Goal: Task Accomplishment & Management: Use online tool/utility

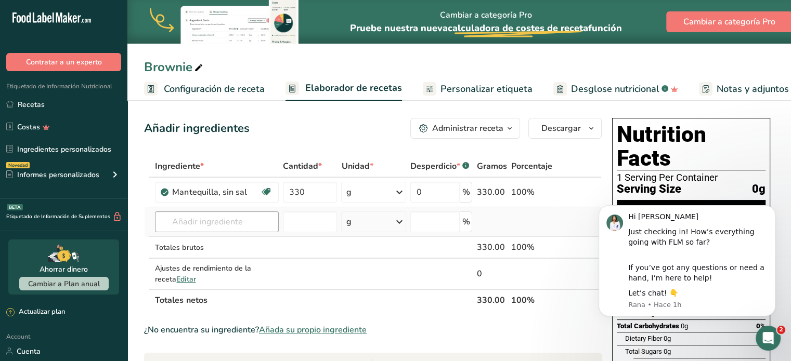
type input "330"
click at [213, 220] on div "Ingrediente * Cantidad * Unidad * Desperdicio * .a-a{fill:#347362;}.b-a{fill:#f…" at bounding box center [372, 233] width 457 height 156
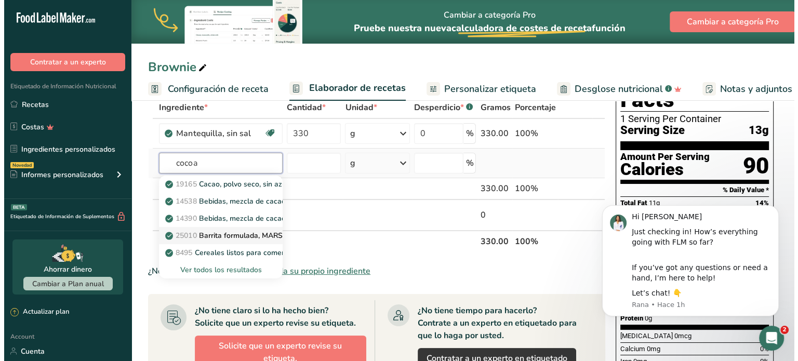
scroll to position [86, 0]
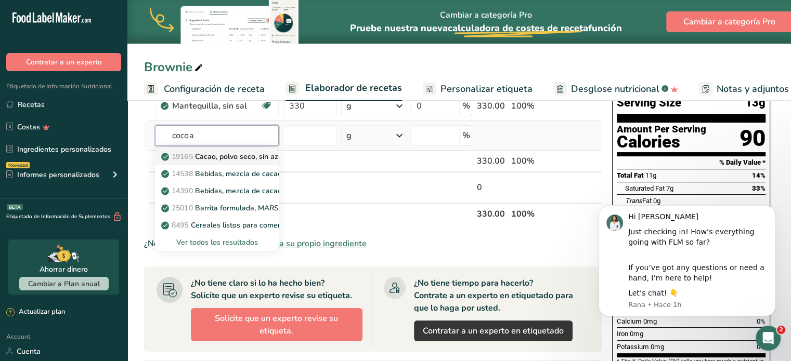
type input "cocoa"
click at [216, 155] on p "19165 Cacao, polvo seco, sin azúcar" at bounding box center [227, 156] width 129 height 11
type input "Cocoa, dry powder, unsweetened"
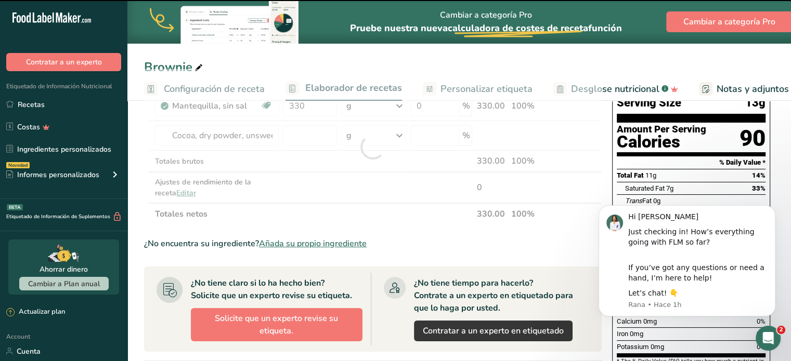
type input "0"
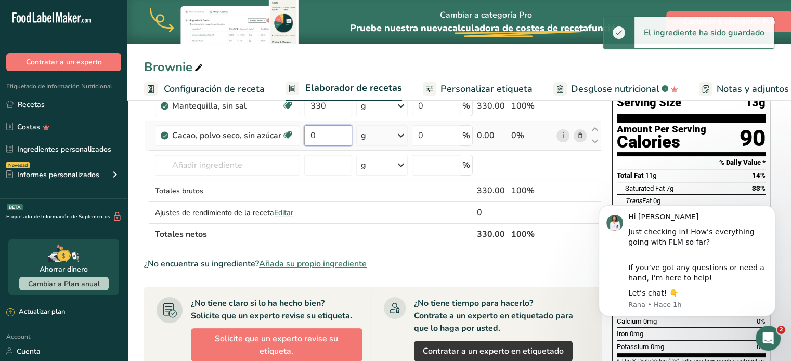
click at [324, 136] on input "0" at bounding box center [328, 135] width 48 height 21
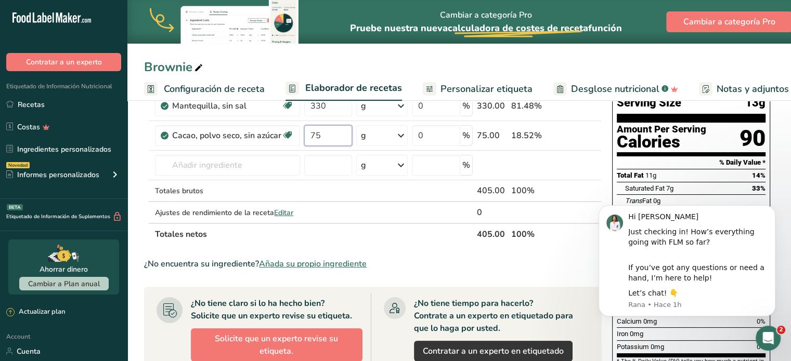
type input "75"
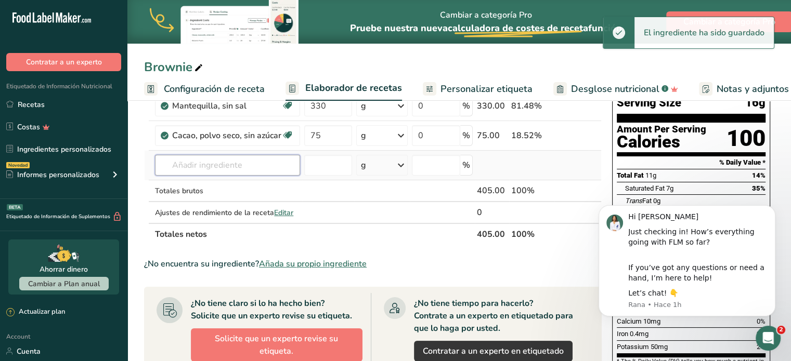
click at [231, 168] on div "Ingrediente * Cantidad * Unidad * Desperdicio * .a-a{fill:#347362;}.b-a{fill:#f…" at bounding box center [372, 157] width 457 height 176
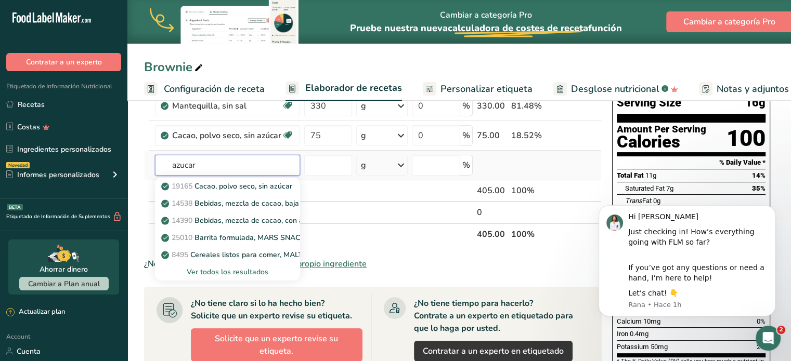
type input "azucar"
click at [214, 275] on div "Ver todos los resultados" at bounding box center [227, 272] width 128 height 11
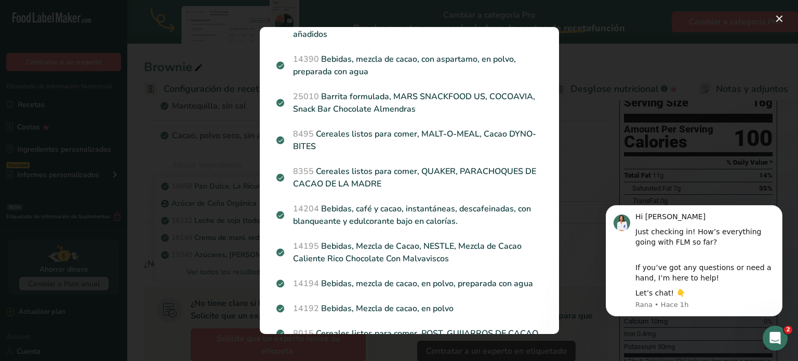
click at [212, 165] on div "Search results modal" at bounding box center [399, 180] width 798 height 361
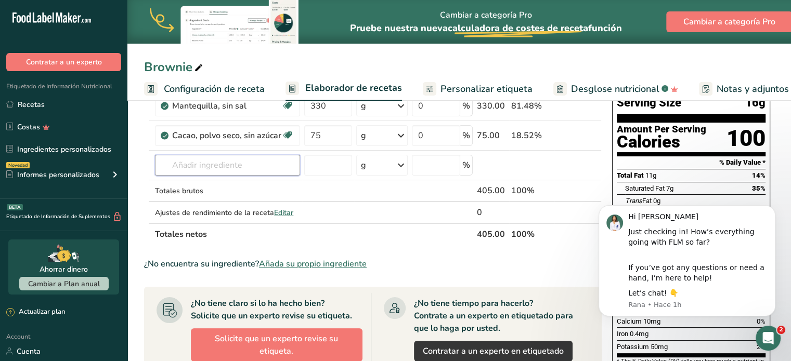
click at [212, 165] on input "text" at bounding box center [227, 165] width 145 height 21
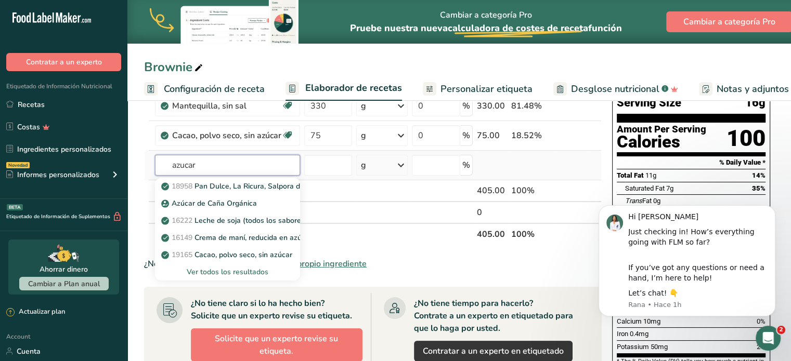
type input "azucar"
click at [235, 267] on div "Ver todos los resultados" at bounding box center [227, 272] width 128 height 11
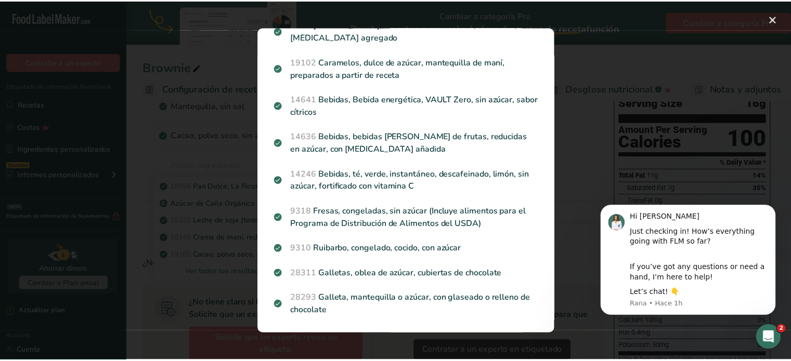
scroll to position [1331, 0]
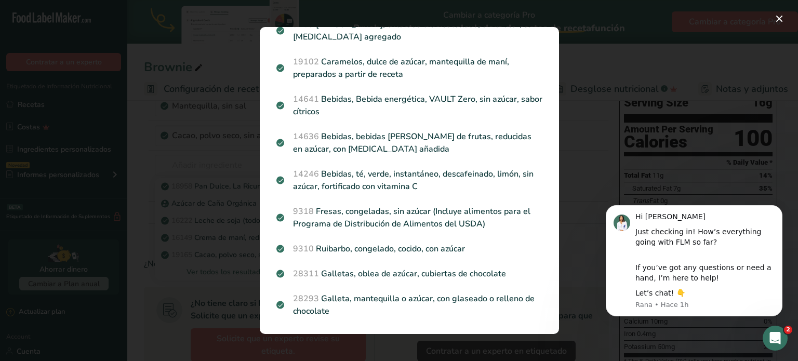
click at [206, 153] on div "Search results modal" at bounding box center [399, 180] width 798 height 361
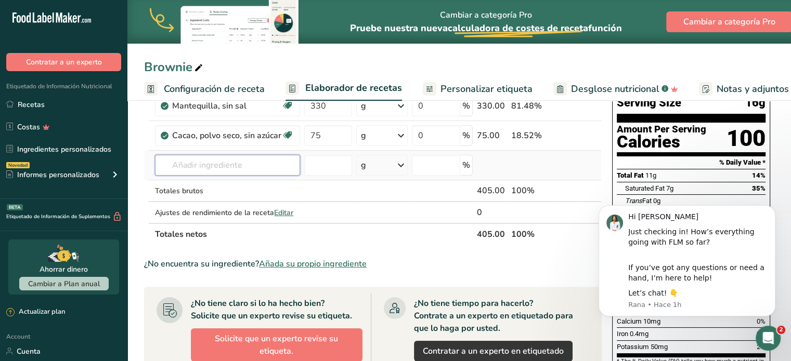
click at [214, 164] on input "text" at bounding box center [227, 165] width 145 height 21
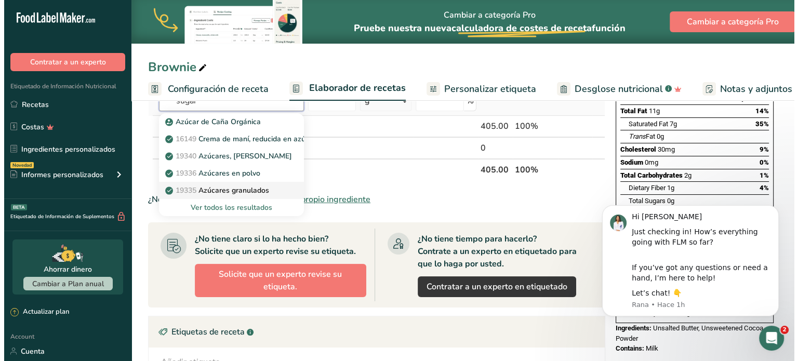
scroll to position [173, 0]
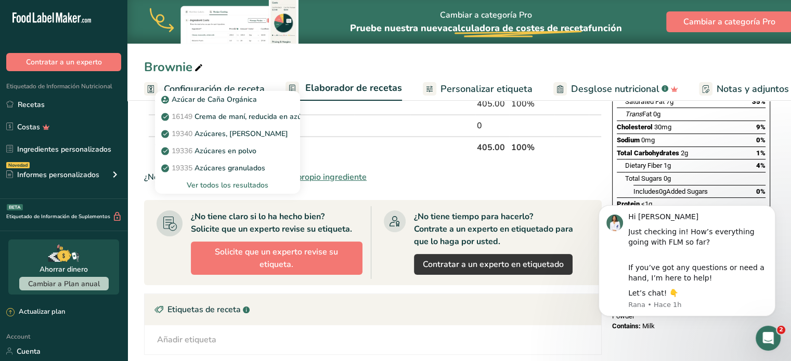
type input "sugar"
click at [222, 188] on div "Ver todos los resultados" at bounding box center [227, 185] width 128 height 11
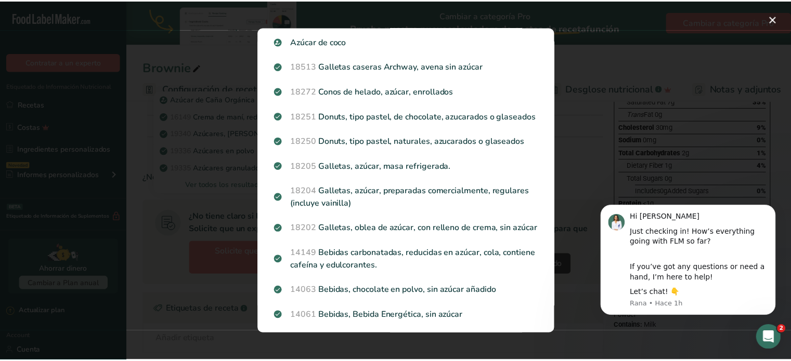
scroll to position [0, 0]
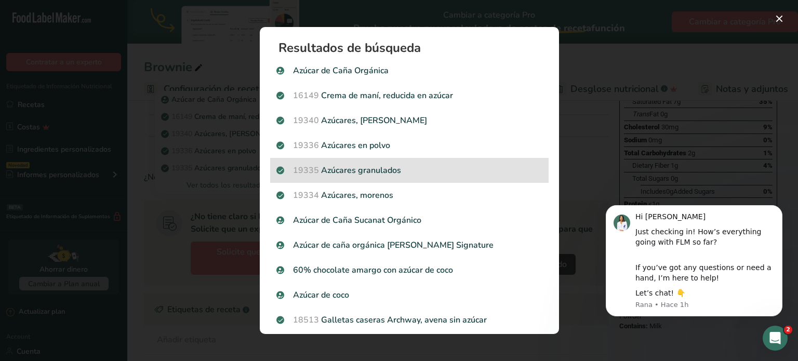
click at [370, 176] on p "19335 Azúcares granulados" at bounding box center [410, 170] width 266 height 12
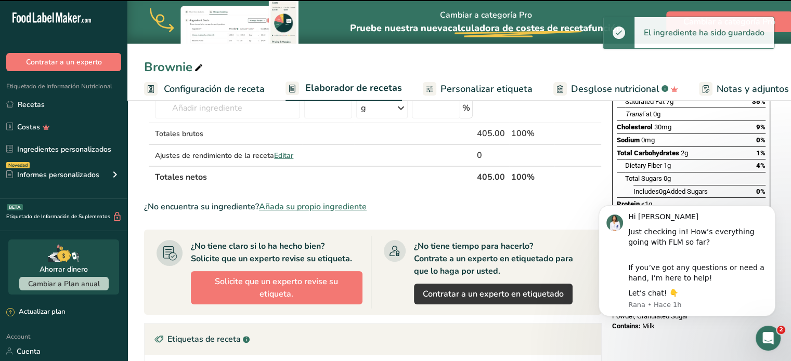
type input "0"
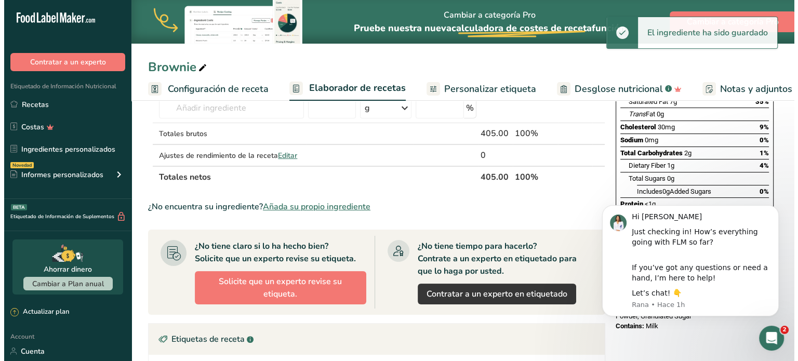
scroll to position [86, 0]
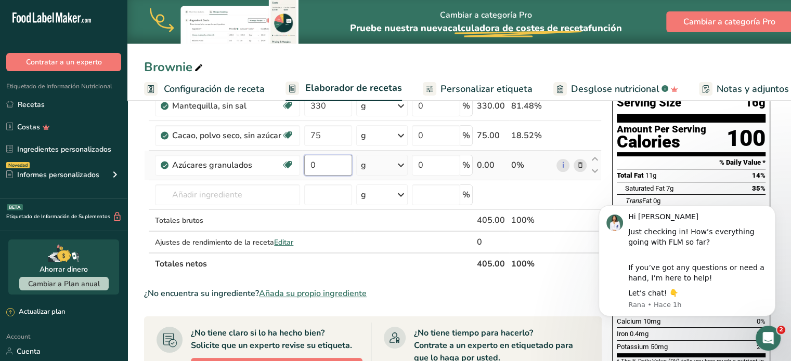
click at [338, 172] on input "0" at bounding box center [328, 165] width 48 height 21
type input "330"
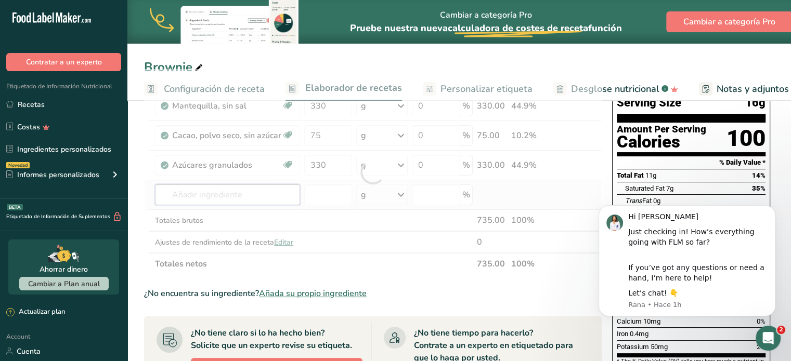
click at [222, 200] on div "Ingrediente * Cantidad * Unidad * Desperdicio * .a-a{fill:#347362;}.b-a{fill:#f…" at bounding box center [372, 172] width 457 height 206
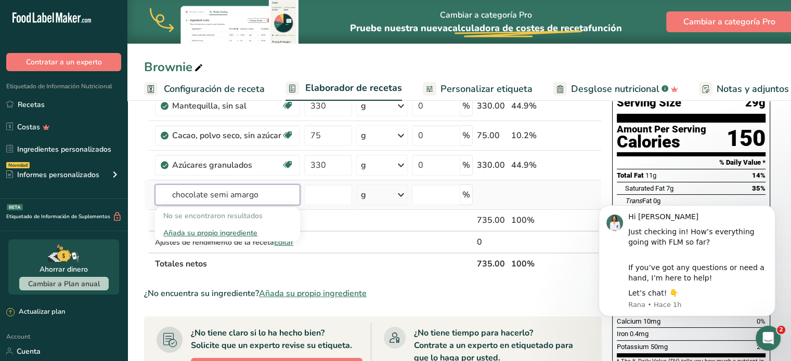
click at [223, 195] on input "chocolate semi amargo" at bounding box center [227, 195] width 145 height 21
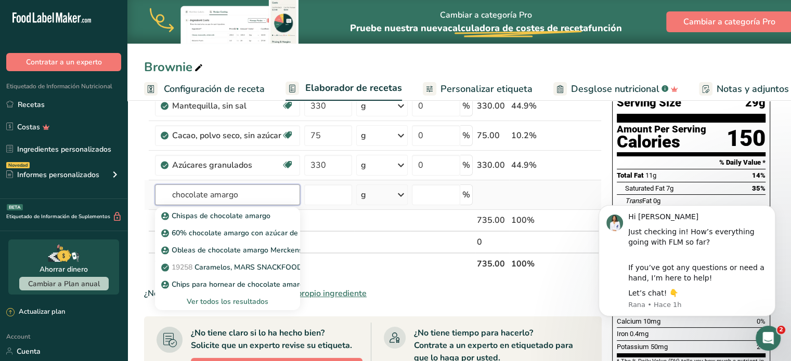
click at [188, 193] on input "chocolate amargo" at bounding box center [227, 195] width 145 height 21
type input "chispas"
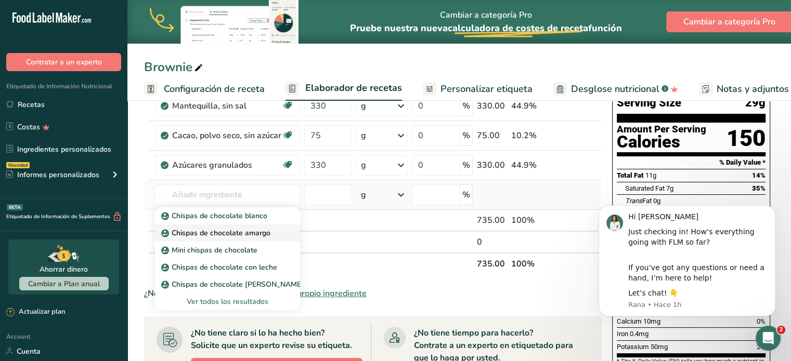
click at [203, 226] on link "Chispas de chocolate amargo" at bounding box center [227, 233] width 145 height 17
type input "Dark Chocolate Chip"
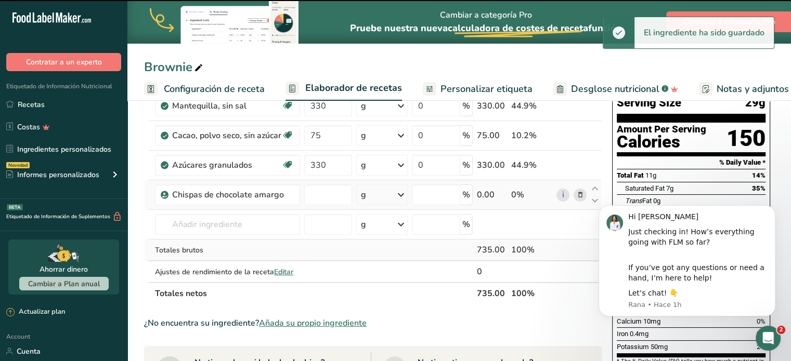
type input "0"
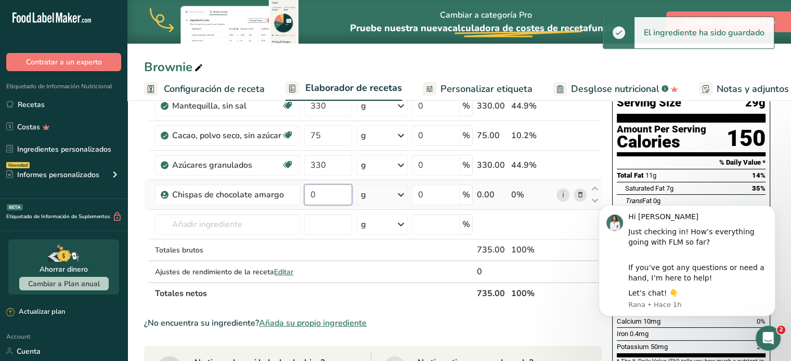
click at [317, 195] on input "0" at bounding box center [328, 195] width 48 height 21
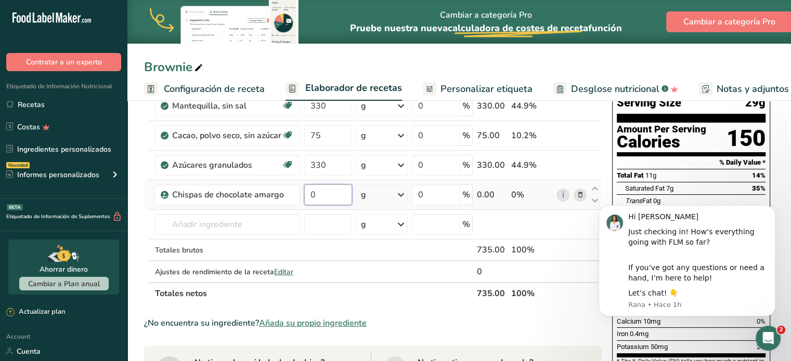
click at [321, 191] on input "0" at bounding box center [328, 195] width 48 height 21
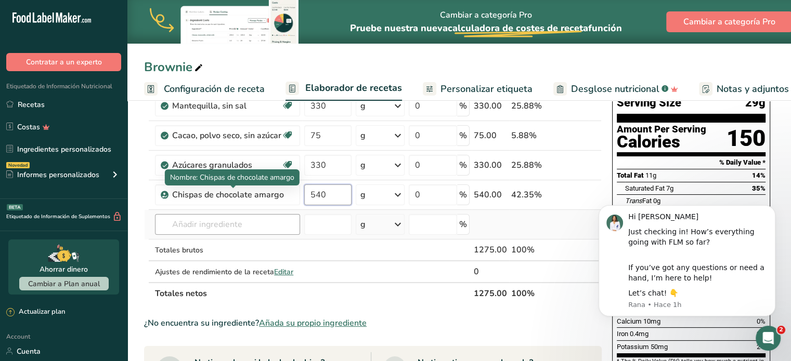
type input "540"
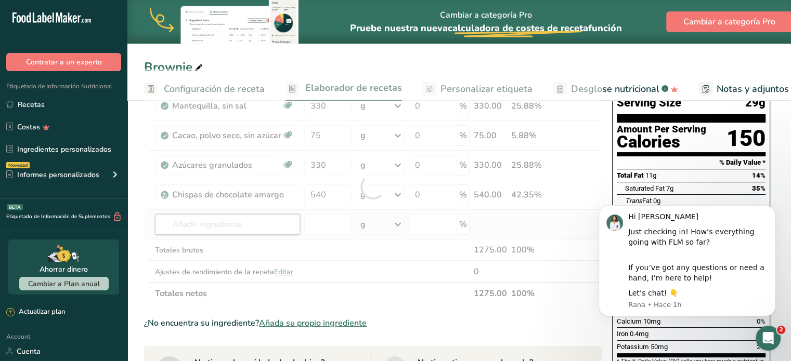
click at [236, 220] on div "Ingrediente * Cantidad * Unidad * Desperdicio * .a-a{fill:#347362;}.b-a{fill:#f…" at bounding box center [372, 186] width 457 height 235
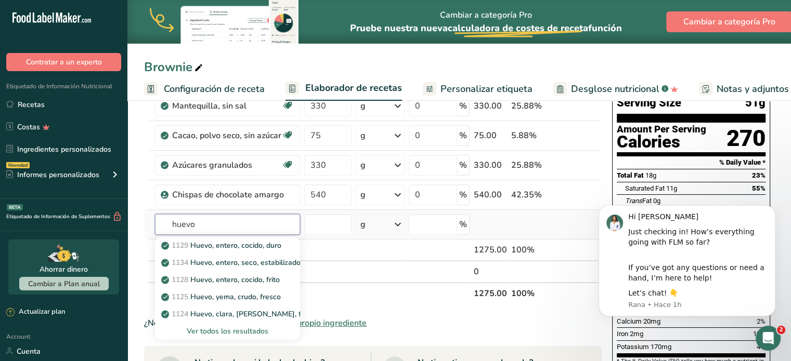
type input "huevo"
click at [244, 328] on div "Ver todos los resultados" at bounding box center [227, 331] width 128 height 11
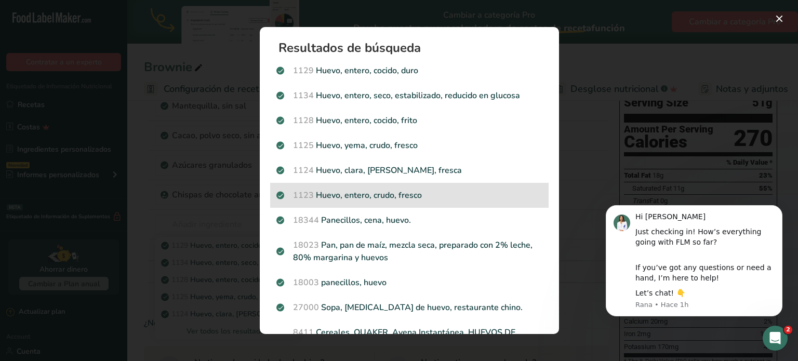
click at [360, 192] on p "1123 Huevo, entero, crudo, fresco" at bounding box center [410, 195] width 266 height 12
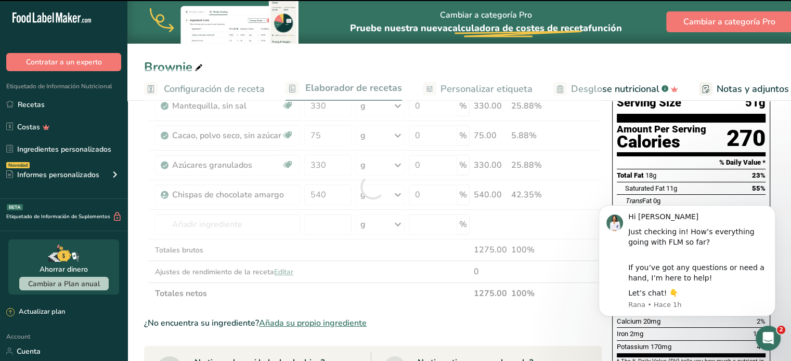
type input "0"
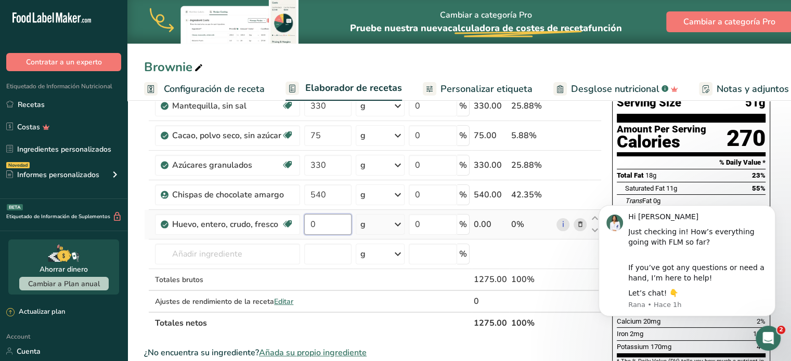
click at [329, 230] on input "0" at bounding box center [327, 224] width 47 height 21
type input "450"
click at [231, 239] on div "Ingrediente * Cantidad * Unidad * Desperdicio * .a-a{fill:#347362;}.b-a{fill:#f…" at bounding box center [372, 201] width 457 height 265
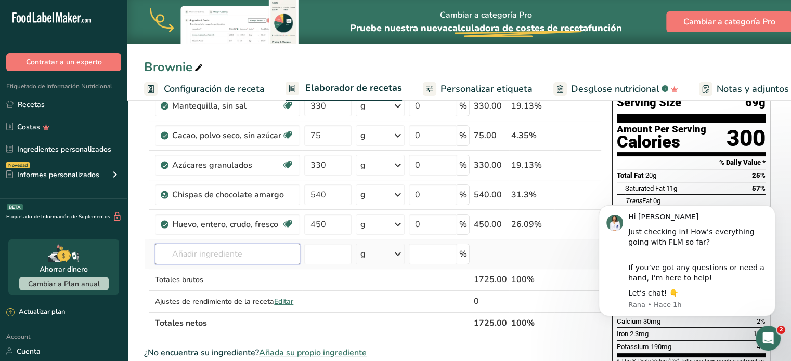
click at [260, 251] on input "text" at bounding box center [227, 254] width 145 height 21
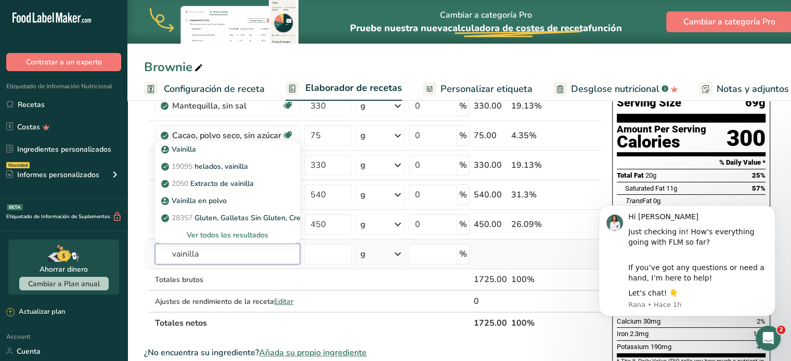
type input "vainilla"
click at [233, 237] on div "Ver todos los resultados" at bounding box center [227, 235] width 128 height 11
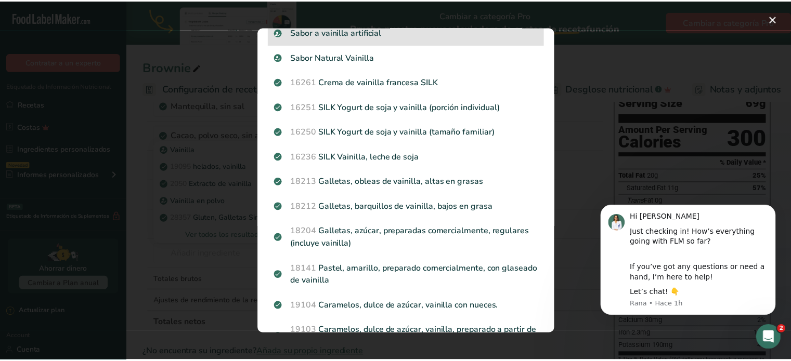
scroll to position [117, 0]
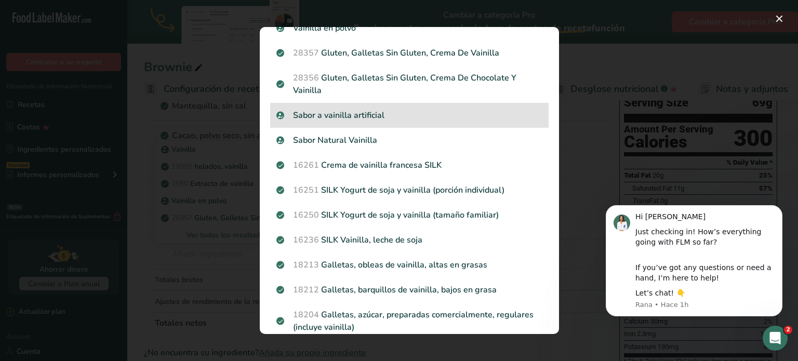
click at [356, 110] on p "Sabor a vainilla artificial" at bounding box center [410, 115] width 266 height 12
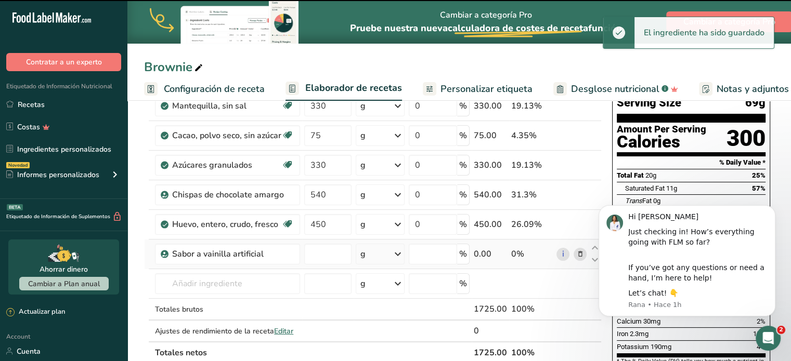
type input "0"
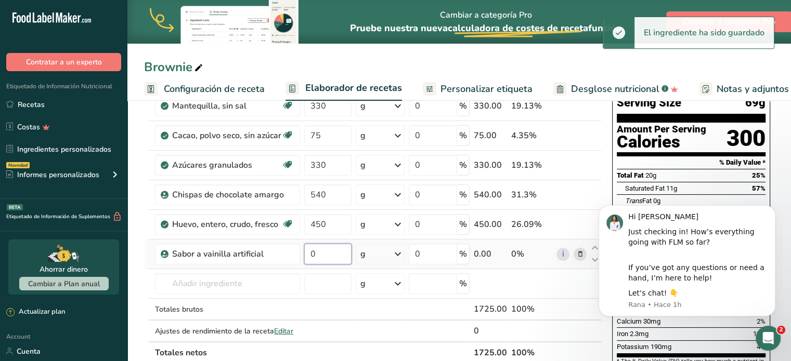
click at [307, 257] on input "0" at bounding box center [327, 254] width 47 height 21
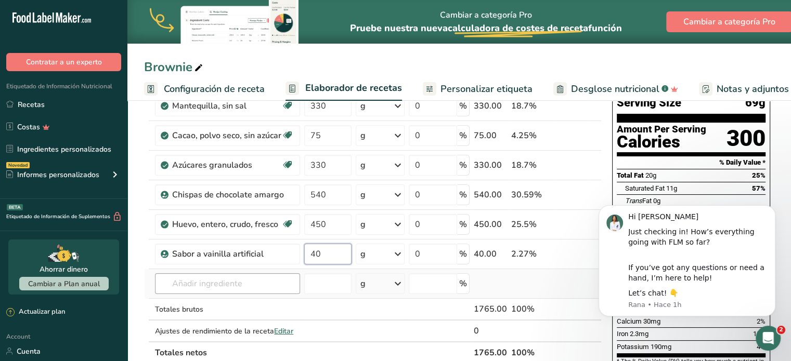
type input "40"
click at [217, 277] on div "Ingrediente * Cantidad * Unidad * Desperdicio * .a-a{fill:#347362;}.b-a{fill:#f…" at bounding box center [372, 216] width 457 height 295
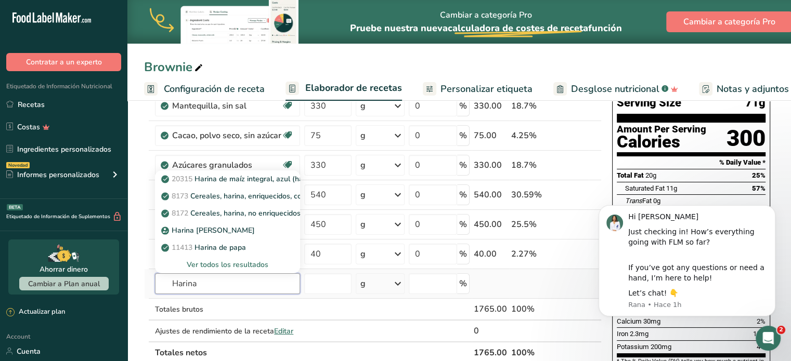
type input "Harina"
click at [228, 262] on div "Ver todos los resultados" at bounding box center [227, 264] width 128 height 11
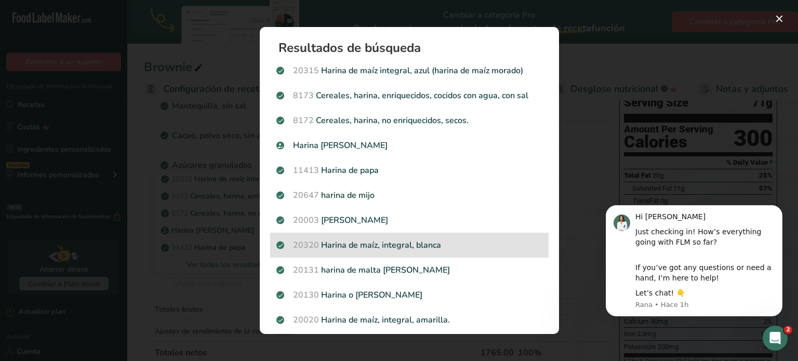
click at [414, 242] on p "20320 Harina de maíz, integral, blanca" at bounding box center [410, 245] width 266 height 12
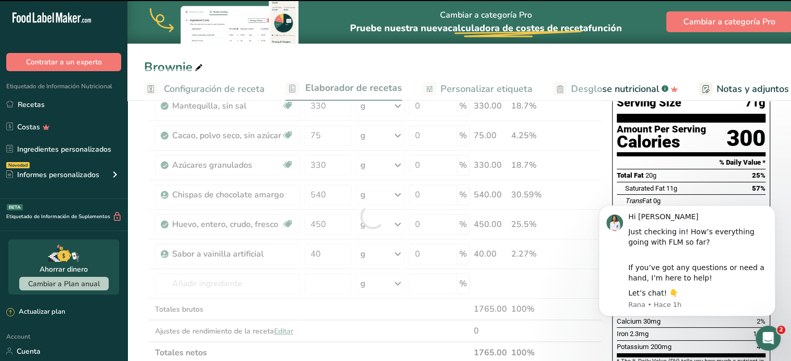
type input "0"
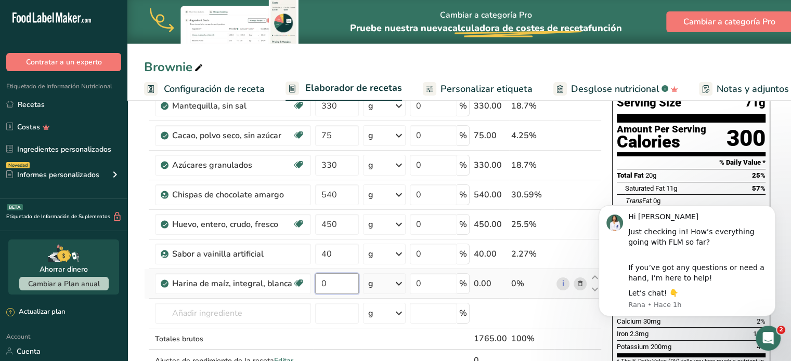
click at [347, 278] on input "0" at bounding box center [337, 283] width 44 height 21
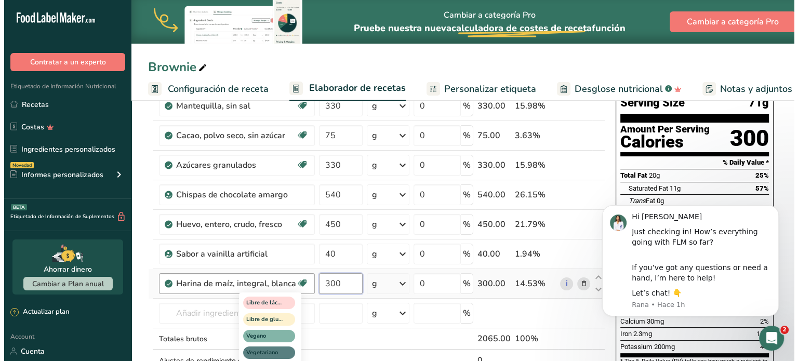
scroll to position [173, 0]
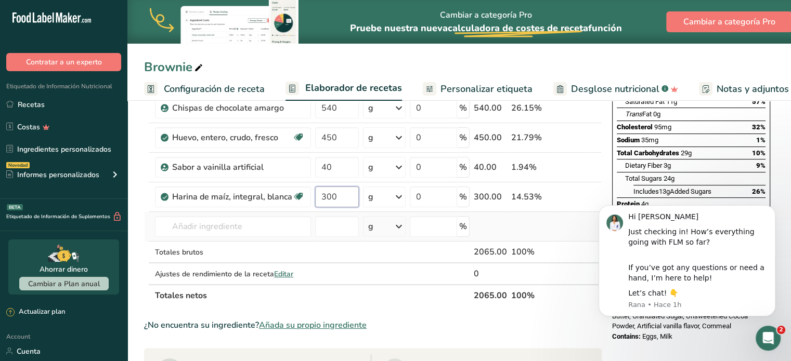
type input "300"
click at [231, 213] on div "Ingrediente * Cantidad * Unidad * Desperdicio * .a-a{fill:#347362;}.b-a{fill:#f…" at bounding box center [372, 144] width 457 height 324
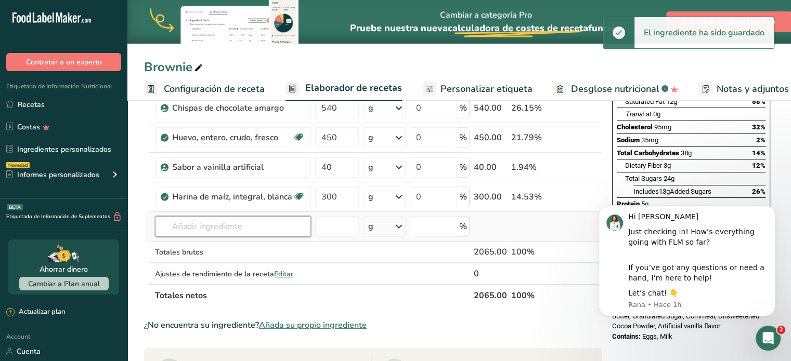
click at [232, 226] on input "text" at bounding box center [233, 226] width 156 height 21
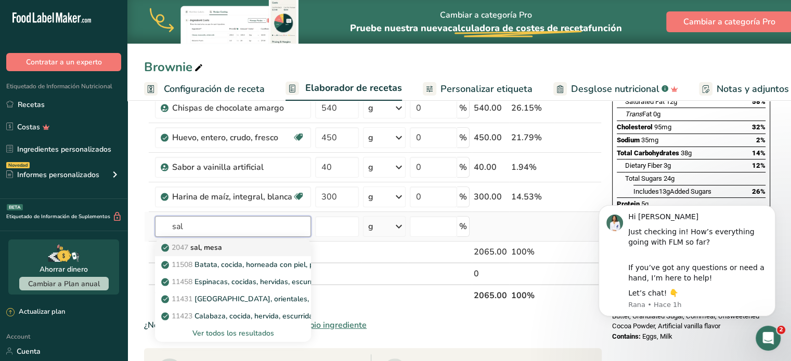
type input "sal"
click at [227, 240] on link "2047 sal, [GEOGRAPHIC_DATA]" at bounding box center [233, 247] width 156 height 17
type input "Salt, table"
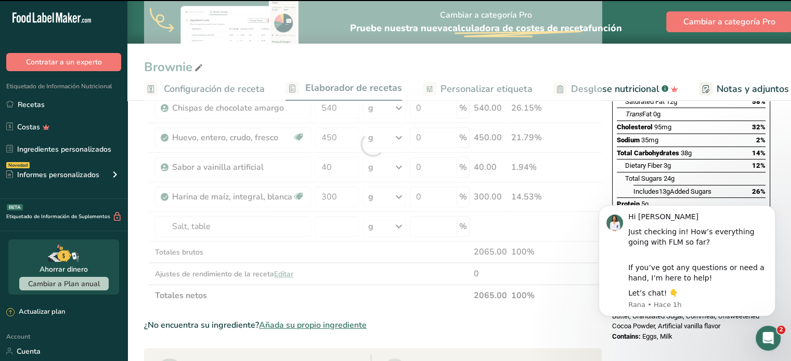
type input "0"
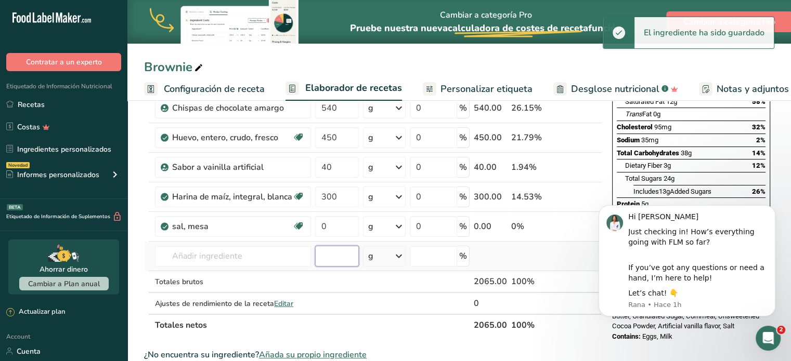
click at [337, 255] on input "number" at bounding box center [337, 256] width 44 height 21
click at [337, 232] on input "0" at bounding box center [337, 226] width 44 height 21
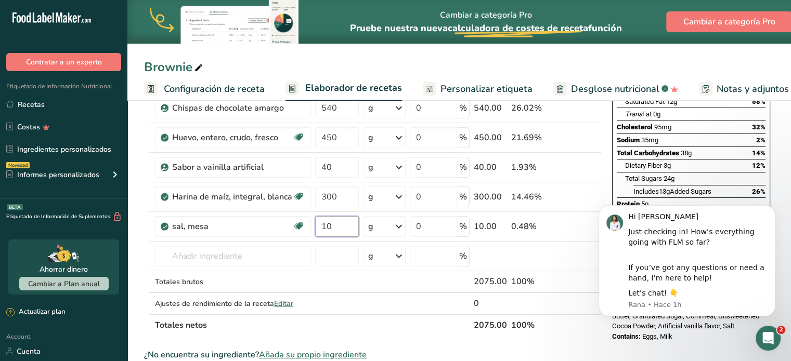
type input "10"
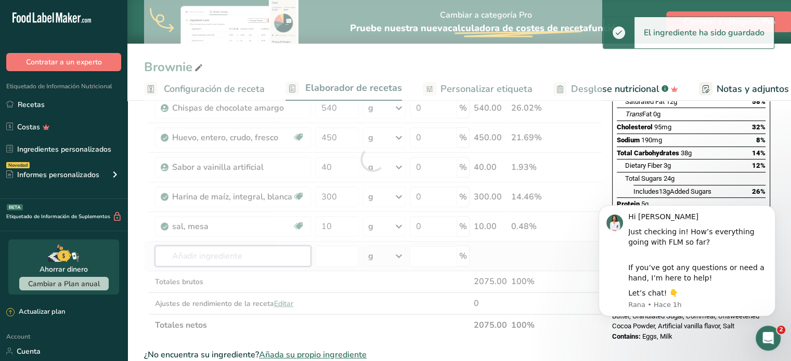
click at [234, 263] on div "Ingrediente * Cantidad * Unidad * Desperdicio * .a-a{fill:#347362;}.b-a{fill:#f…" at bounding box center [372, 159] width 457 height 354
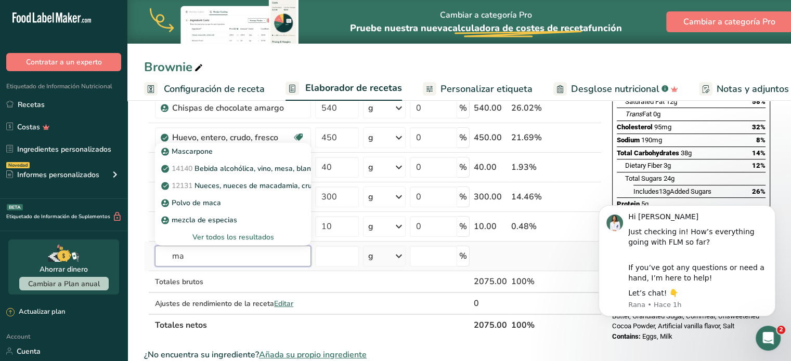
type input "m"
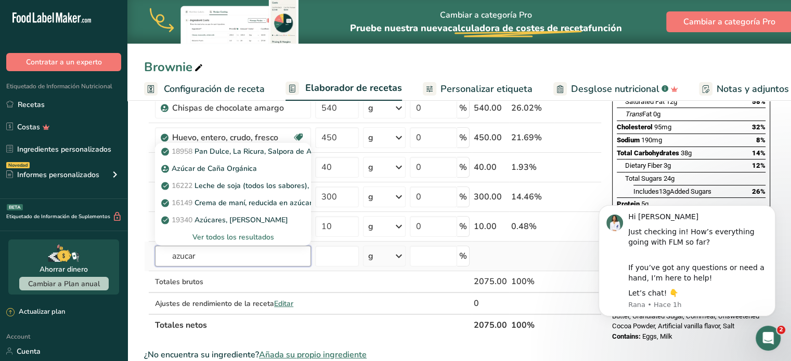
type input "azucar"
click at [229, 236] on div "Ver todos los resultados" at bounding box center [232, 237] width 139 height 11
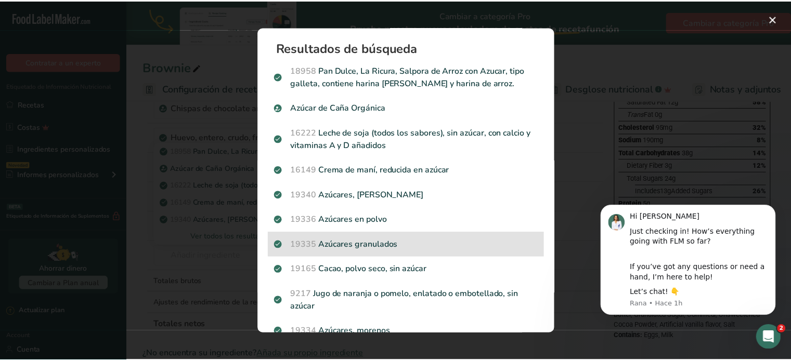
scroll to position [86, 0]
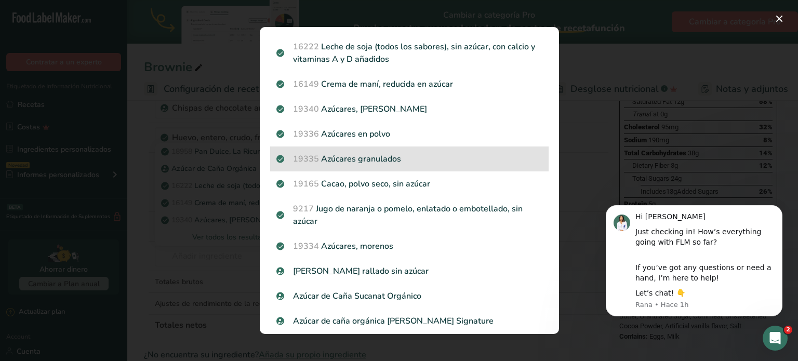
click at [399, 249] on p "19334 [DEMOGRAPHIC_DATA], morenos" at bounding box center [410, 246] width 266 height 12
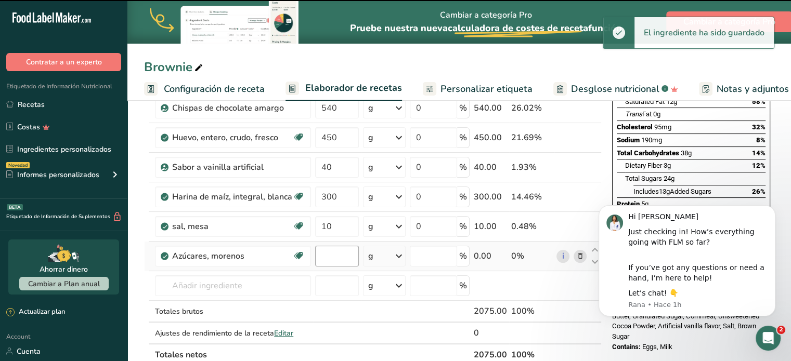
type input "0"
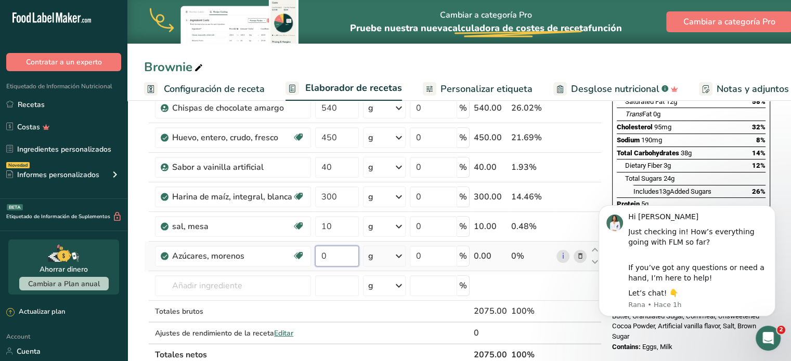
click at [327, 251] on input "0" at bounding box center [337, 256] width 44 height 21
type input "360"
click at [381, 311] on div "Ingrediente * Cantidad * Unidad * Desperdicio * .a-a{fill:#347362;}.b-a{fill:#f…" at bounding box center [372, 174] width 457 height 384
click at [345, 305] on td at bounding box center [337, 312] width 48 height 22
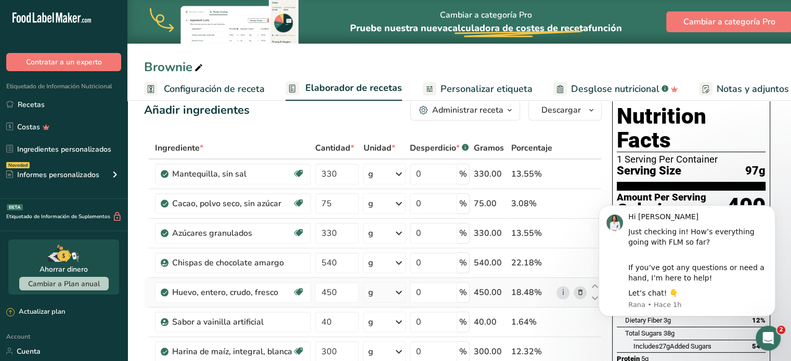
scroll to position [0, 0]
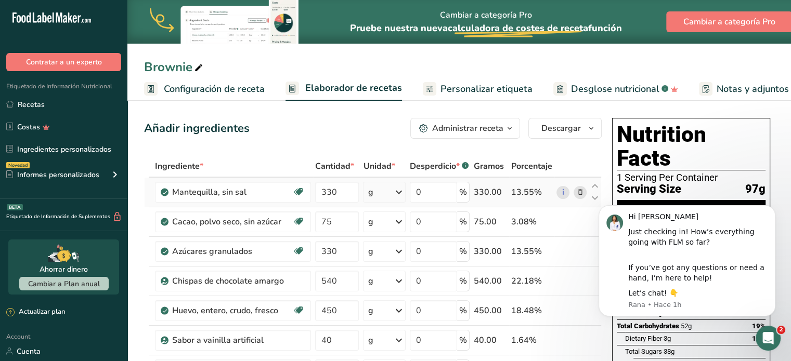
click at [378, 193] on div "g" at bounding box center [384, 192] width 42 height 21
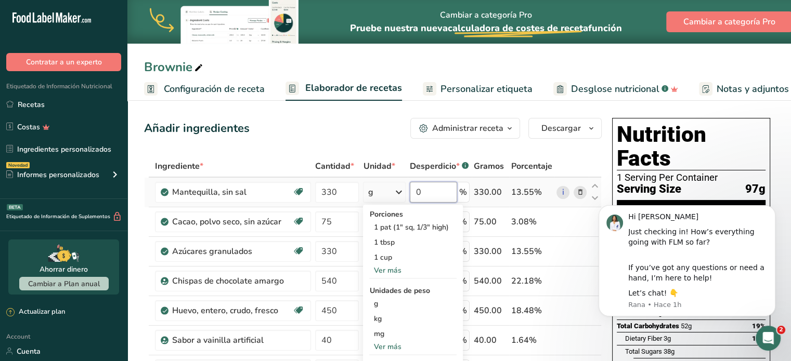
click at [432, 187] on input "0" at bounding box center [433, 192] width 47 height 21
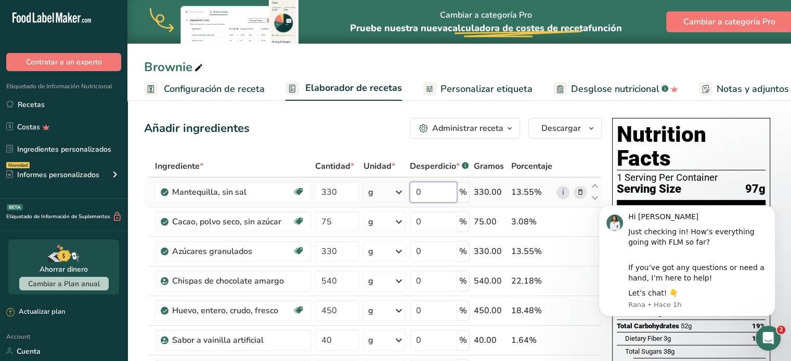
click at [417, 188] on input "0" at bounding box center [433, 192] width 47 height 21
type input "1"
click at [423, 221] on div "Ingrediente * Cantidad * Unidad * Desperdicio * .a-a{fill:#347362;}.b-a{fill:#f…" at bounding box center [372, 347] width 457 height 384
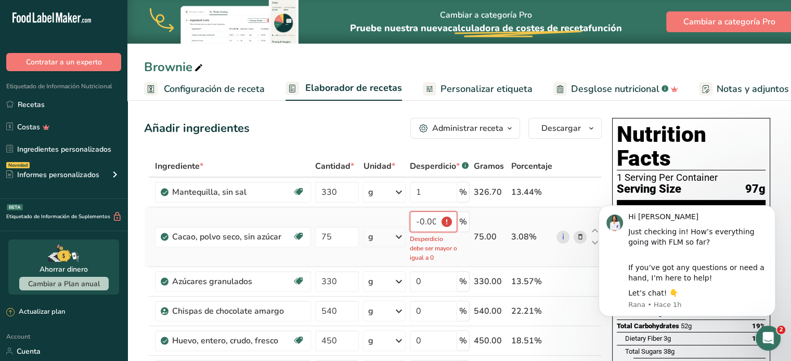
click at [436, 218] on input "-0.000001" at bounding box center [433, 222] width 47 height 21
click at [436, 219] on input "-0.000001" at bounding box center [433, 222] width 47 height 21
click at [432, 219] on input "-0.000001" at bounding box center [433, 222] width 47 height 21
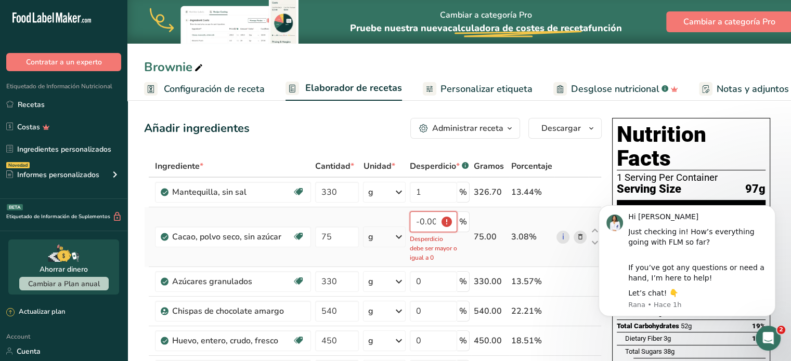
click at [432, 219] on input "-0.000001" at bounding box center [433, 222] width 47 height 21
type input "0"
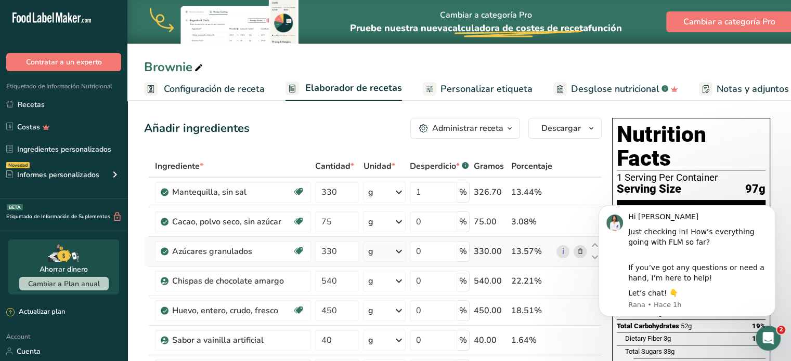
click at [516, 236] on div "Ingrediente * Cantidad * Unidad * Desperdicio * .a-a{fill:#347362;}.b-a{fill:#f…" at bounding box center [372, 347] width 457 height 384
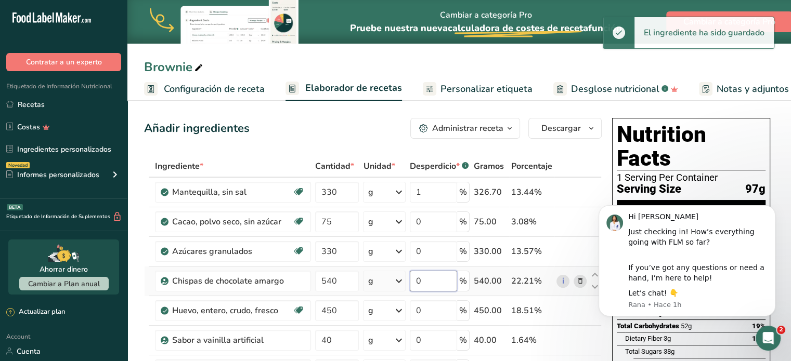
click at [419, 283] on input "0" at bounding box center [433, 281] width 47 height 21
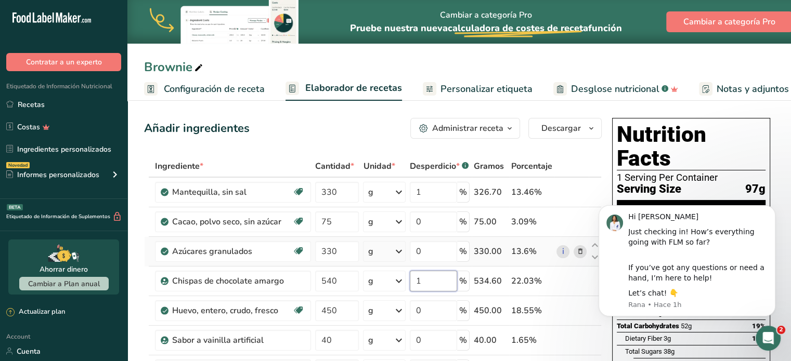
type input "1"
click at [241, 261] on div "Ingrediente * Cantidad * Unidad * Desperdicio * .a-a{fill:#347362;}.b-a{fill:#f…" at bounding box center [372, 347] width 457 height 384
click at [425, 314] on input "0" at bounding box center [433, 310] width 47 height 21
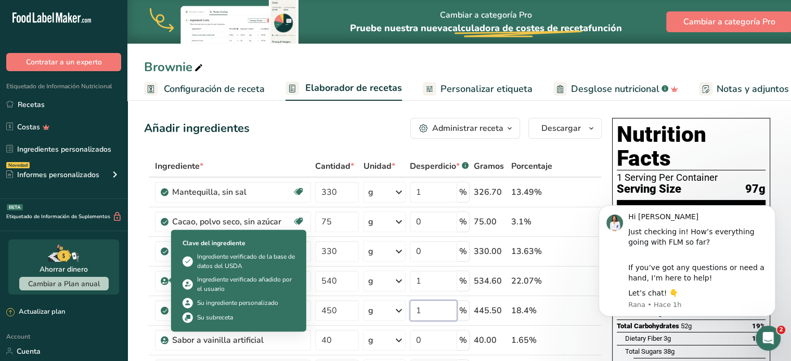
type input "1"
click at [114, 251] on div "Ahorrar dinero Cambiar a Plan anual" at bounding box center [63, 267] width 111 height 55
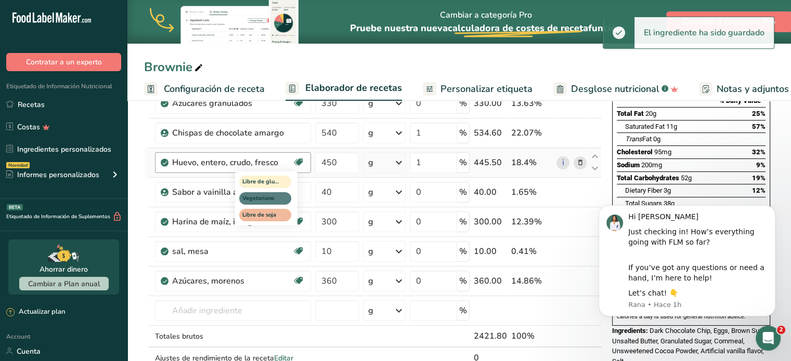
scroll to position [173, 0]
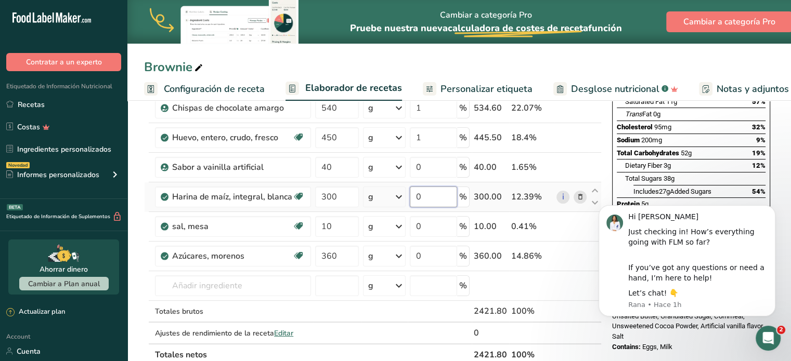
click at [427, 195] on input "0" at bounding box center [433, 197] width 47 height 21
type input "1"
click at [144, 170] on div "Ingrediente * Cantidad * Unidad * Desperdicio * .a-a{fill:#347362;}.b-a{fill:#f…" at bounding box center [372, 174] width 457 height 384
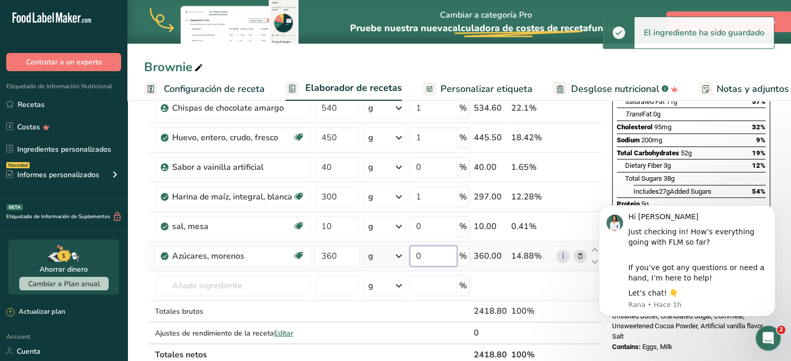
click at [449, 255] on input "0" at bounding box center [433, 256] width 47 height 21
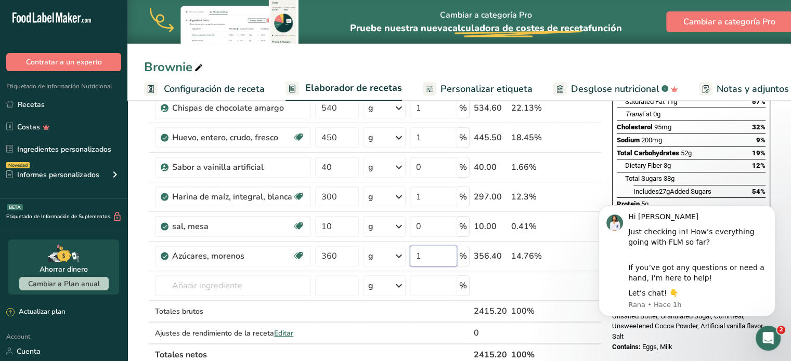
type input "1"
click at [144, 178] on div "Ingrediente * Cantidad * Unidad * Desperdicio * .a-a{fill:#347362;}.b-a{fill:#f…" at bounding box center [372, 174] width 457 height 384
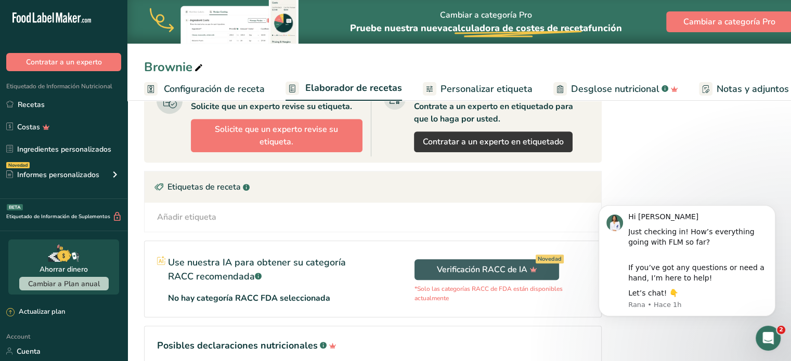
scroll to position [520, 0]
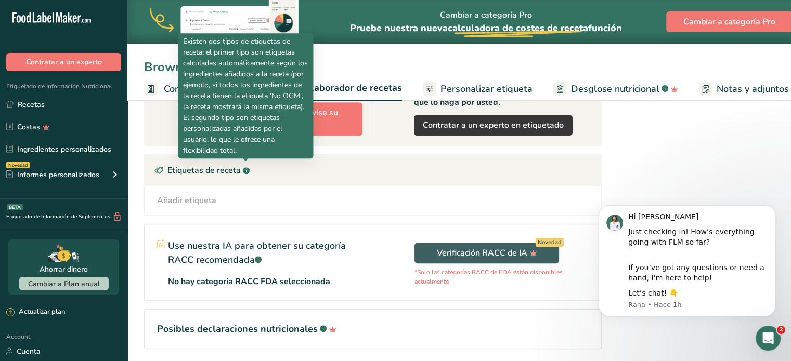
click at [244, 164] on div at bounding box center [245, 161] width 5 height 5
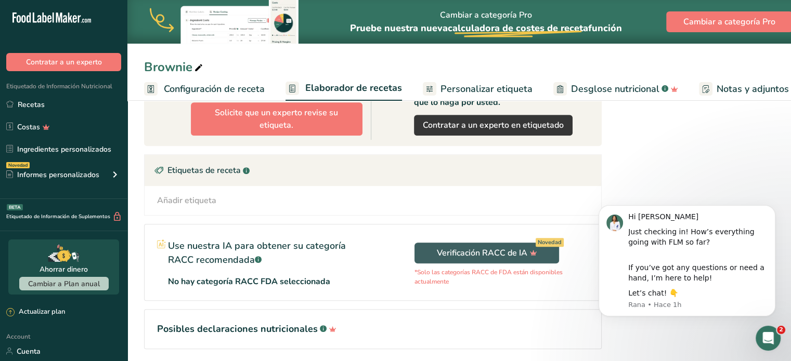
click at [342, 205] on div "Añadir etiqueta Etiquetas estándar Etiquetas personalizadas Fuente de antioxida…" at bounding box center [372, 200] width 456 height 29
click at [289, 205] on div "Añadir etiqueta Etiquetas estándar Etiquetas personalizadas Fuente de antioxida…" at bounding box center [372, 200] width 456 height 29
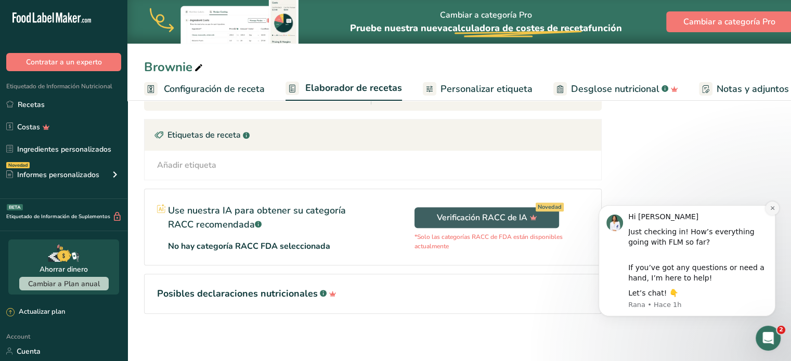
click at [771, 209] on icon "Dismiss notification" at bounding box center [772, 208] width 6 height 6
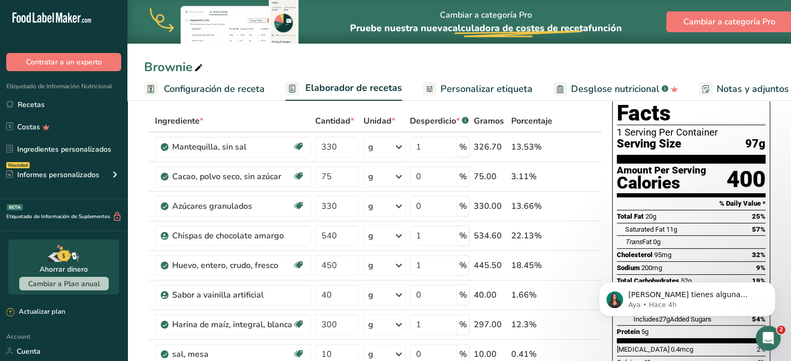
scroll to position [0, 0]
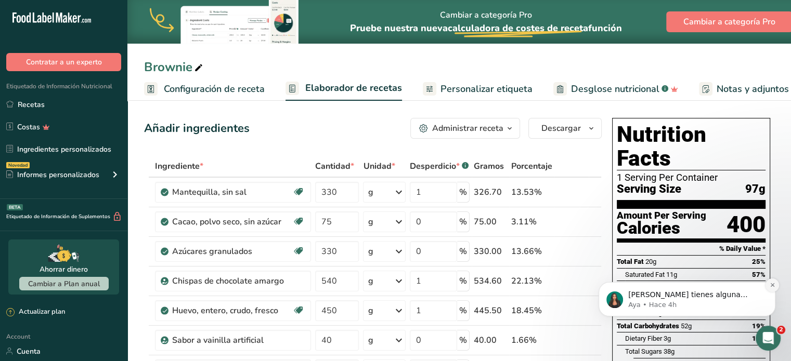
click at [773, 286] on icon "Dismiss notification" at bounding box center [772, 285] width 4 height 4
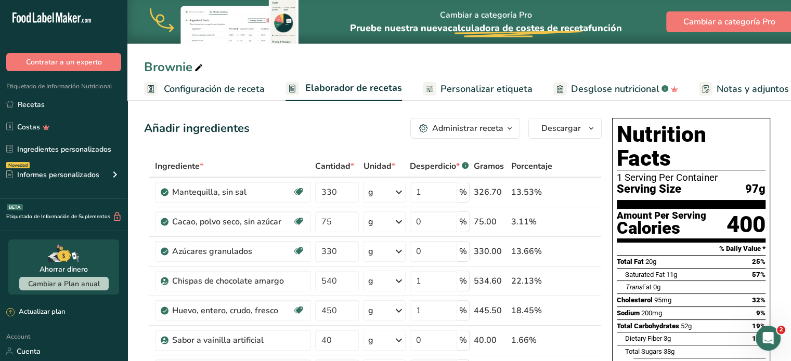
click at [481, 136] on button "Administrar receta" at bounding box center [465, 128] width 110 height 21
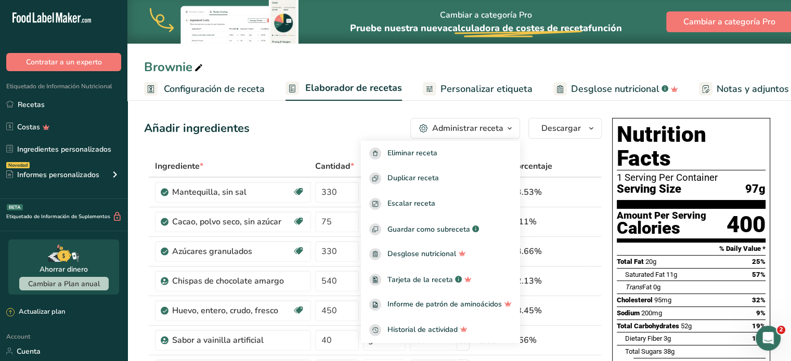
click at [341, 138] on div "Añadir ingredientes Administrar receta Eliminar receta Duplicar receta Escalar …" at bounding box center [372, 128] width 457 height 21
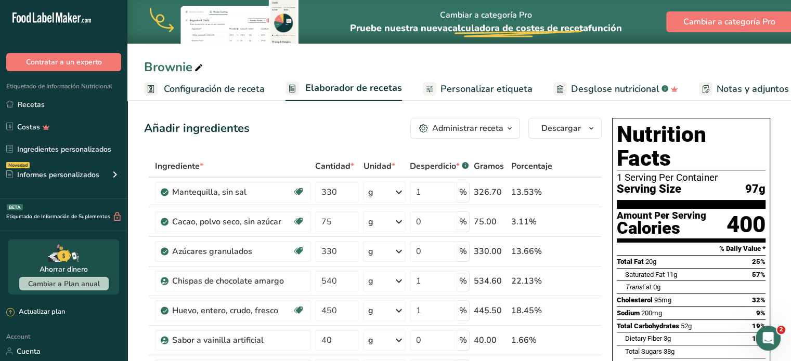
click at [459, 90] on span "Personalizar etiqueta" at bounding box center [486, 89] width 92 height 14
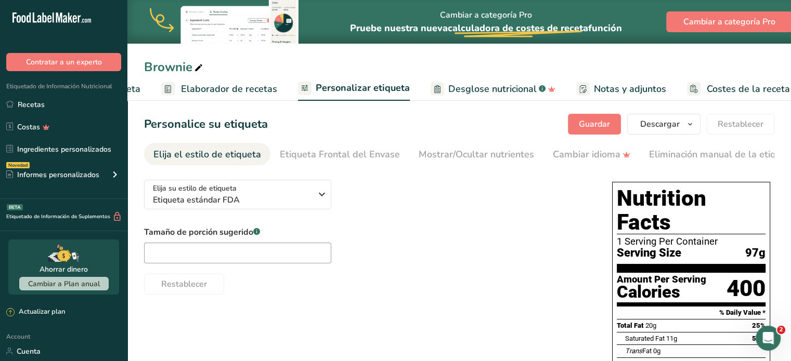
scroll to position [0, 144]
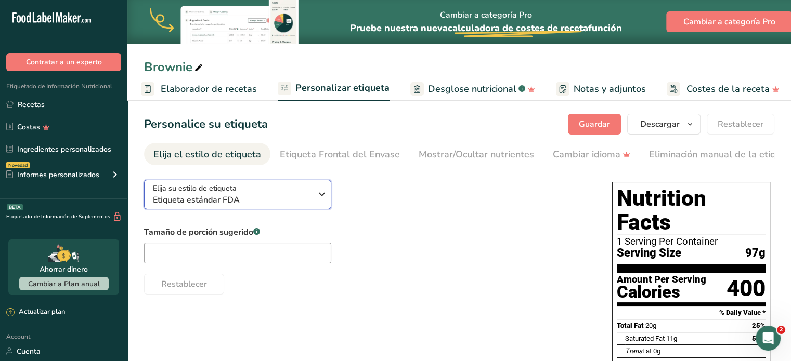
click at [259, 201] on span "Etiqueta estándar FDA" at bounding box center [232, 200] width 159 height 12
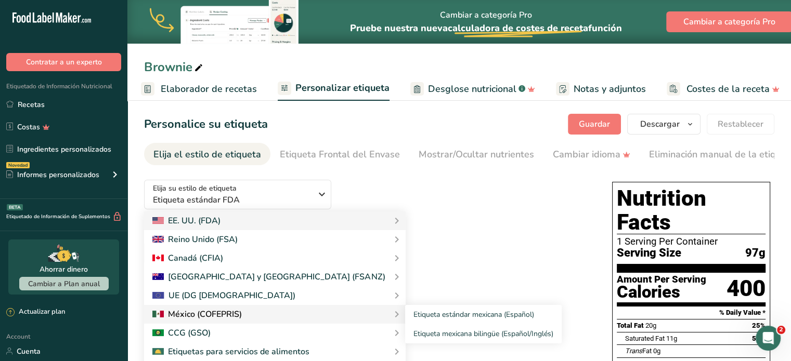
click at [245, 316] on div at bounding box center [274, 314] width 245 height 12
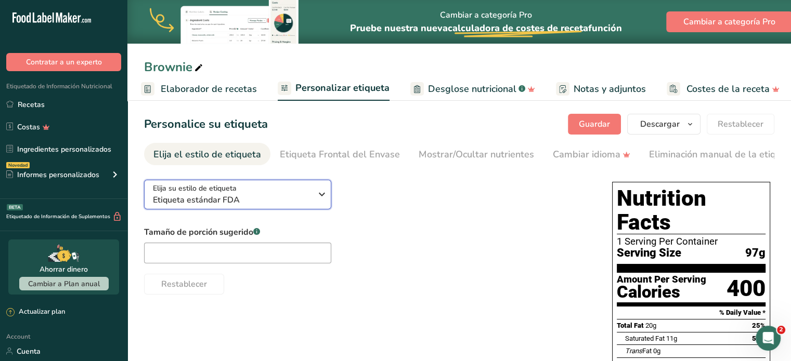
click at [300, 205] on span "Etiqueta estándar FDA" at bounding box center [232, 200] width 159 height 12
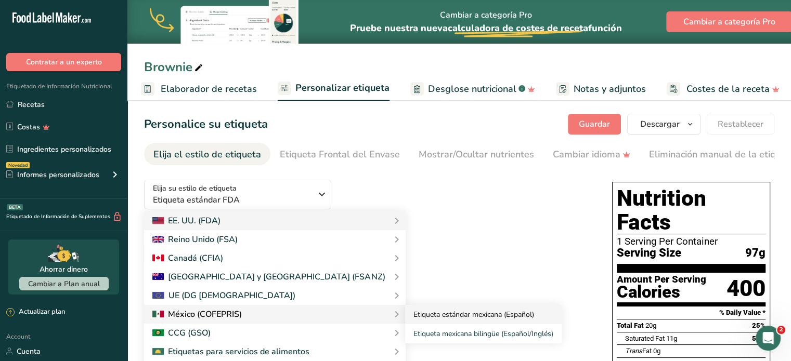
click at [405, 319] on link "Etiqueta estándar mexicana (Español)" at bounding box center [483, 314] width 156 height 19
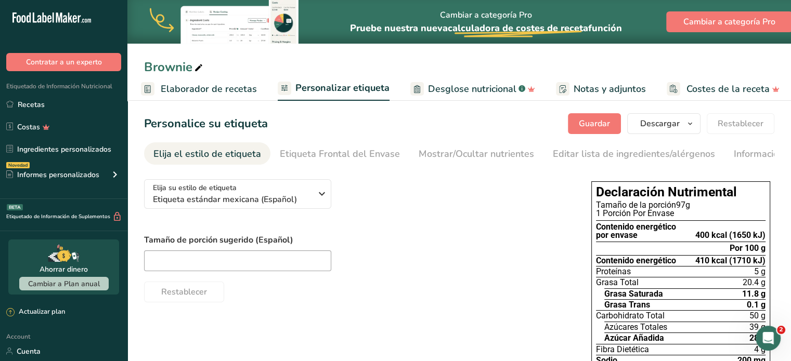
scroll to position [0, 0]
click at [270, 268] on input "text" at bounding box center [237, 261] width 187 height 21
type input "1"
click at [292, 160] on div "Etiqueta Frontal del Envase" at bounding box center [340, 155] width 120 height 14
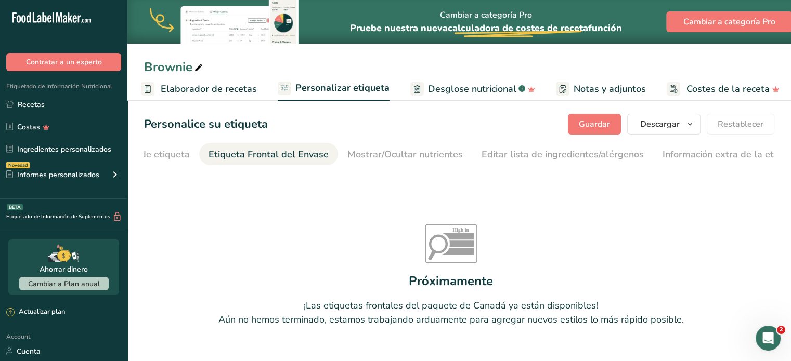
scroll to position [0, 92]
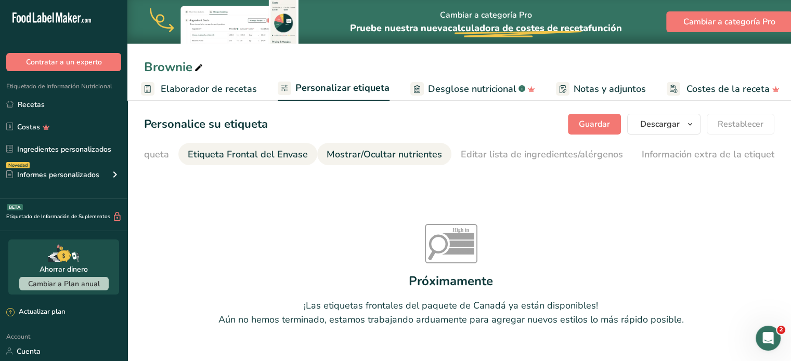
click at [364, 158] on div "Mostrar/Ocultar nutrientes" at bounding box center [383, 155] width 115 height 14
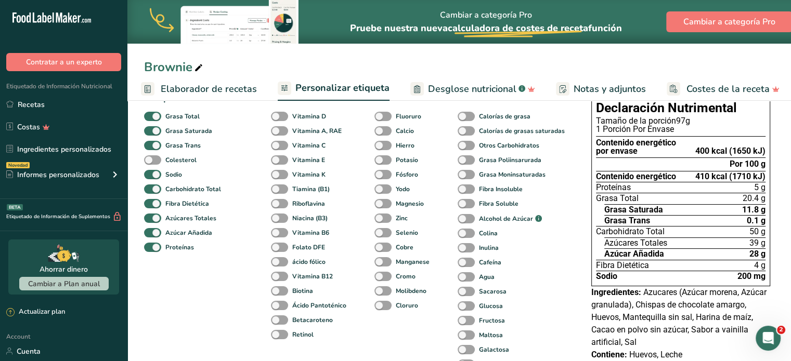
scroll to position [86, 0]
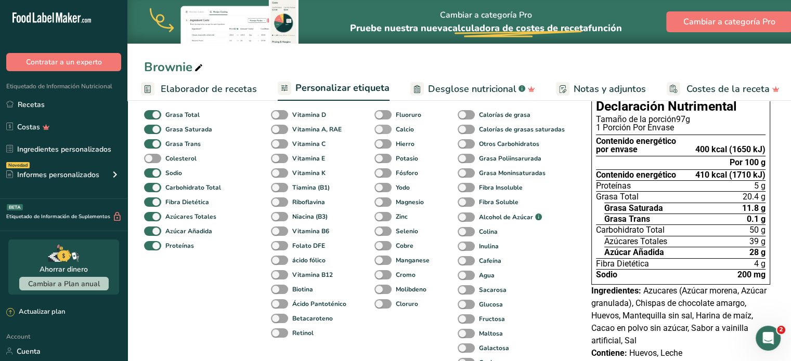
click at [385, 133] on span at bounding box center [382, 130] width 17 height 10
click at [381, 133] on input "Calcio" at bounding box center [377, 129] width 7 height 7
checkbox input "true"
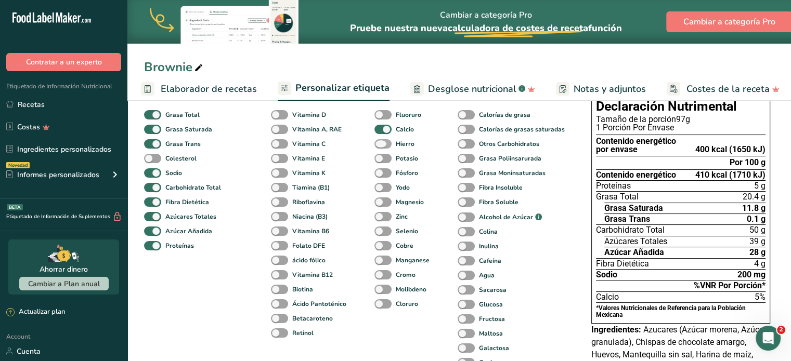
click at [384, 148] on span at bounding box center [382, 144] width 17 height 10
click at [381, 147] on input "Hierro" at bounding box center [377, 143] width 7 height 7
checkbox input "true"
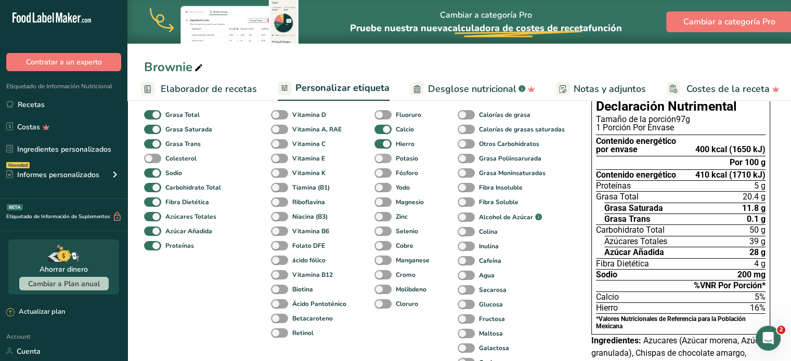
click at [382, 162] on span at bounding box center [382, 159] width 17 height 10
click at [381, 162] on input "Potasio" at bounding box center [377, 158] width 7 height 7
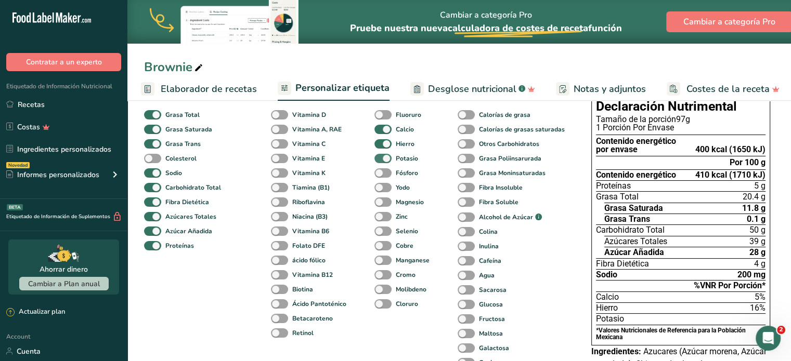
click at [382, 162] on span at bounding box center [382, 159] width 17 height 10
click at [381, 162] on input "Potasio" at bounding box center [377, 158] width 7 height 7
checkbox input "false"
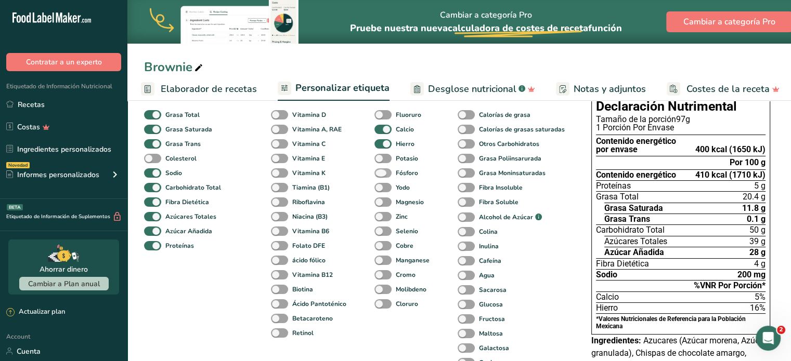
click at [382, 178] on span at bounding box center [382, 173] width 17 height 10
click at [381, 176] on input "Fósforo" at bounding box center [377, 172] width 7 height 7
checkbox input "true"
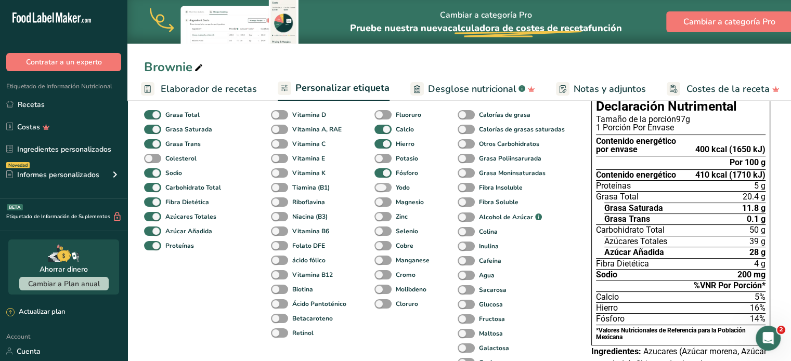
click at [383, 192] on span at bounding box center [382, 188] width 17 height 10
click at [381, 191] on input "Yodo" at bounding box center [377, 187] width 7 height 7
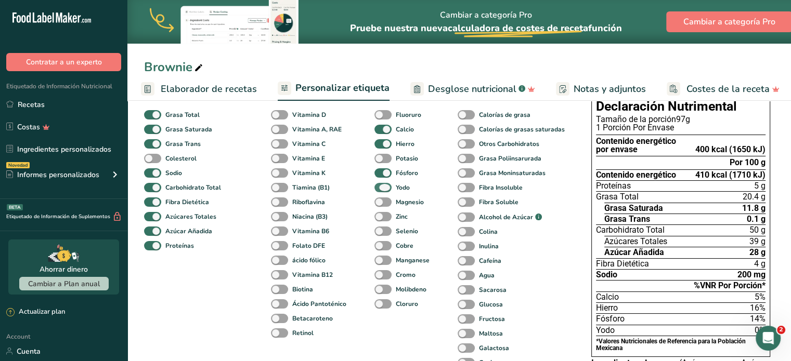
click at [383, 192] on span at bounding box center [382, 188] width 17 height 10
click at [381, 191] on input "Yodo" at bounding box center [377, 187] width 7 height 7
checkbox input "false"
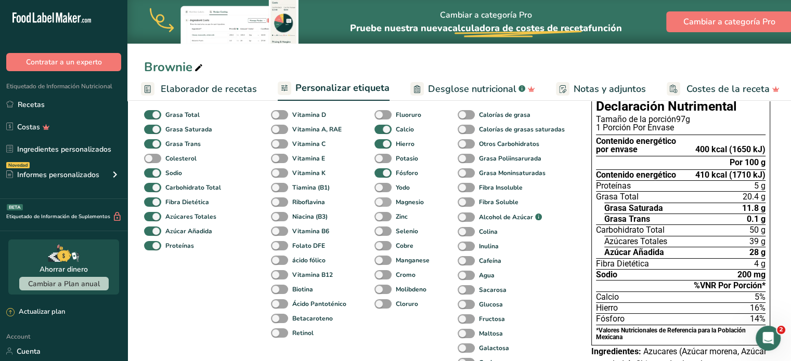
click at [383, 202] on span at bounding box center [382, 203] width 17 height 10
click at [381, 202] on input "Magnesio" at bounding box center [377, 202] width 7 height 7
checkbox input "true"
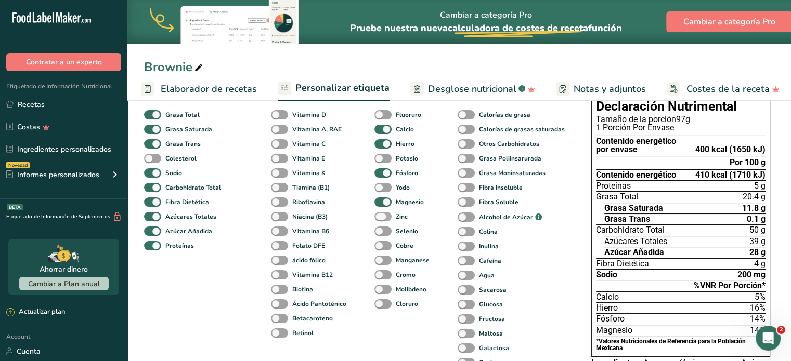
click at [380, 220] on span at bounding box center [382, 217] width 17 height 10
click at [380, 220] on input "Zinc" at bounding box center [377, 216] width 7 height 7
checkbox input "true"
click at [384, 234] on span at bounding box center [382, 232] width 17 height 10
click at [381, 234] on input "Selenio" at bounding box center [377, 231] width 7 height 7
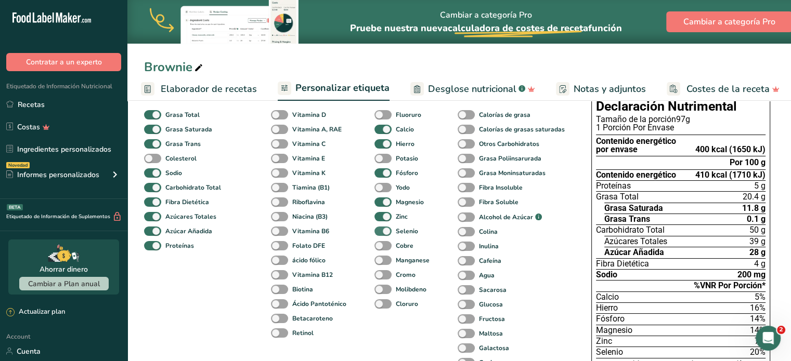
click at [384, 234] on span at bounding box center [382, 232] width 17 height 10
click at [381, 234] on input "Selenio" at bounding box center [377, 231] width 7 height 7
checkbox input "false"
click at [383, 245] on span at bounding box center [382, 246] width 17 height 10
click at [381, 245] on input "Cobre" at bounding box center [377, 245] width 7 height 7
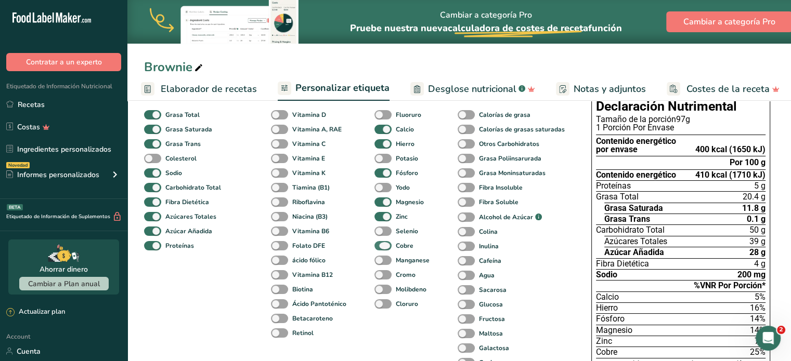
click at [383, 245] on span at bounding box center [382, 246] width 17 height 10
click at [381, 245] on input "Cobre" at bounding box center [377, 245] width 7 height 7
checkbox input "false"
click at [383, 216] on span at bounding box center [382, 217] width 17 height 10
click at [381, 216] on input "Zinc" at bounding box center [377, 216] width 7 height 7
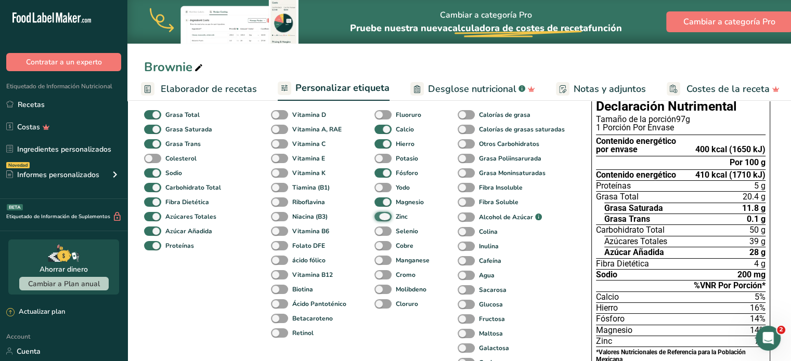
checkbox input "false"
click at [380, 206] on span at bounding box center [382, 203] width 17 height 10
click at [380, 205] on input "Magnesio" at bounding box center [377, 202] width 7 height 7
checkbox input "false"
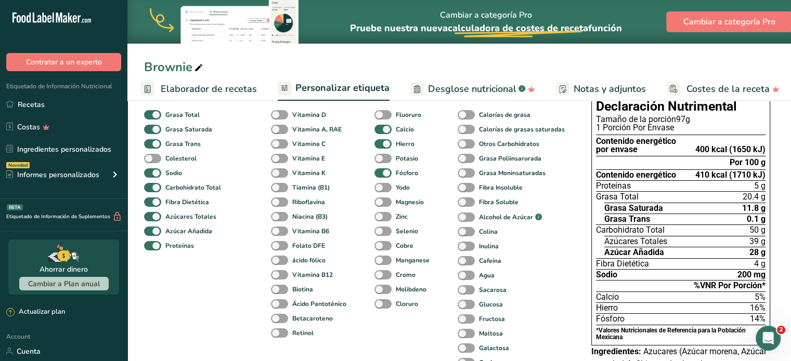
click at [380, 166] on div "Potasio" at bounding box center [381, 158] width 15 height 15
click at [382, 174] on span at bounding box center [382, 173] width 17 height 10
click at [381, 174] on input "Fósforo" at bounding box center [377, 172] width 7 height 7
checkbox input "false"
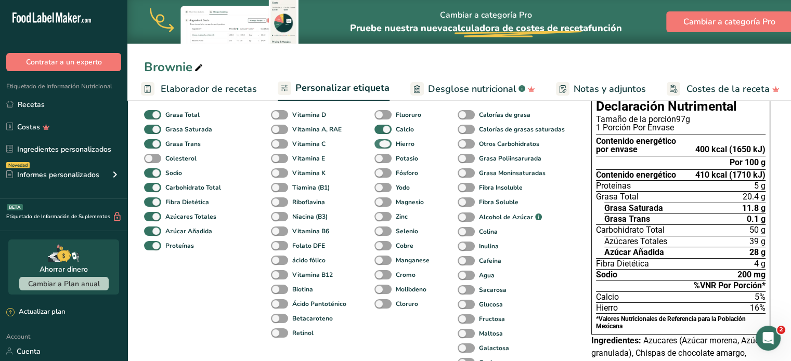
click at [382, 147] on span at bounding box center [382, 144] width 17 height 10
click at [381, 147] on input "Hierro" at bounding box center [377, 143] width 7 height 7
checkbox input "false"
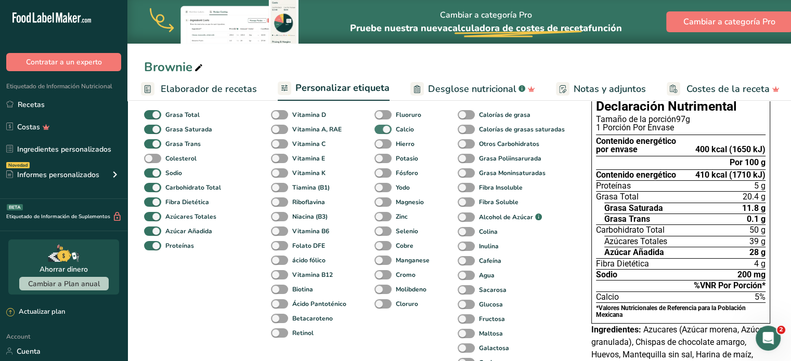
click at [383, 133] on span at bounding box center [382, 130] width 17 height 10
click at [381, 133] on input "Calcio" at bounding box center [377, 129] width 7 height 7
checkbox input "false"
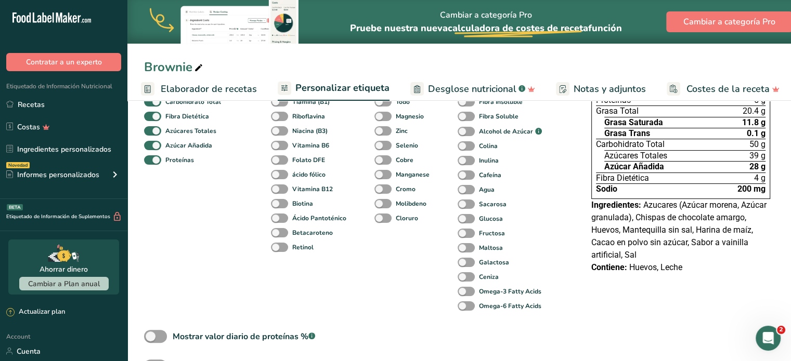
scroll to position [173, 0]
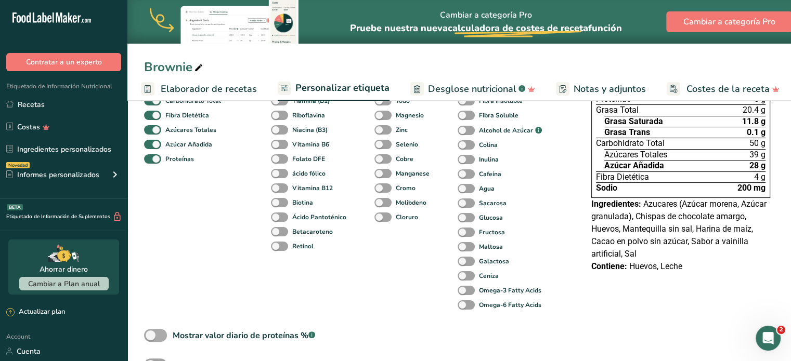
click at [152, 340] on span at bounding box center [155, 335] width 23 height 13
click at [151, 339] on input "Mostrar valor diario de proteínas % .a-a{fill:#347362;}.b-a{fill:#fff;}" at bounding box center [147, 335] width 7 height 7
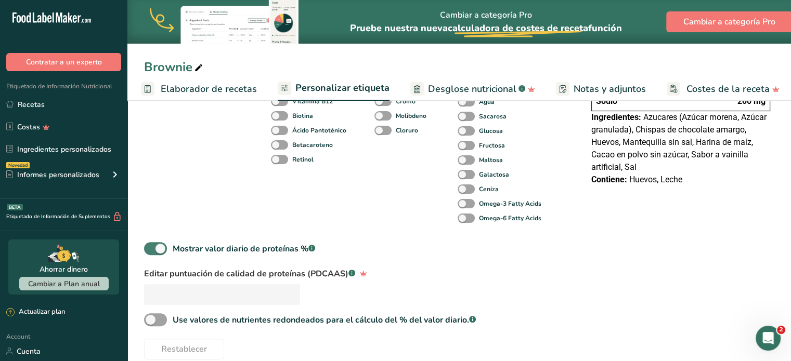
click at [167, 246] on span "Mostrar valor diario de proteínas % .a-a{fill:#347362;}.b-a{fill:#fff;}" at bounding box center [241, 249] width 148 height 12
click at [151, 246] on input "Mostrar valor diario de proteínas % .a-a{fill:#347362;}.b-a{fill:#fff;}" at bounding box center [147, 248] width 7 height 7
checkbox input "false"
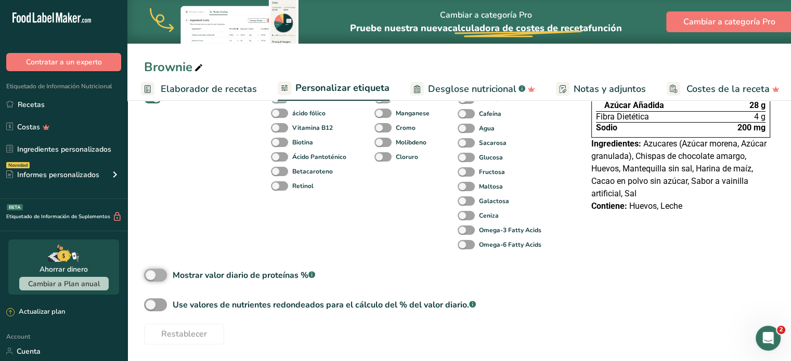
scroll to position [236, 0]
click at [164, 305] on span at bounding box center [155, 304] width 23 height 13
click at [151, 305] on input "Use valores de nutrientes redondeados para el cálculo del % del valor diario. .…" at bounding box center [147, 304] width 7 height 7
click at [164, 305] on span at bounding box center [155, 304] width 23 height 13
click at [151, 305] on input "Use valores de nutrientes redondeados para el cálculo del % del valor diario. .…" at bounding box center [147, 304] width 7 height 7
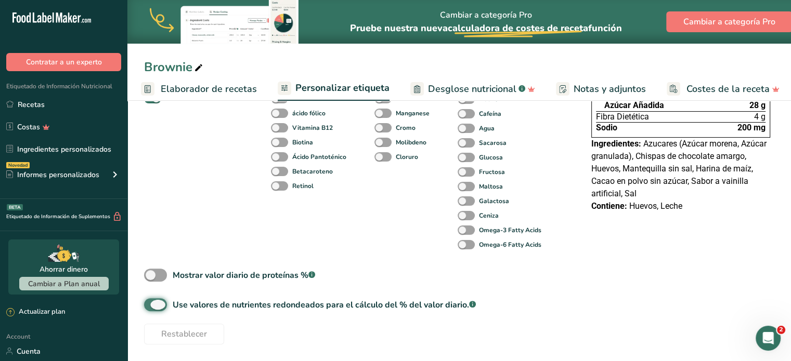
checkbox input "false"
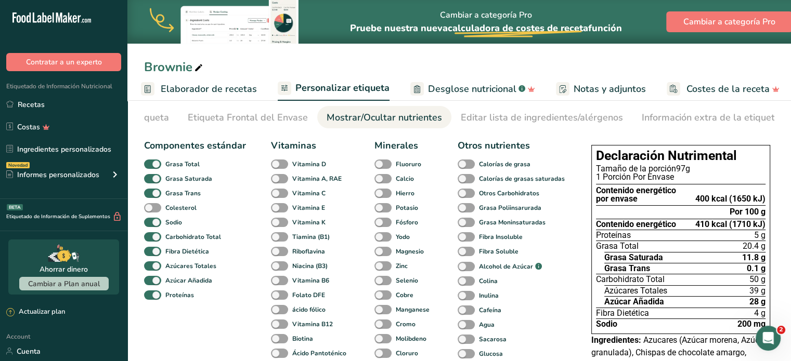
scroll to position [0, 0]
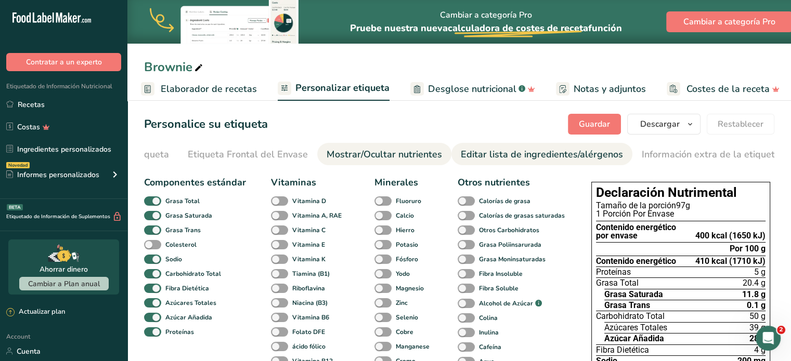
click at [466, 153] on div "Editar lista de ingredientes/alérgenos" at bounding box center [542, 155] width 162 height 14
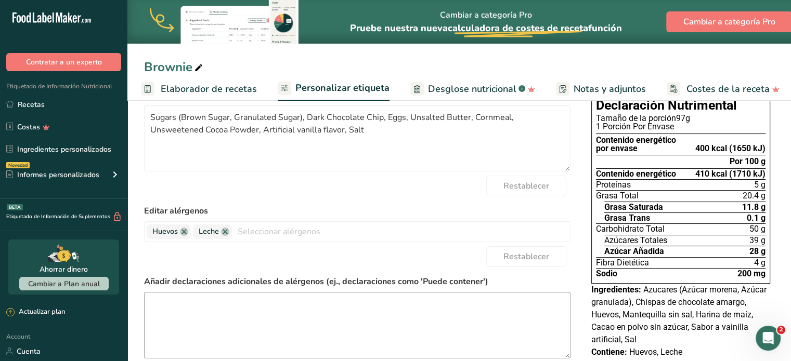
scroll to position [86, 0]
click at [534, 307] on textarea at bounding box center [357, 326] width 426 height 67
click at [409, 300] on textarea at bounding box center [357, 326] width 426 height 67
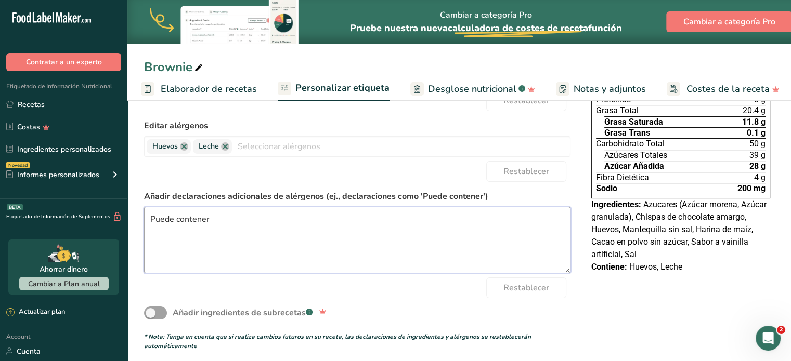
scroll to position [173, 0]
click at [398, 273] on textarea "Puede contener" at bounding box center [357, 239] width 426 height 67
click at [415, 312] on div "Añadir ingredientes de subrecetas .a-a{fill:#347362;}.b-a{fill:#fff;}" at bounding box center [357, 313] width 426 height 30
click at [353, 233] on textarea "Puede contener" at bounding box center [357, 239] width 426 height 67
click at [405, 300] on div "Añadir ingredientes de subrecetas .a-a{fill:#347362;}.b-a{fill:#fff;}" at bounding box center [357, 313] width 426 height 30
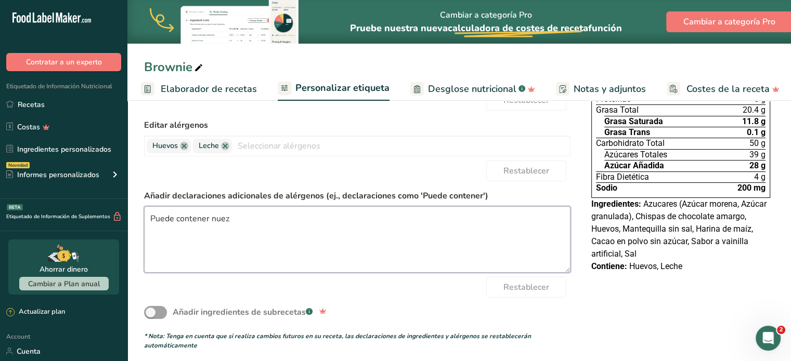
click at [219, 218] on textarea "Puede contener nuez" at bounding box center [357, 239] width 426 height 67
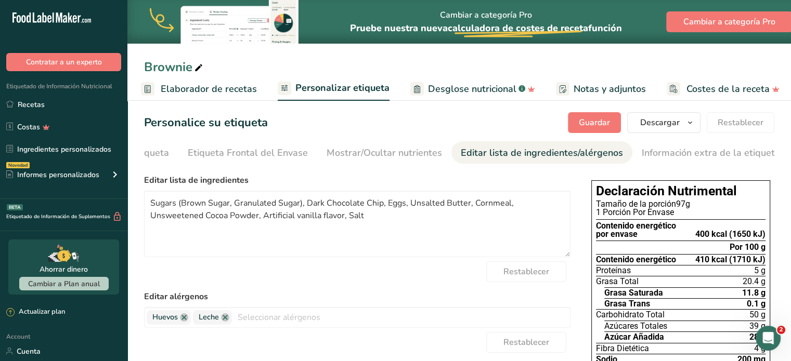
scroll to position [0, 0]
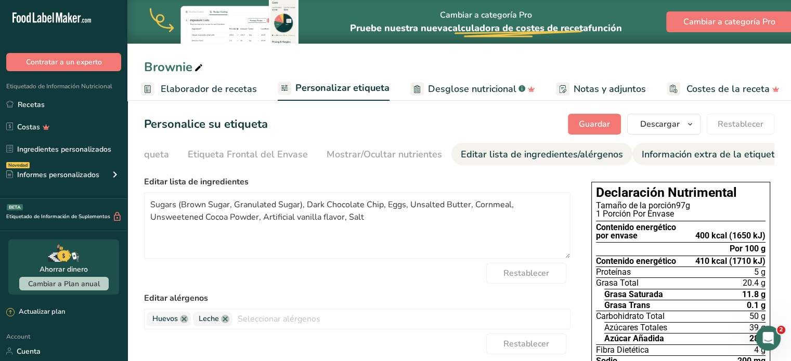
type textarea "Puede contener [PERSON_NAME]"
click at [689, 154] on div "Información extra de la etiqueta" at bounding box center [710, 155] width 138 height 14
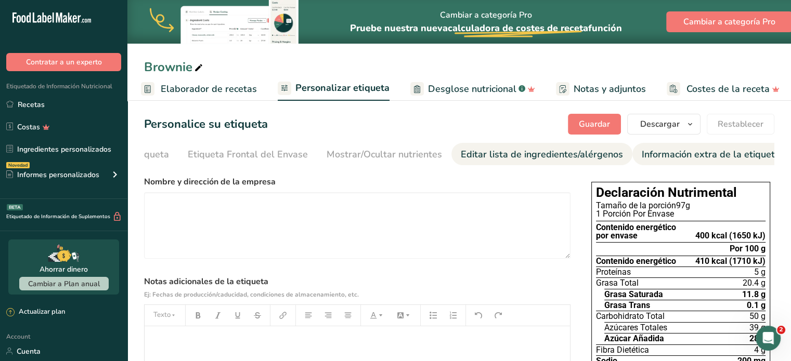
click at [561, 152] on div "Editar lista de ingredientes/alérgenos" at bounding box center [542, 155] width 162 height 14
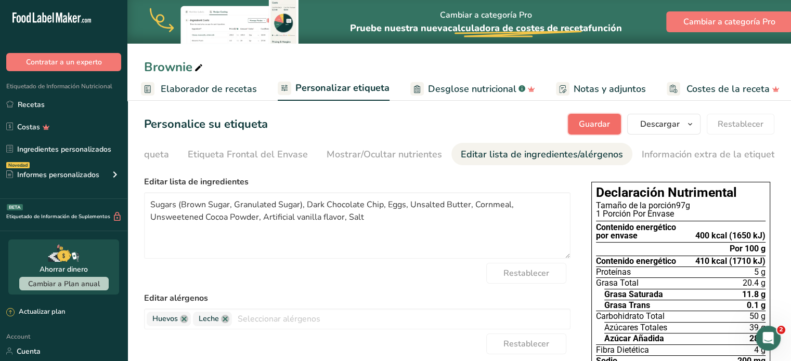
click at [586, 125] on span "Guardar" at bounding box center [594, 124] width 31 height 12
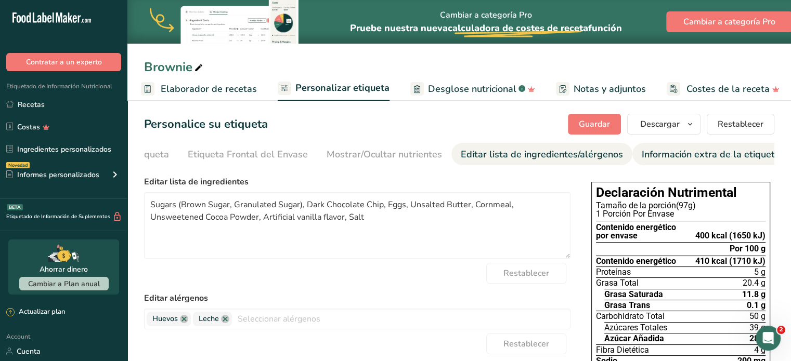
click at [641, 159] on div "Información extra de la etiqueta" at bounding box center [710, 155] width 138 height 14
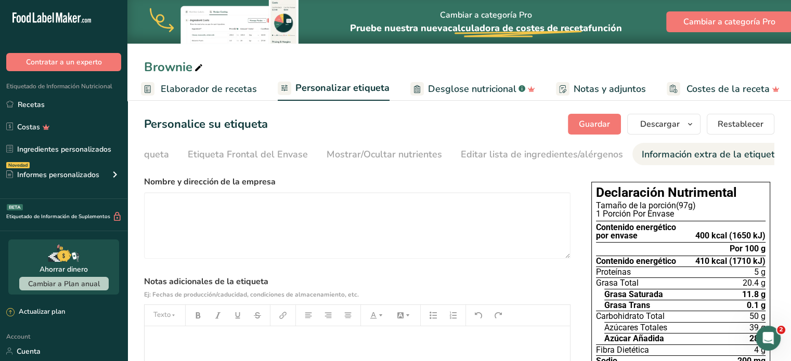
drag, startPoint x: 455, startPoint y: 97, endPoint x: 448, endPoint y: 98, distance: 7.3
click at [455, 97] on link "Desglose nutricional .a-a{fill:#347362;}.b-a{fill:#fff;}" at bounding box center [472, 88] width 125 height 23
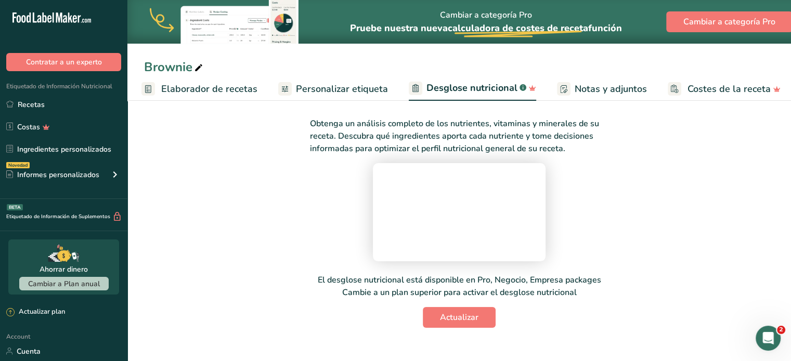
scroll to position [86, 0]
click at [674, 206] on div "Obtenga un análisis completo de los nutrientes, vitaminas y minerales de su rec…" at bounding box center [459, 216] width 630 height 223
click at [587, 86] on span "Notas y adjuntos" at bounding box center [610, 89] width 72 height 14
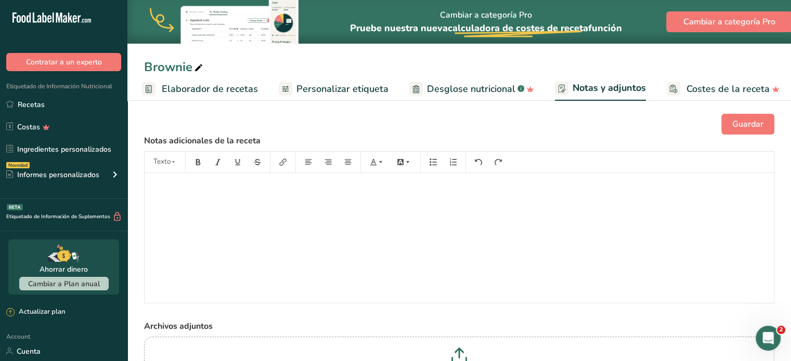
click at [689, 87] on span "Costes de la receta" at bounding box center [727, 89] width 83 height 14
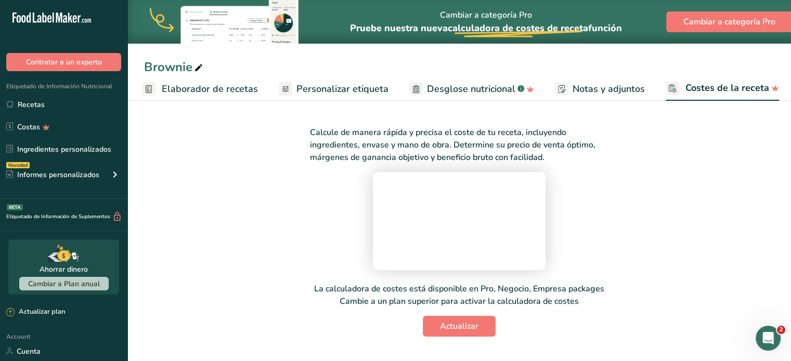
scroll to position [103, 0]
click at [495, 86] on span "Desglose nutricional" at bounding box center [471, 89] width 88 height 14
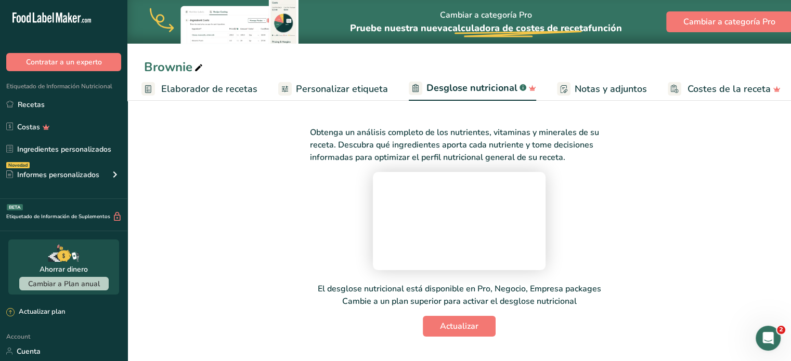
click at [336, 89] on span "Personalizar etiqueta" at bounding box center [342, 89] width 92 height 14
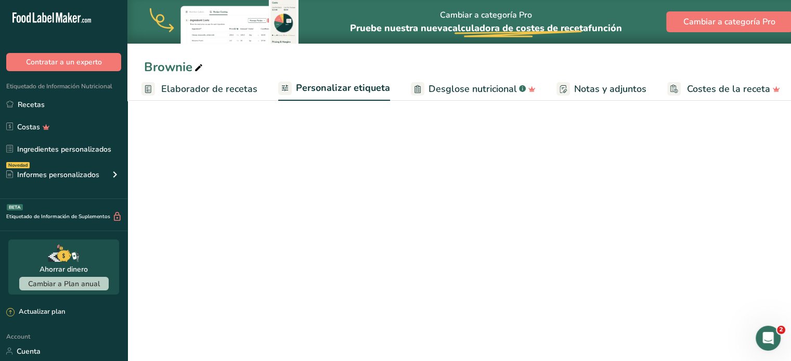
scroll to position [0, 144]
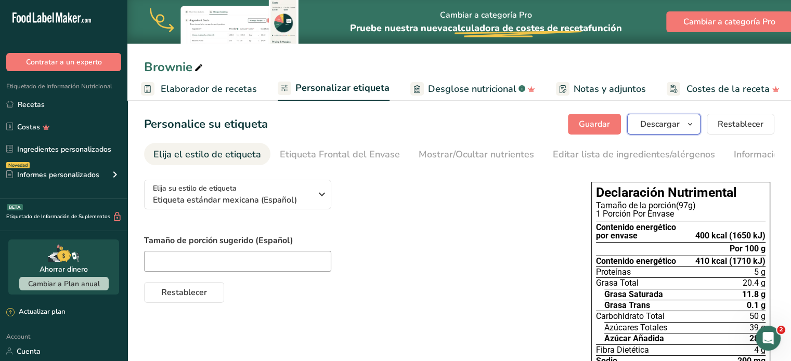
click at [663, 125] on span "Descargar" at bounding box center [660, 124] width 40 height 12
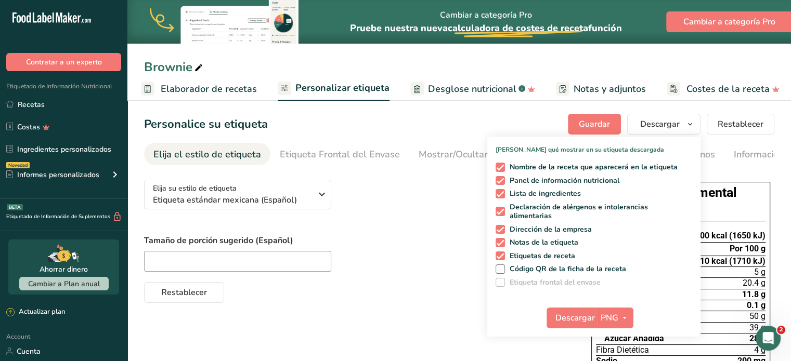
click at [442, 184] on div "Elija su estilo de etiqueta Etiqueta estándar mexicana (Español) [GEOGRAPHIC_DA…" at bounding box center [357, 238] width 426 height 132
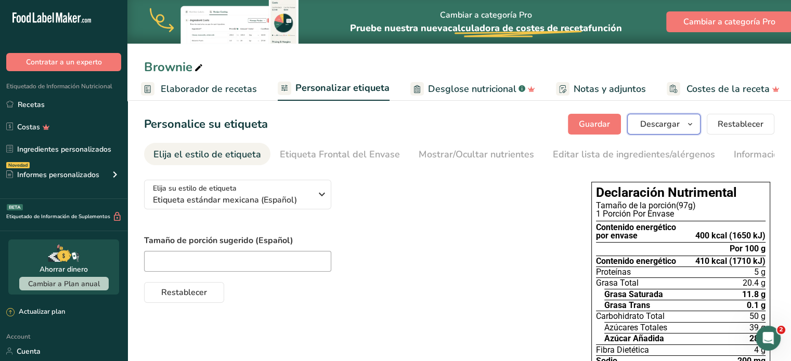
click at [640, 127] on button "Descargar" at bounding box center [663, 124] width 73 height 21
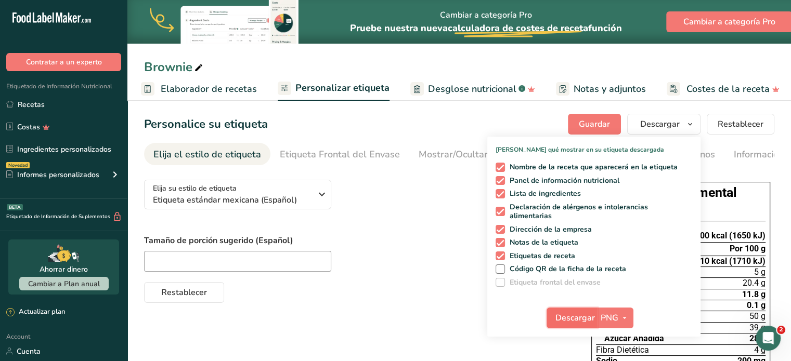
click at [577, 316] on span "Descargar" at bounding box center [575, 318] width 40 height 12
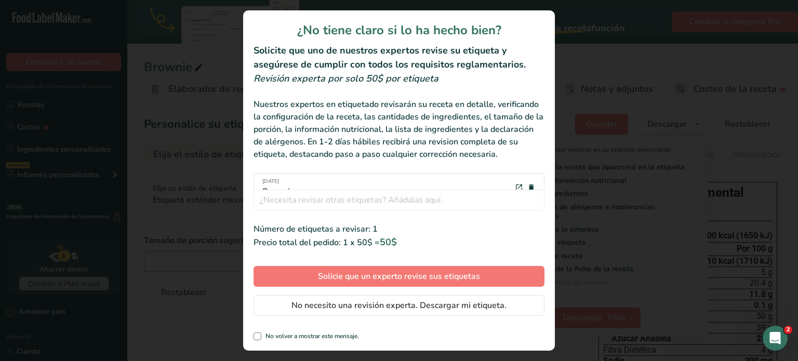
scroll to position [16, 0]
click at [579, 47] on div "review labels modal" at bounding box center [399, 180] width 798 height 361
click at [150, 115] on div "review labels modal" at bounding box center [399, 180] width 798 height 361
click at [176, 14] on div "review labels modal" at bounding box center [399, 180] width 798 height 361
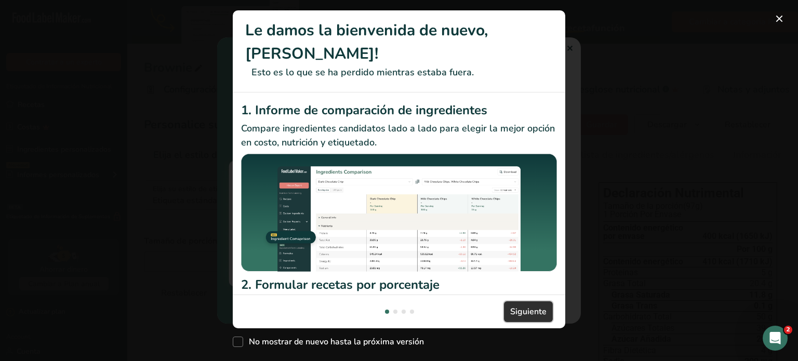
click at [515, 307] on span "Siguiente" at bounding box center [528, 312] width 36 height 12
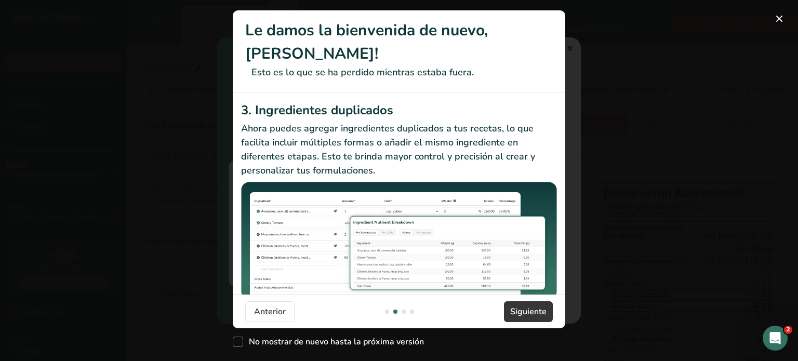
click at [515, 301] on footer "Anterior Siguiente" at bounding box center [399, 312] width 333 height 34
click at [510, 311] on span "Siguiente" at bounding box center [528, 312] width 36 height 12
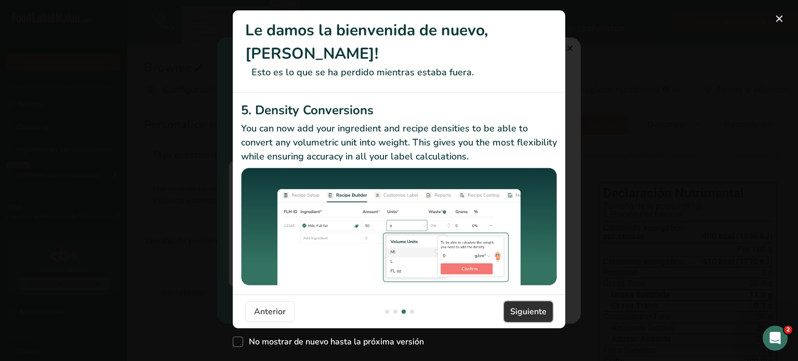
click at [510, 311] on span "Siguiente" at bounding box center [528, 312] width 36 height 12
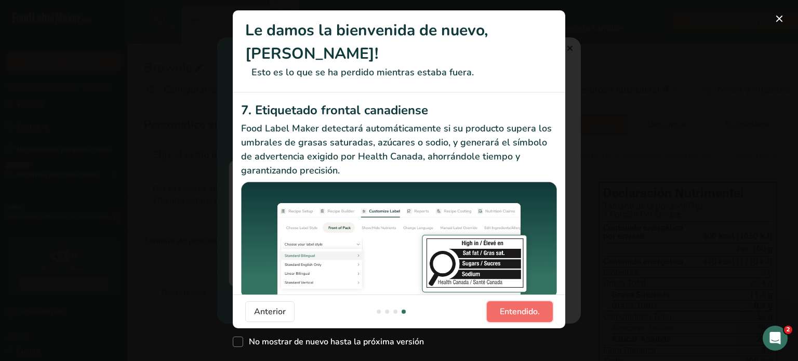
click at [510, 311] on span "Entendido." at bounding box center [520, 312] width 40 height 12
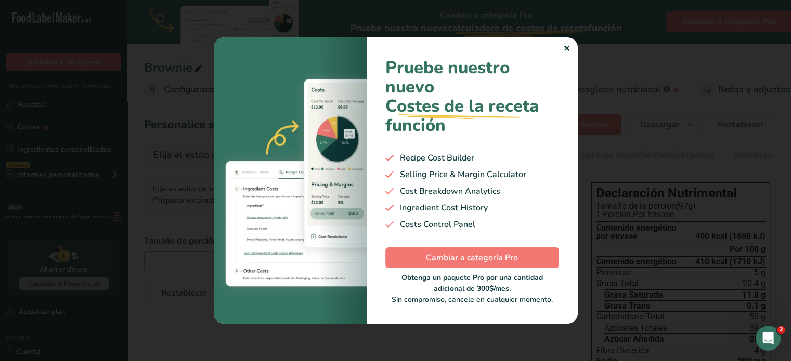
click at [564, 48] on div "✕" at bounding box center [566, 49] width 7 height 12
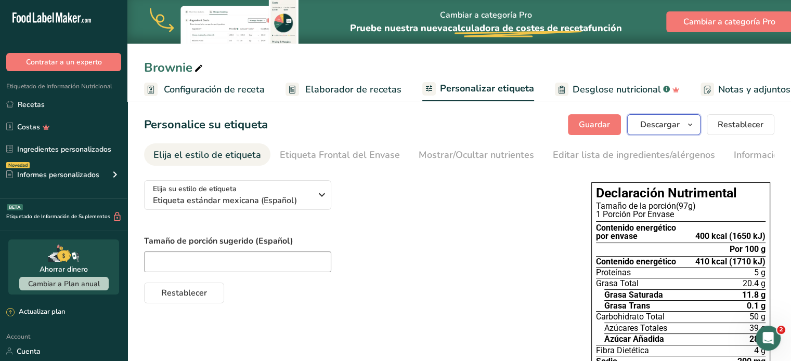
click at [661, 128] on span "Descargar" at bounding box center [660, 125] width 40 height 12
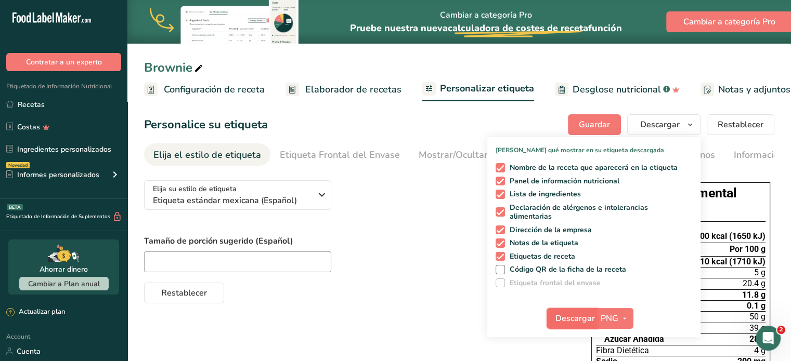
click at [563, 325] on button "Descargar" at bounding box center [571, 318] width 51 height 21
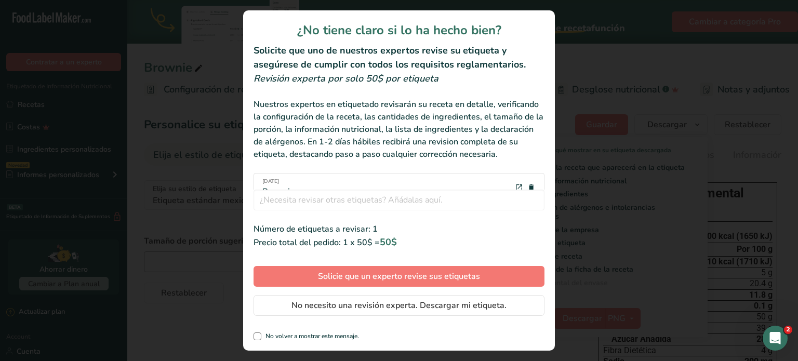
click at [157, 274] on div "review labels modal" at bounding box center [399, 180] width 798 height 361
click at [164, 64] on div "review labels modal" at bounding box center [399, 180] width 798 height 361
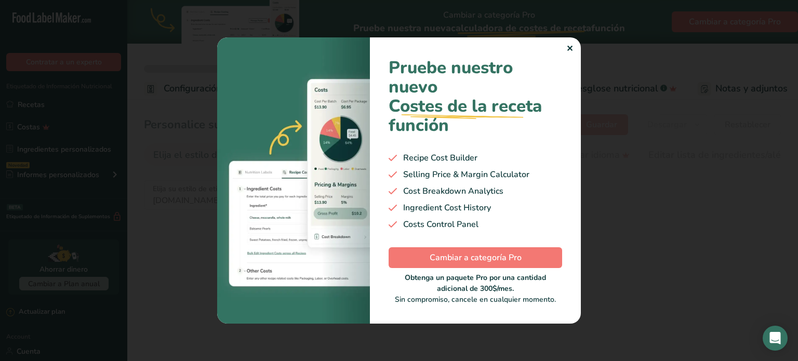
click at [568, 48] on div "✕" at bounding box center [570, 49] width 7 height 12
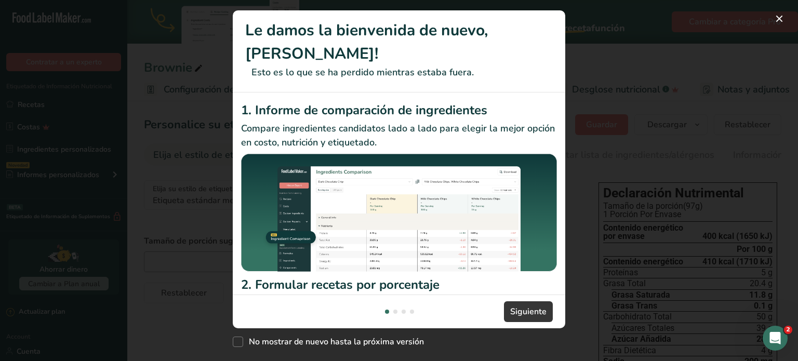
click at [250, 330] on div "No mostrar de nuevo hasta la próxima versión" at bounding box center [399, 339] width 333 height 22
click at [507, 323] on footer "Siguiente" at bounding box center [399, 312] width 333 height 34
click at [512, 316] on span "Siguiente" at bounding box center [528, 312] width 36 height 12
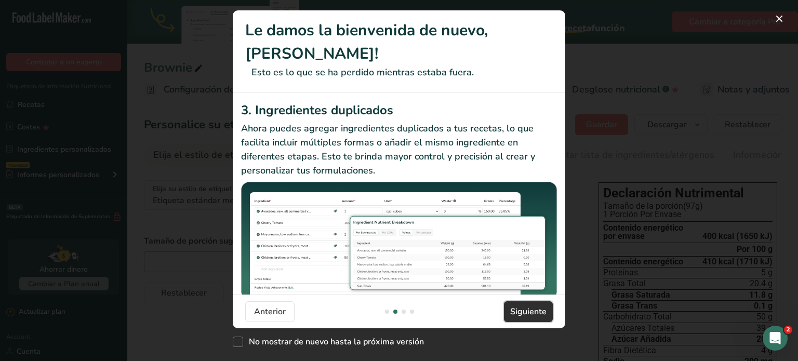
click at [512, 316] on span "Siguiente" at bounding box center [528, 312] width 36 height 12
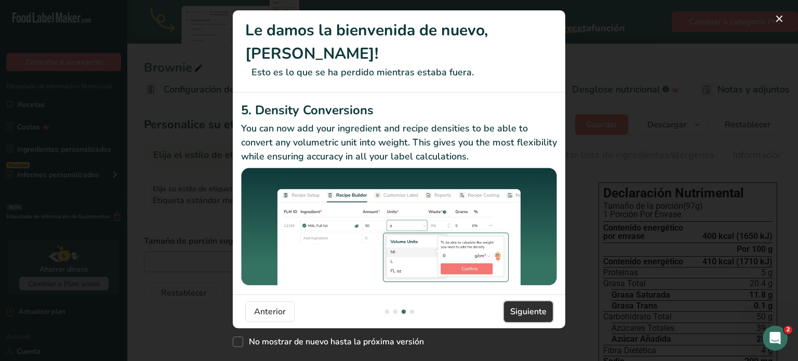
click at [512, 316] on span "Siguiente" at bounding box center [528, 312] width 36 height 12
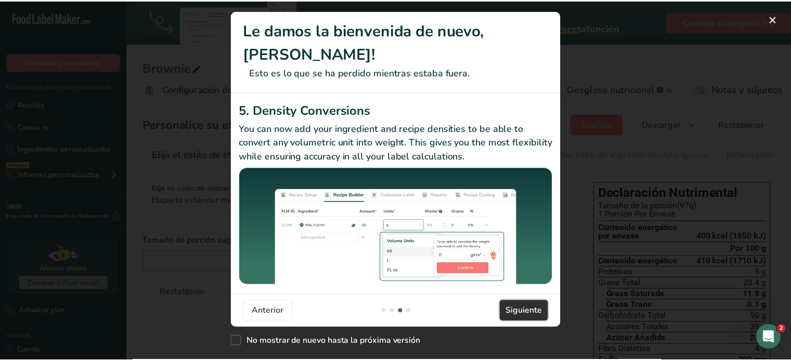
scroll to position [0, 998]
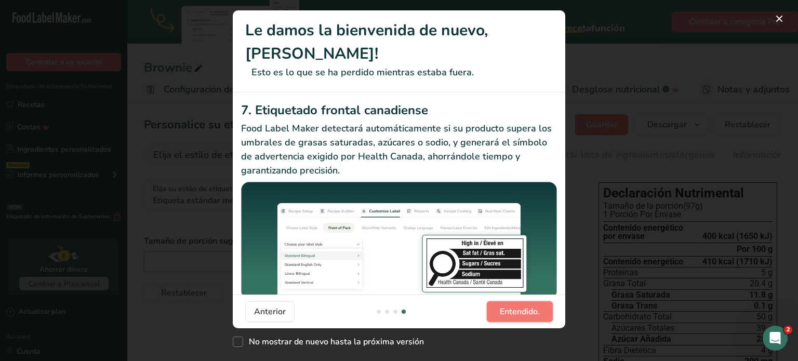
drag, startPoint x: 512, startPoint y: 316, endPoint x: 322, endPoint y: 286, distance: 192.0
click at [323, 286] on section "Le damos la bienvenida de nuevo, Román! Esto es lo que se ha perdido mientras e…" at bounding box center [399, 169] width 333 height 318
click at [177, 176] on div "New Features" at bounding box center [399, 180] width 798 height 361
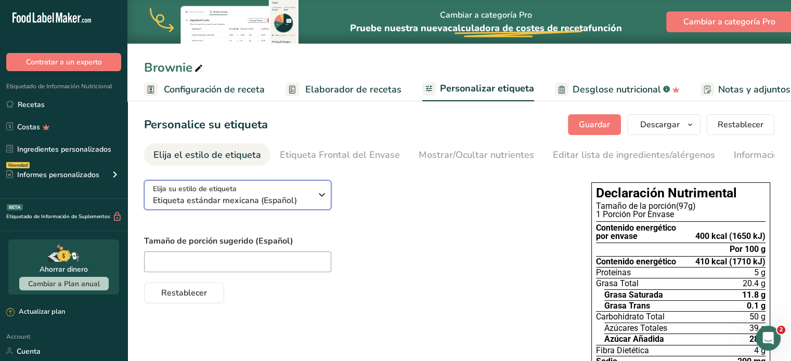
click at [218, 207] on span "Etiqueta estándar mexicana (Español)" at bounding box center [232, 200] width 159 height 12
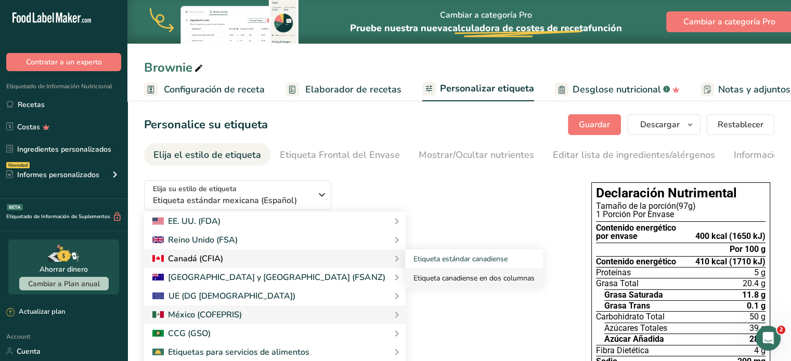
click at [405, 279] on link "Etiqueta canadiense en dos columnas" at bounding box center [474, 278] width 138 height 19
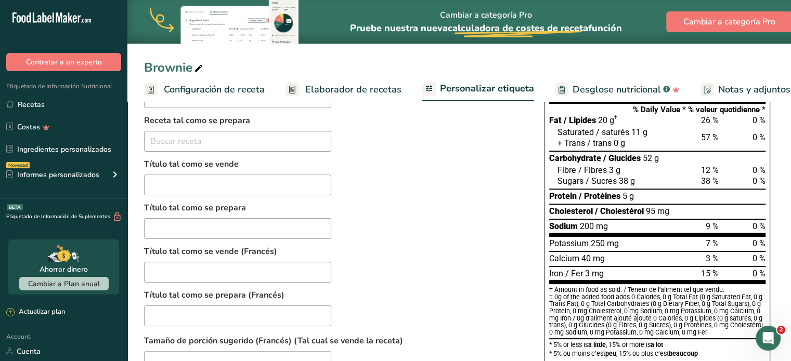
scroll to position [70, 0]
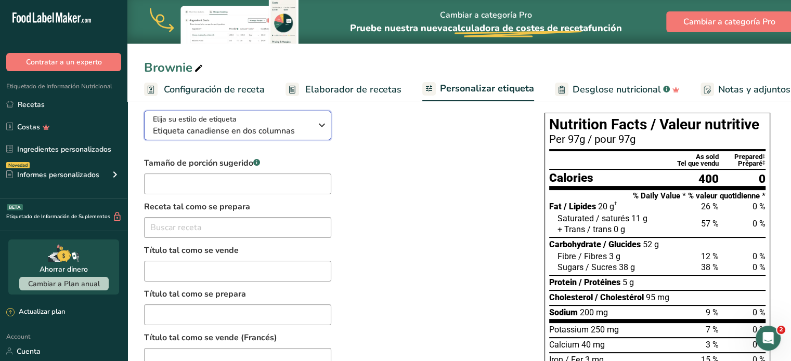
click at [301, 136] on span "Etiqueta canadiense en dos columnas" at bounding box center [232, 131] width 159 height 12
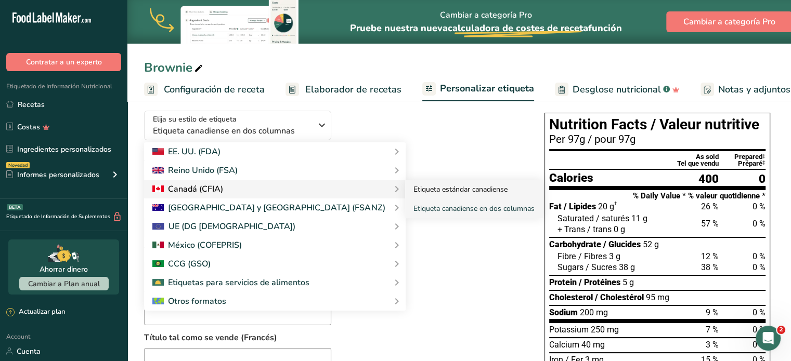
click at [405, 191] on link "Etiqueta estándar canadiense" at bounding box center [474, 189] width 138 height 19
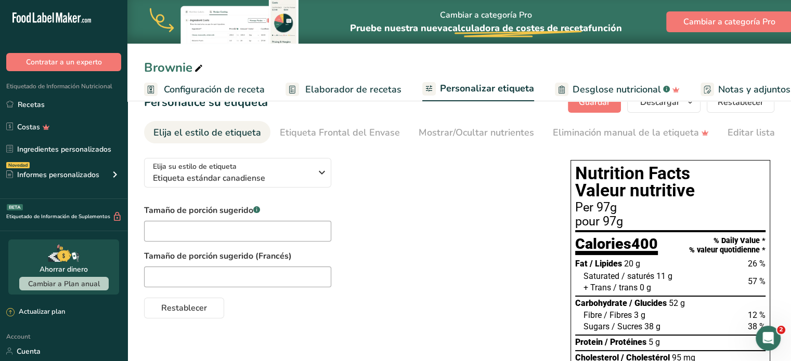
scroll to position [0, 0]
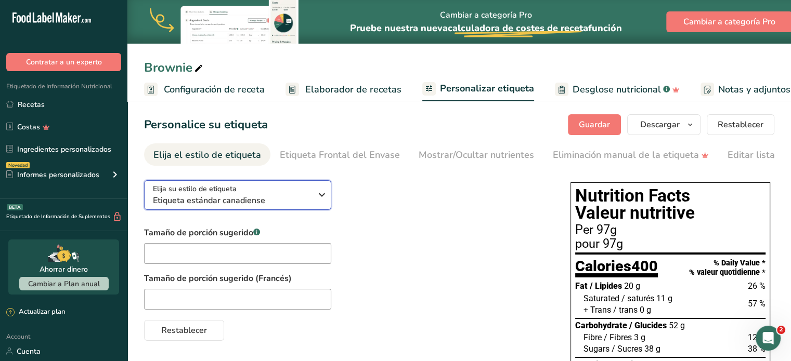
click at [254, 200] on span "Etiqueta estándar canadiense" at bounding box center [232, 200] width 159 height 12
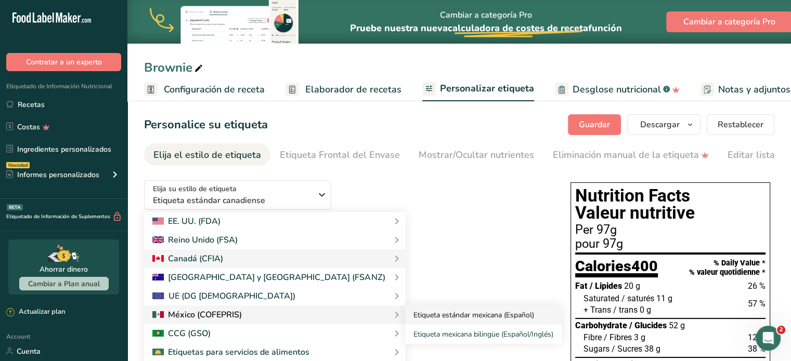
click at [405, 321] on link "Etiqueta estándar mexicana (Español)" at bounding box center [483, 315] width 156 height 19
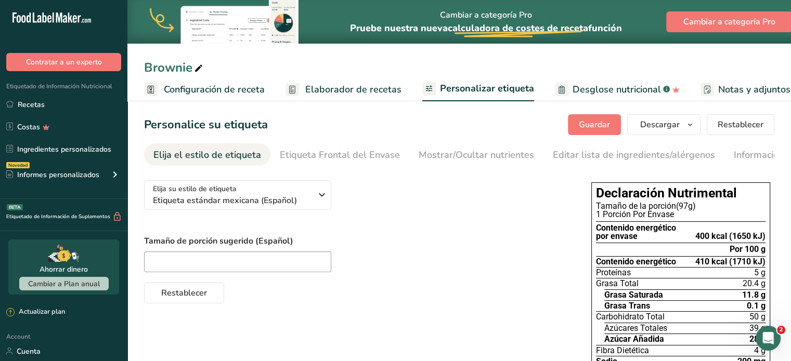
scroll to position [86, 0]
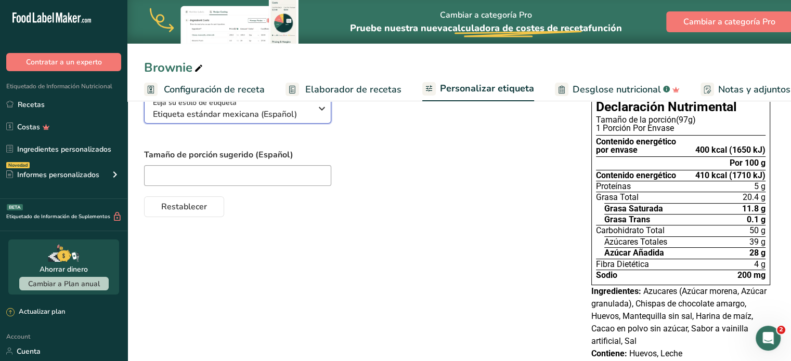
click at [295, 116] on span "Etiqueta estándar mexicana (Español)" at bounding box center [232, 114] width 159 height 12
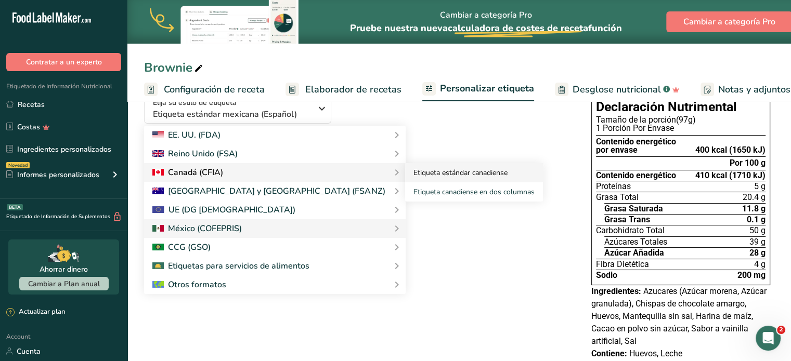
click at [405, 172] on link "Etiqueta estándar canadiense" at bounding box center [474, 172] width 138 height 19
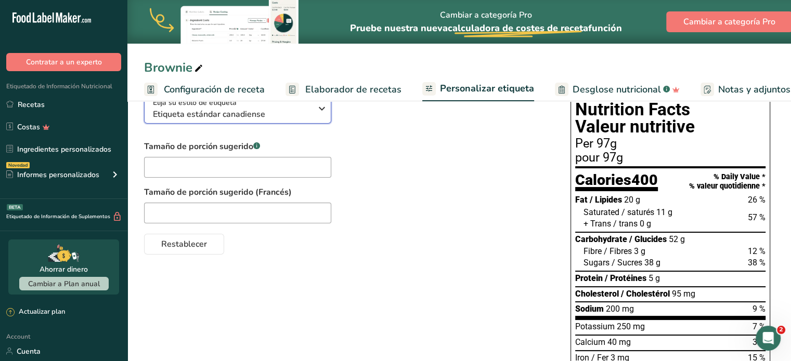
click at [307, 117] on span "Etiqueta estándar canadiense" at bounding box center [232, 114] width 159 height 12
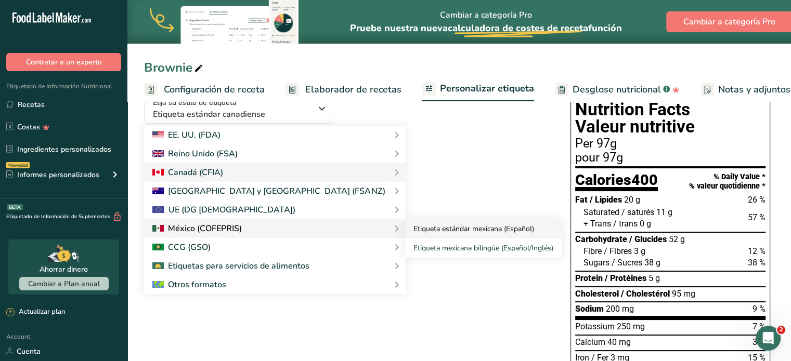
click at [405, 232] on link "Etiqueta estándar mexicana (Español)" at bounding box center [483, 228] width 156 height 19
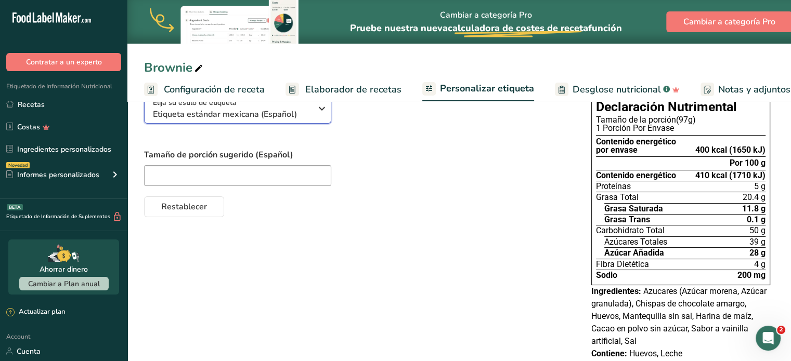
click at [295, 109] on div "Elija su estilo de etiqueta Etiqueta estándar mexicana (Español)" at bounding box center [232, 108] width 159 height 23
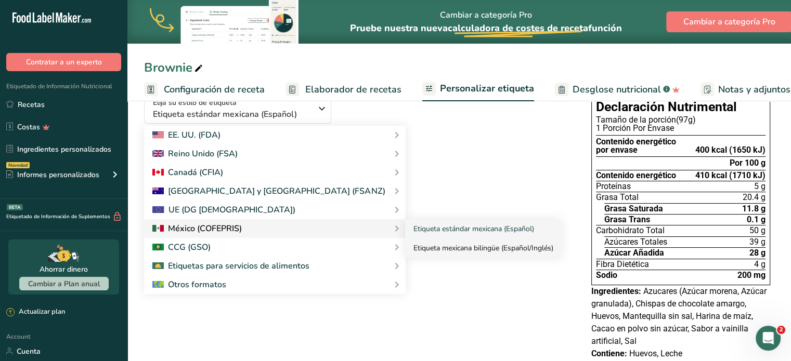
click at [405, 254] on link "Etiqueta mexicana bilingüe (Español/Inglés)" at bounding box center [483, 248] width 156 height 19
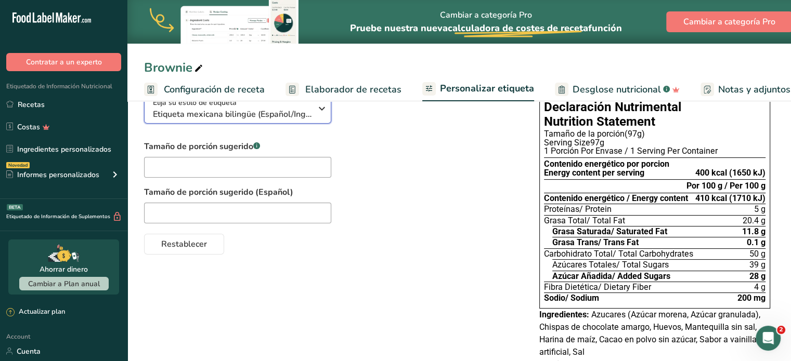
click at [285, 117] on span "Etiqueta mexicana bilingüe (Español/Inglés)" at bounding box center [232, 114] width 159 height 12
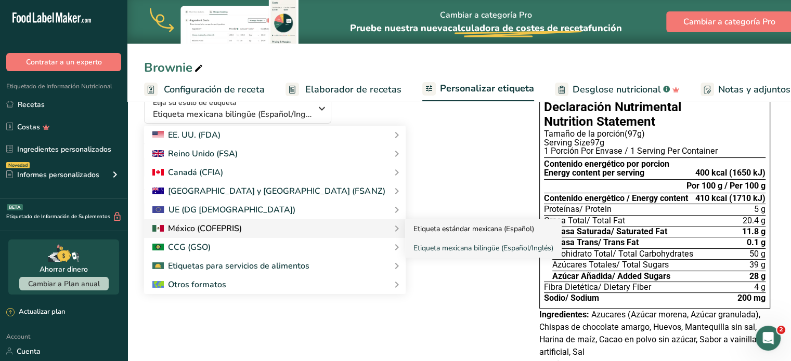
click at [405, 233] on link "Etiqueta estándar mexicana (Español)" at bounding box center [483, 228] width 156 height 19
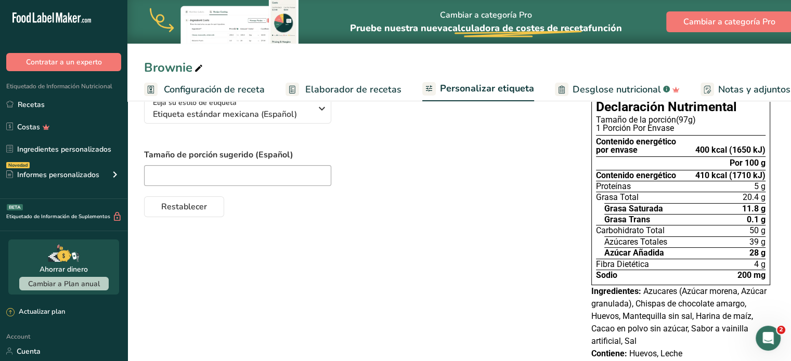
click at [259, 94] on span "Configuración de receta" at bounding box center [214, 90] width 101 height 14
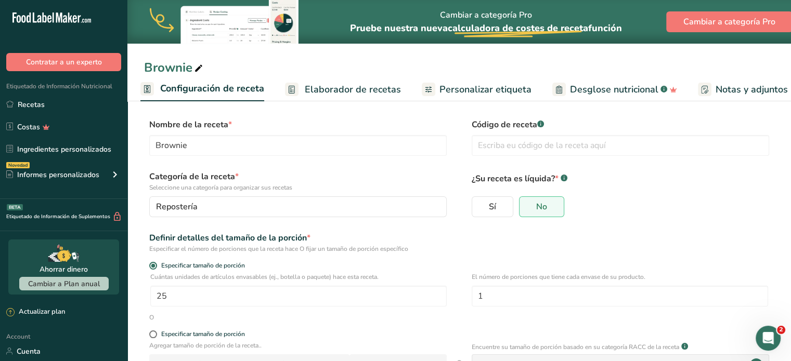
click at [347, 97] on link "Elaborador de recetas" at bounding box center [343, 89] width 116 height 23
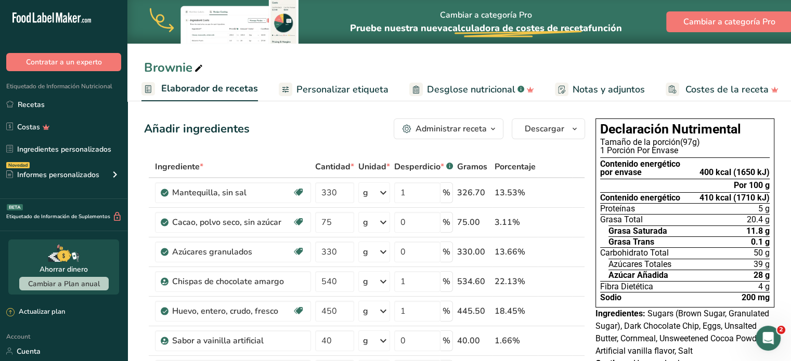
drag, startPoint x: 327, startPoint y: 87, endPoint x: 337, endPoint y: 96, distance: 12.5
click at [327, 87] on span "Personalizar etiqueta" at bounding box center [342, 90] width 92 height 14
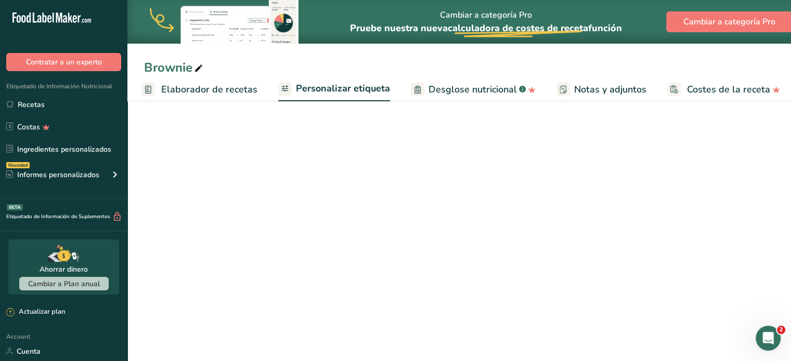
scroll to position [0, 144]
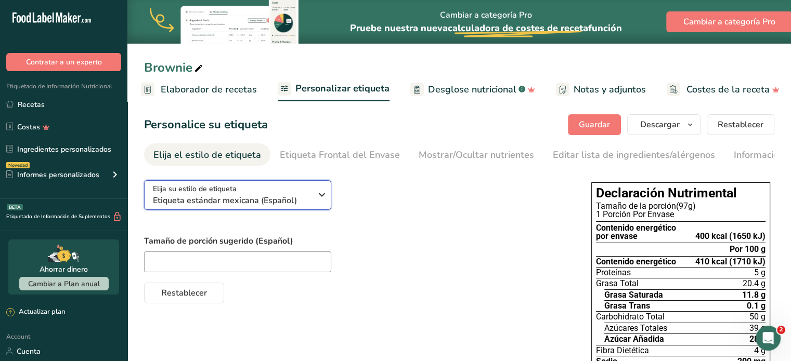
click at [266, 207] on span "Etiqueta estándar mexicana (Español)" at bounding box center [232, 200] width 159 height 12
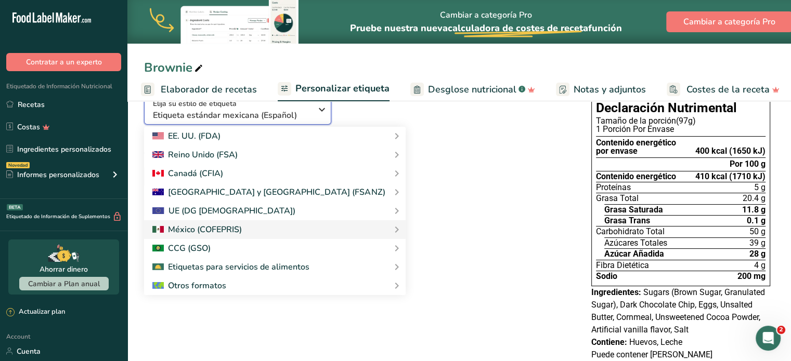
scroll to position [86, 0]
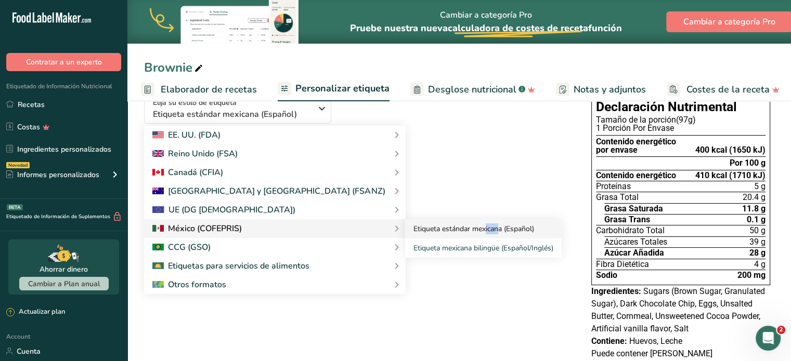
drag, startPoint x: 378, startPoint y: 235, endPoint x: 397, endPoint y: 239, distance: 18.6
click at [405, 239] on link "Etiqueta estándar mexicana (Español)" at bounding box center [483, 228] width 156 height 19
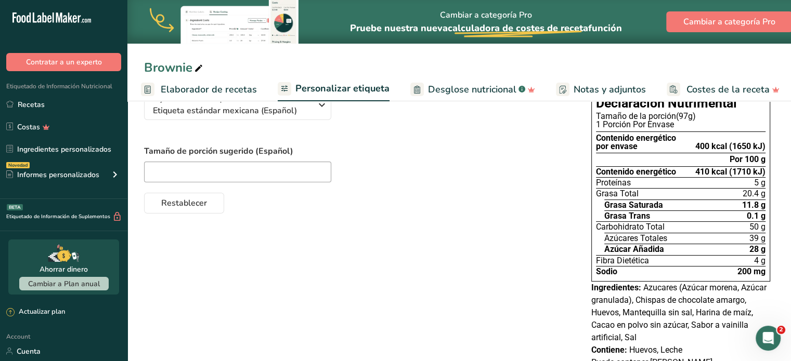
scroll to position [40, 0]
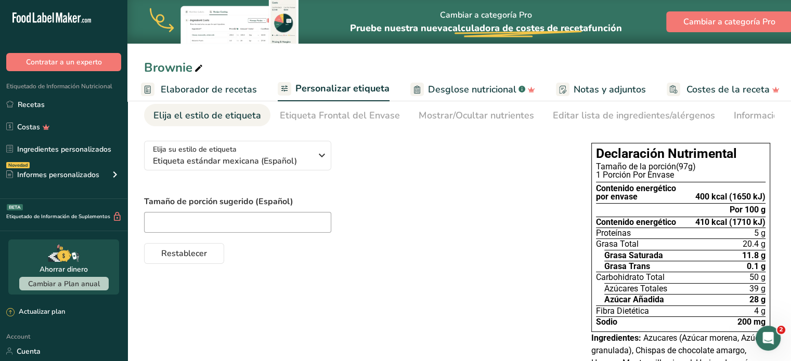
click at [220, 89] on span "Elaborador de recetas" at bounding box center [209, 90] width 96 height 14
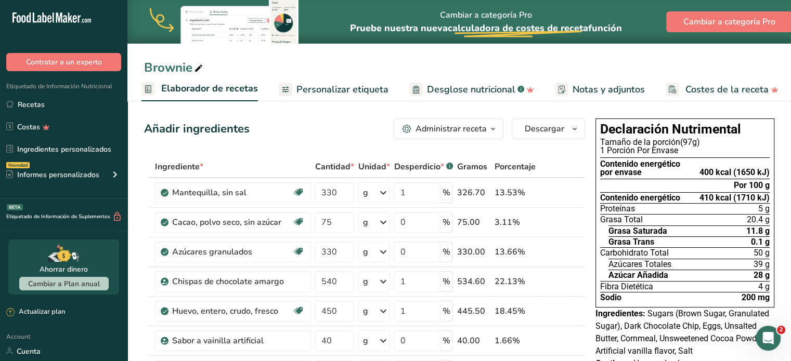
click at [314, 85] on span "Personalizar etiqueta" at bounding box center [342, 90] width 92 height 14
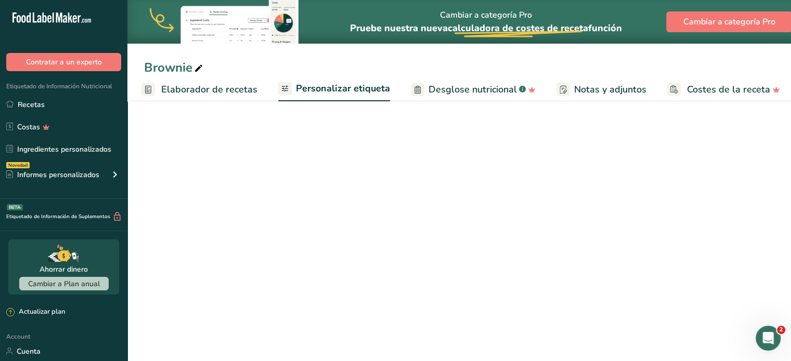
scroll to position [0, 144]
click at [212, 89] on span "Elaborador de recetas" at bounding box center [209, 90] width 96 height 14
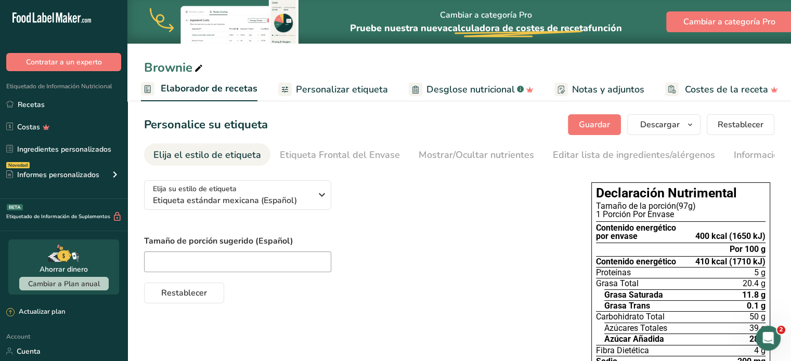
scroll to position [0, 144]
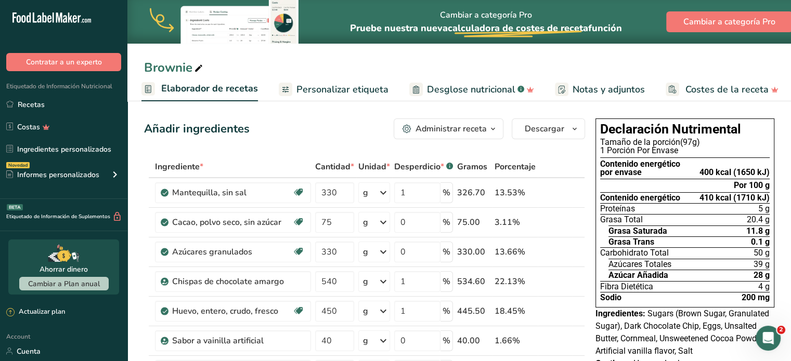
click at [325, 85] on span "Personalizar etiqueta" at bounding box center [342, 90] width 92 height 14
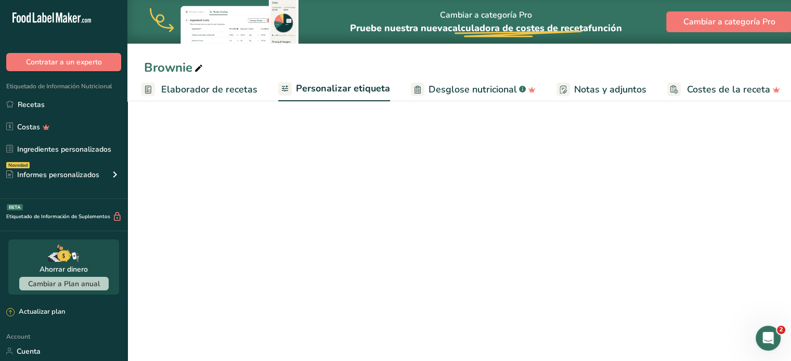
scroll to position [0, 144]
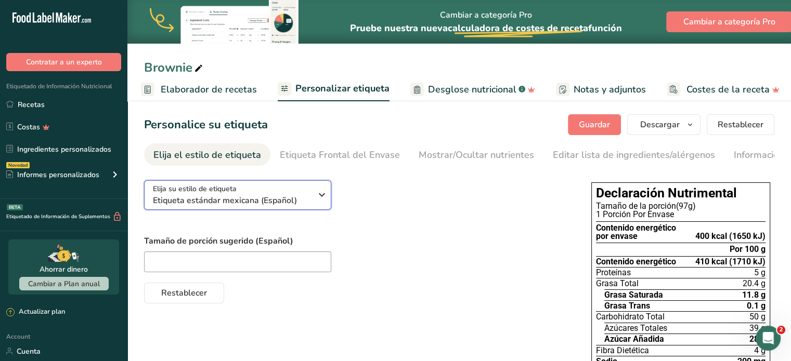
click at [272, 205] on span "Etiqueta estándar mexicana (Español)" at bounding box center [232, 200] width 159 height 12
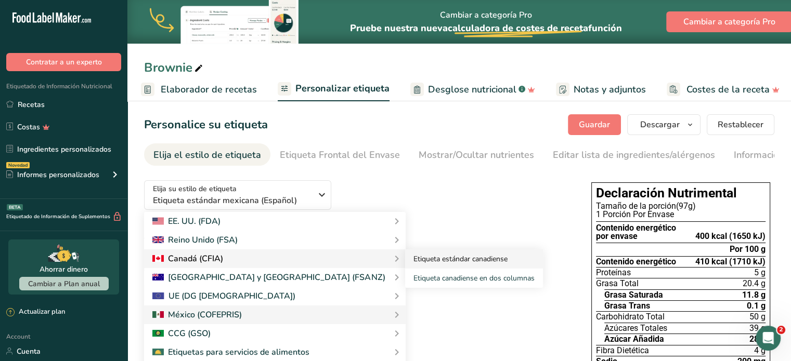
click at [405, 257] on link "Etiqueta estándar canadiense" at bounding box center [474, 258] width 138 height 19
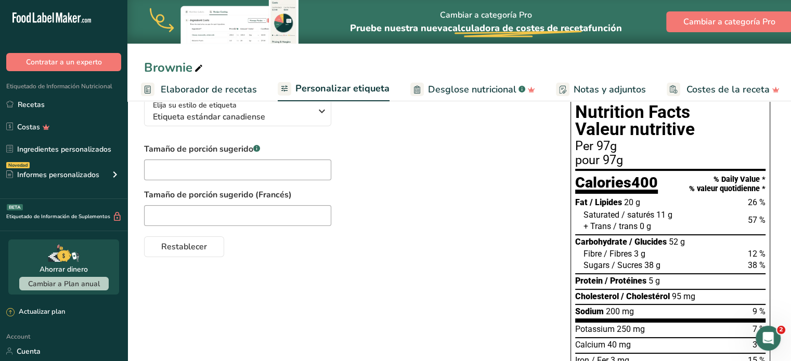
scroll to position [86, 0]
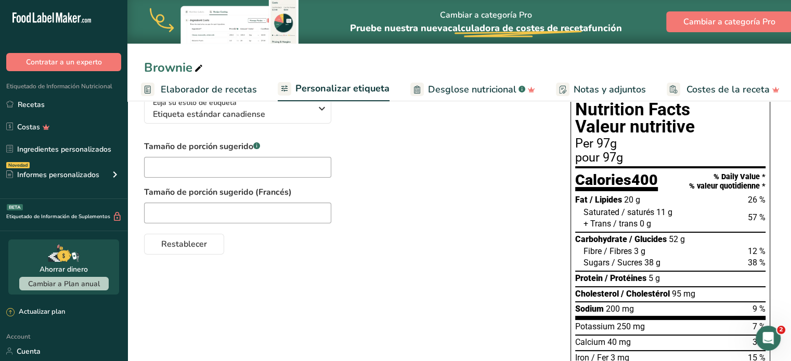
click at [262, 126] on div "Elija su estilo de etiqueta Etiqueta estándar canadiense EE. UU. (FDA) Etiqueta…" at bounding box center [346, 170] width 405 height 169
click at [261, 117] on span "Etiqueta estándar canadiense" at bounding box center [232, 114] width 159 height 12
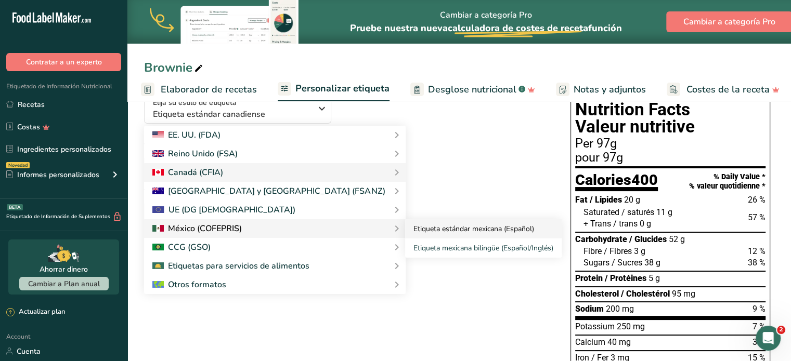
drag, startPoint x: 345, startPoint y: 228, endPoint x: 362, endPoint y: 221, distance: 18.9
click at [405, 228] on link "Etiqueta estándar mexicana (Español)" at bounding box center [483, 228] width 156 height 19
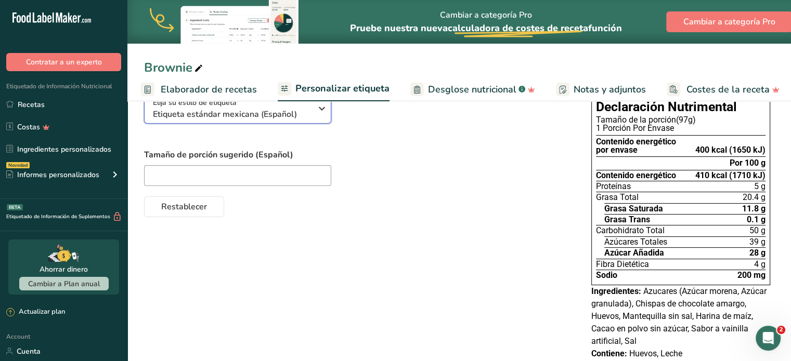
click at [256, 114] on span "Etiqueta estándar mexicana (Español)" at bounding box center [232, 114] width 159 height 12
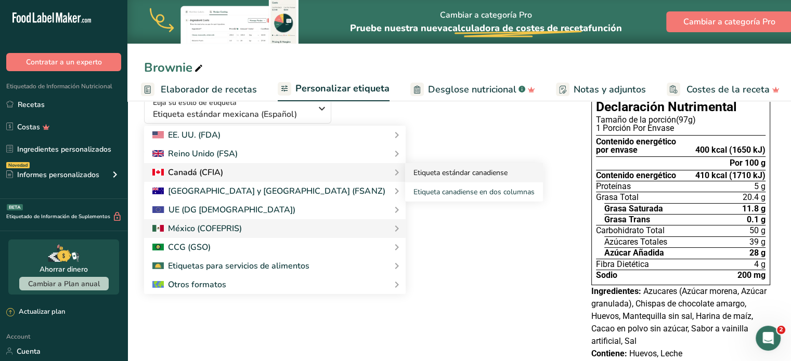
click at [405, 168] on link "Etiqueta estándar canadiense" at bounding box center [474, 172] width 138 height 19
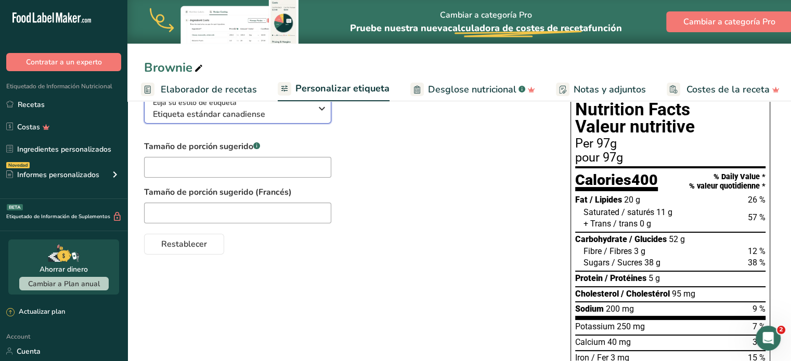
click at [285, 123] on button "Elija su estilo de etiqueta Etiqueta estándar canadiense" at bounding box center [237, 109] width 187 height 30
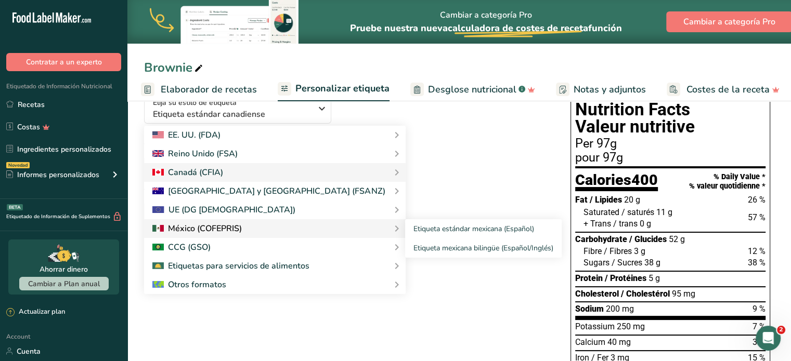
click at [254, 229] on div at bounding box center [274, 228] width 245 height 12
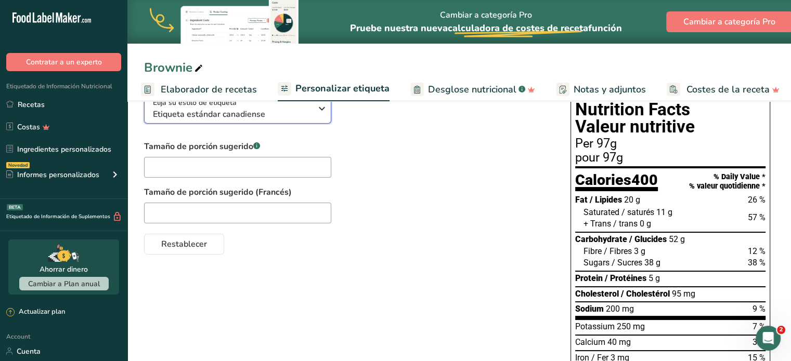
click at [298, 110] on div "Elija su estilo de etiqueta Etiqueta estándar canadiense" at bounding box center [232, 108] width 159 height 23
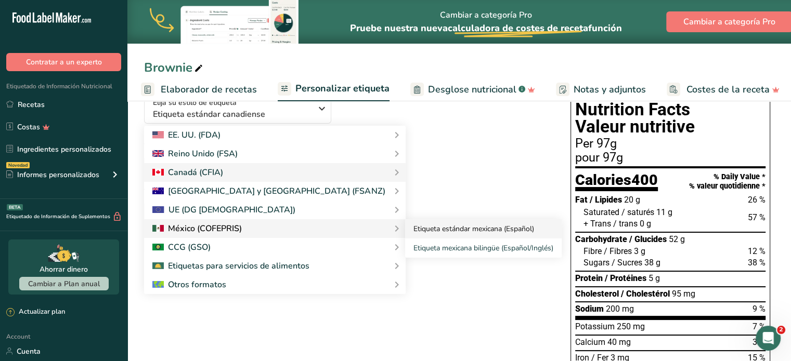
click at [405, 225] on link "Etiqueta estándar mexicana (Español)" at bounding box center [483, 228] width 156 height 19
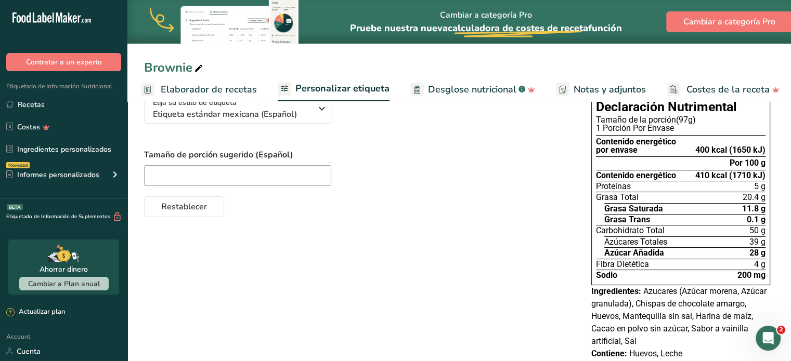
click at [185, 96] on link "Elaborador de recetas" at bounding box center [199, 89] width 116 height 23
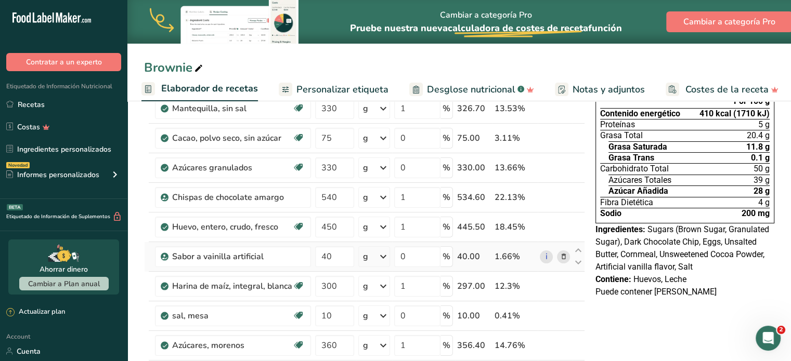
scroll to position [87, 0]
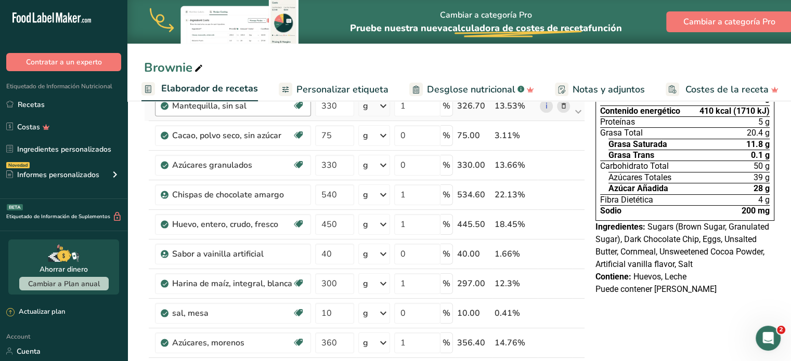
click at [293, 92] on link "Personalizar etiqueta" at bounding box center [334, 89] width 110 height 23
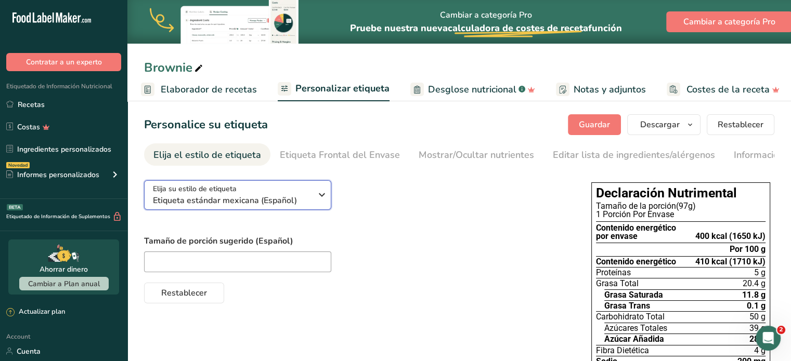
click at [269, 203] on span "Etiqueta estándar mexicana (Español)" at bounding box center [232, 200] width 159 height 12
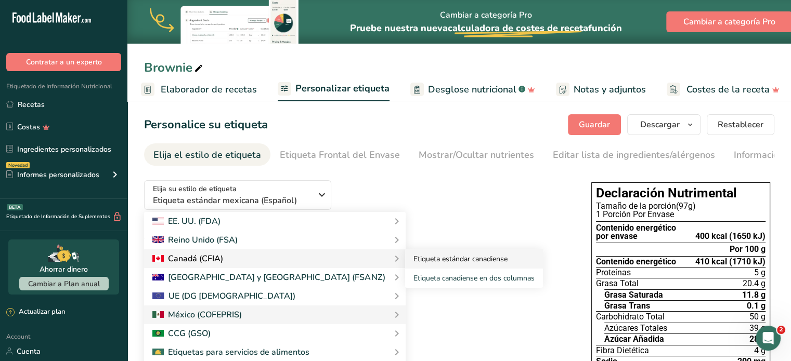
click at [405, 263] on link "Etiqueta estándar canadiense" at bounding box center [474, 258] width 138 height 19
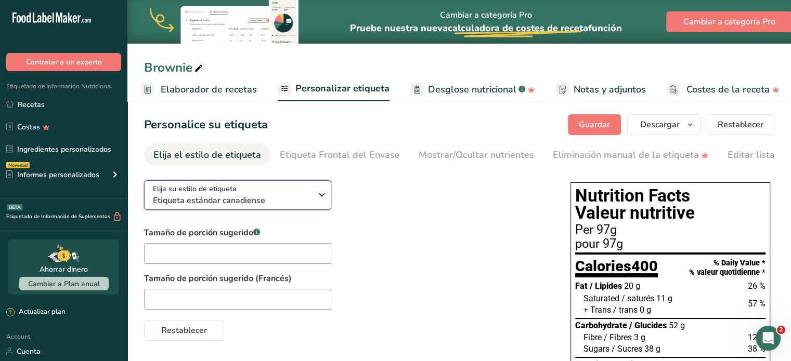
click at [241, 195] on div "Elija su estilo de etiqueta Etiqueta estándar canadiense" at bounding box center [232, 194] width 159 height 23
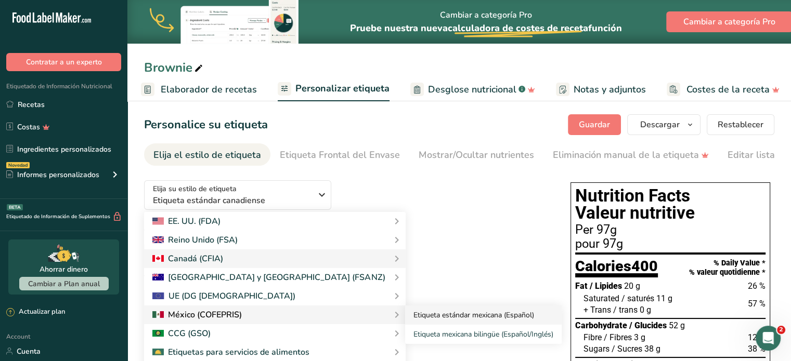
click at [405, 313] on link "Etiqueta estándar mexicana (Español)" at bounding box center [483, 315] width 156 height 19
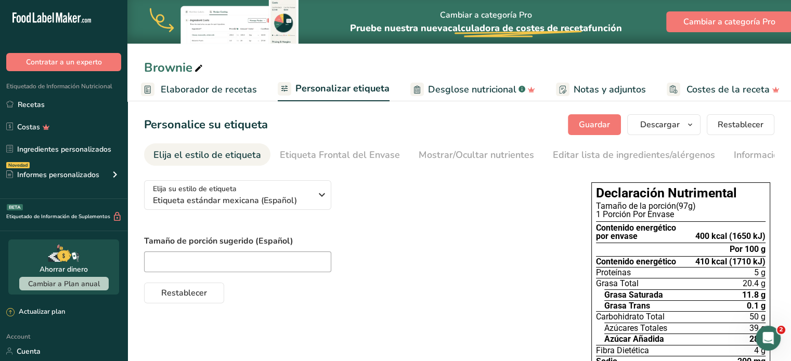
click at [192, 83] on span "Elaborador de recetas" at bounding box center [209, 90] width 96 height 14
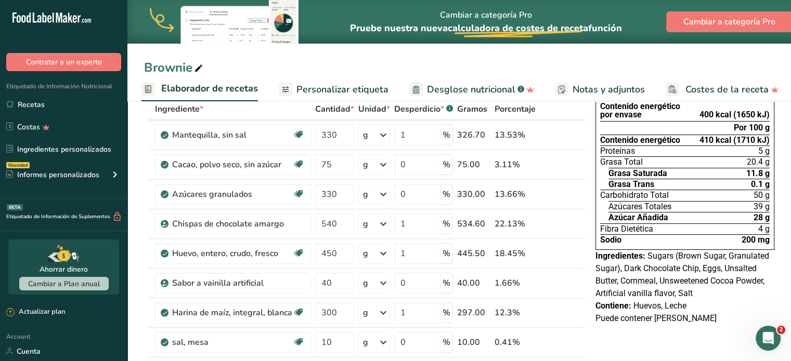
scroll to position [86, 0]
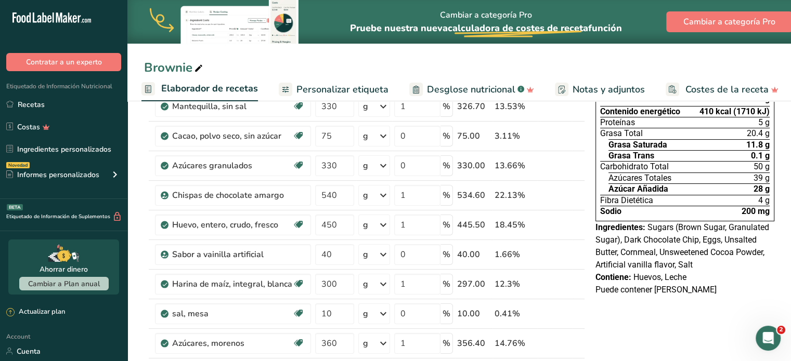
click at [361, 94] on span "Personalizar etiqueta" at bounding box center [342, 90] width 92 height 14
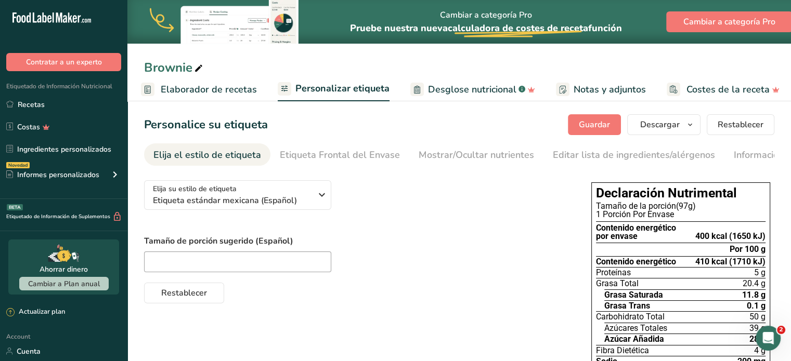
click at [211, 90] on span "Elaborador de recetas" at bounding box center [209, 90] width 96 height 14
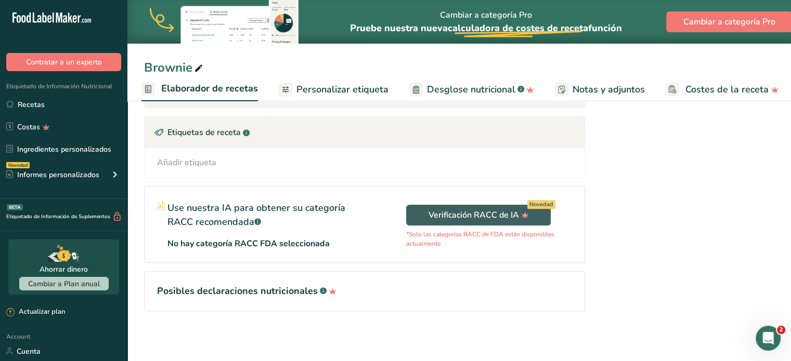
scroll to position [568, 0]
click at [491, 93] on span "Desglose nutricional" at bounding box center [471, 90] width 88 height 14
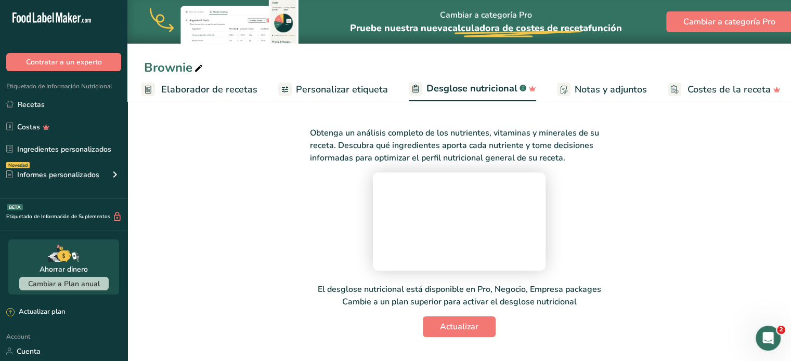
click at [569, 97] on link "Notas y adjuntos" at bounding box center [602, 89] width 90 height 23
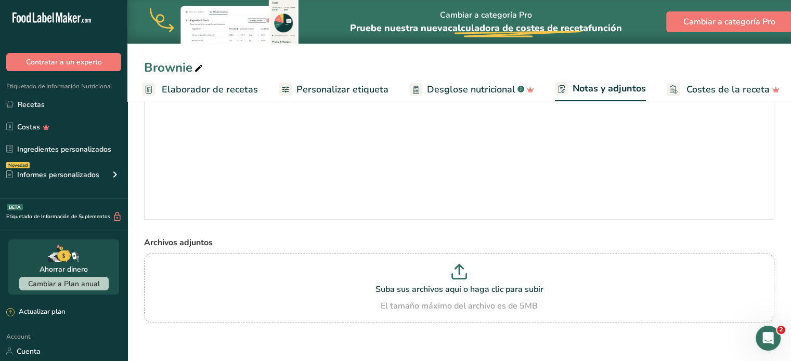
scroll to position [89, 0]
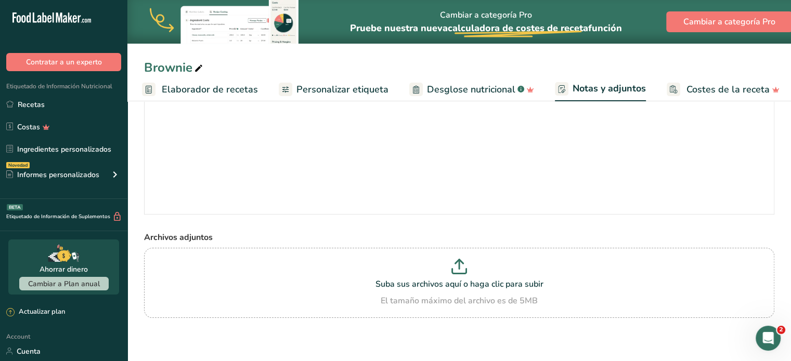
click at [717, 87] on span "Costes de la receta" at bounding box center [727, 90] width 83 height 14
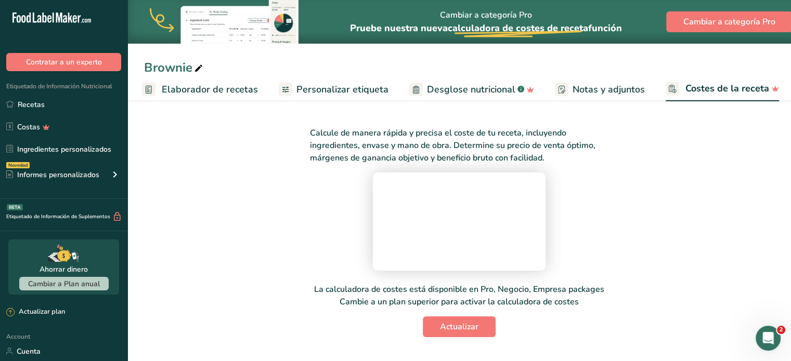
scroll to position [104, 0]
click at [314, 86] on span "Personalizar etiqueta" at bounding box center [342, 90] width 92 height 14
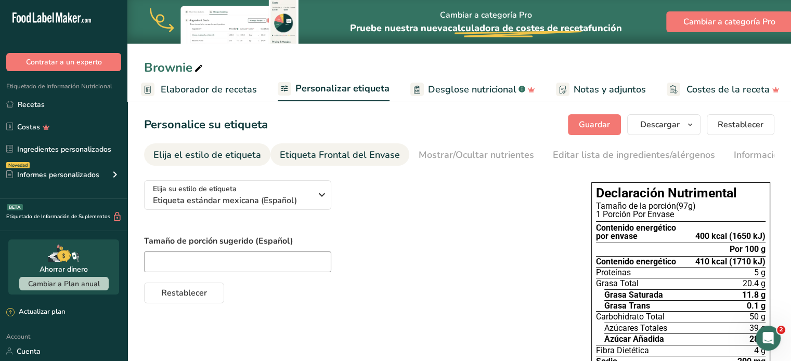
click at [294, 159] on div "Etiqueta Frontal del Envase" at bounding box center [340, 155] width 120 height 14
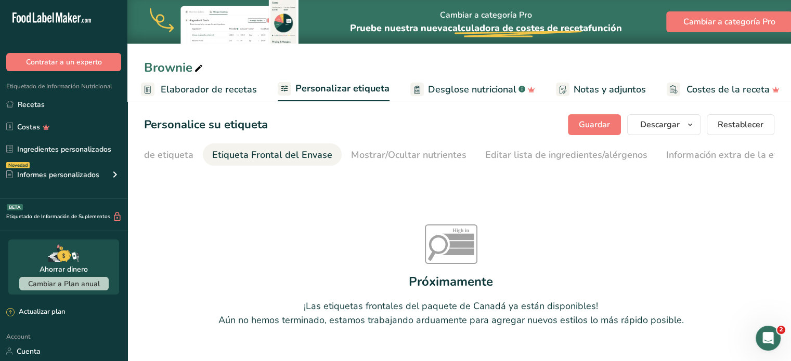
scroll to position [0, 92]
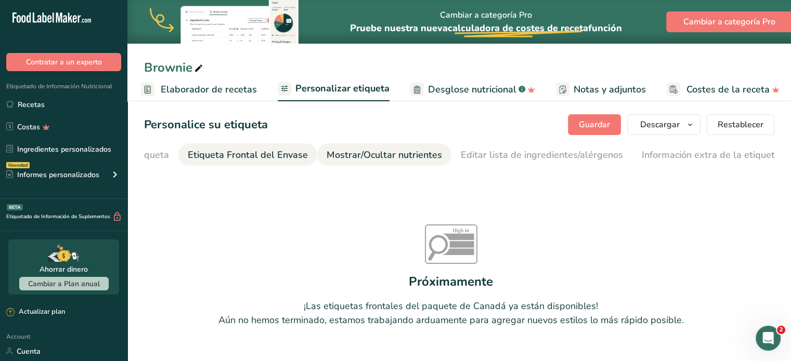
click at [358, 161] on div "Mostrar/Ocultar nutrientes" at bounding box center [383, 155] width 115 height 14
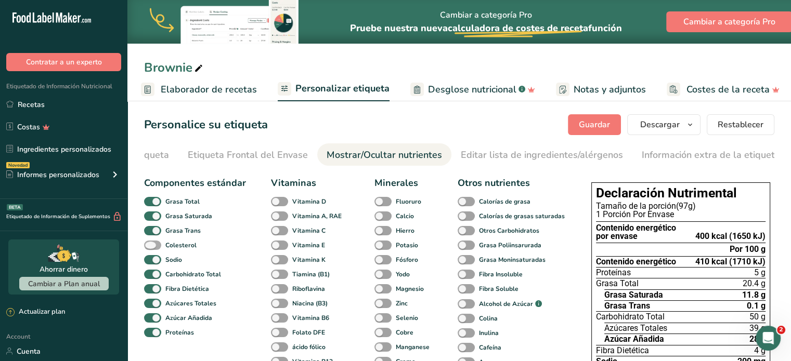
click at [155, 245] on span at bounding box center [152, 246] width 17 height 10
click at [151, 245] on input "Colesterol" at bounding box center [147, 245] width 7 height 7
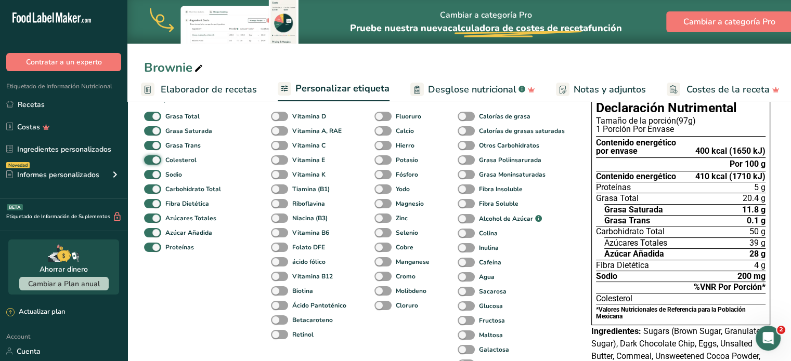
scroll to position [86, 0]
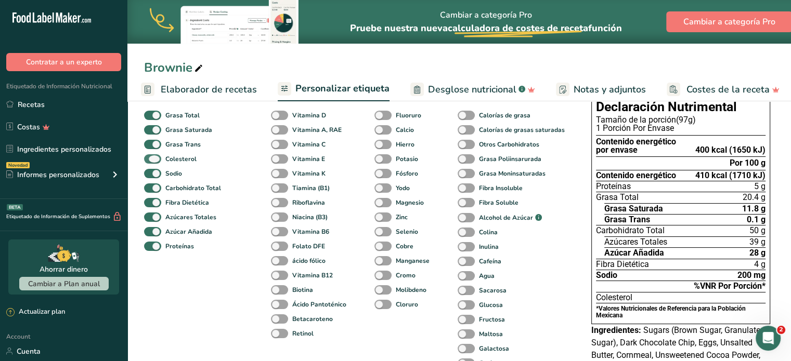
click at [158, 163] on span at bounding box center [152, 159] width 17 height 10
click at [151, 162] on input "Colesterol" at bounding box center [147, 158] width 7 height 7
checkbox input "false"
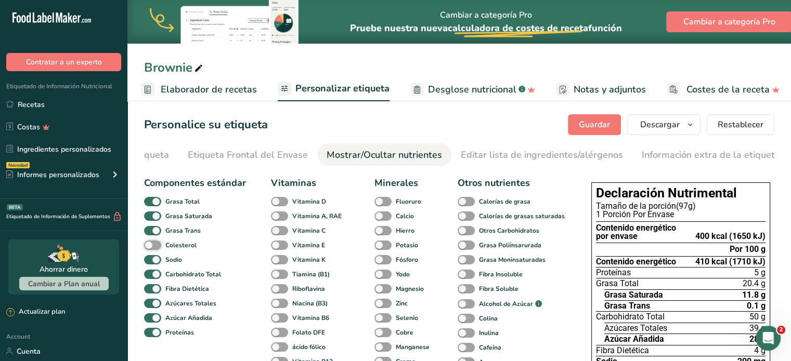
scroll to position [0, 0]
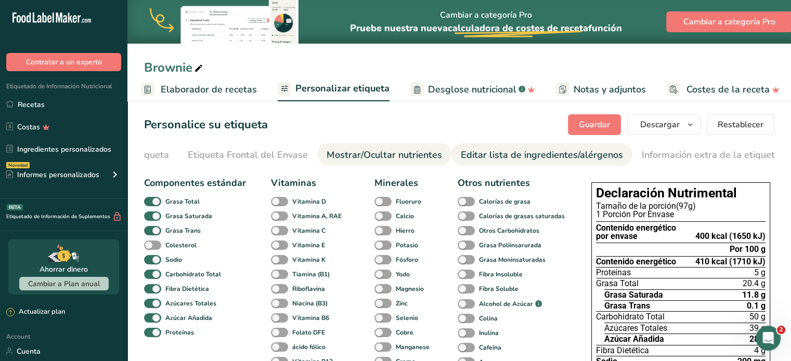
click at [476, 162] on link "Editar lista de ingredientes/alérgenos" at bounding box center [542, 154] width 162 height 23
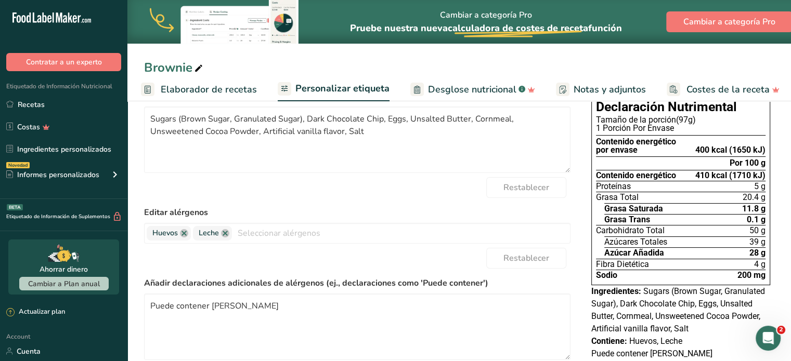
scroll to position [173, 0]
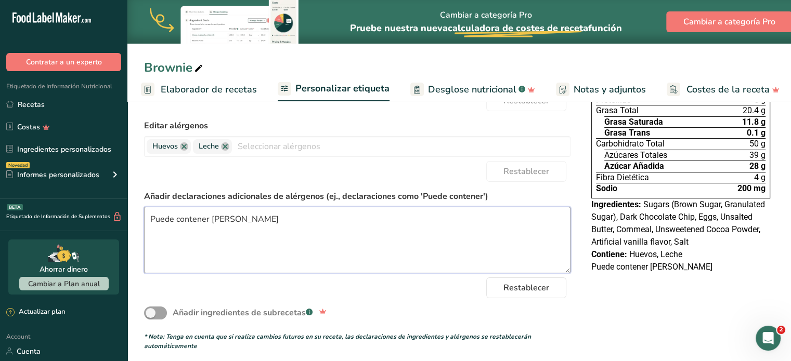
click at [245, 218] on textarea "Puede contener [PERSON_NAME]" at bounding box center [357, 240] width 426 height 67
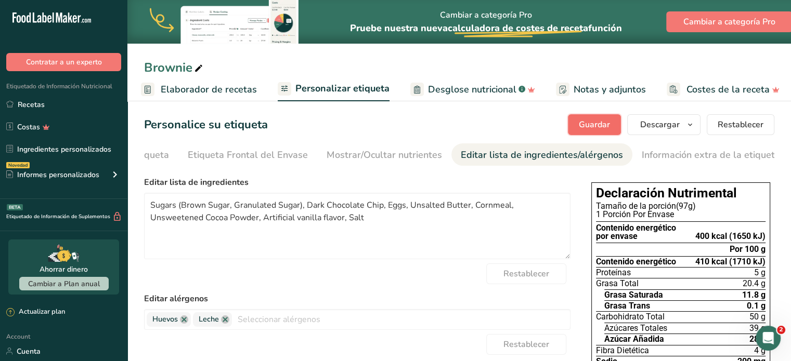
click at [575, 121] on button "Guardar" at bounding box center [594, 124] width 53 height 21
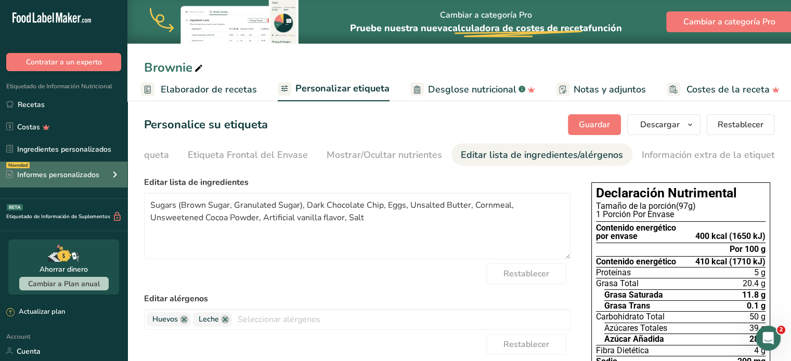
click at [34, 173] on div "Informes personalizados" at bounding box center [52, 174] width 93 height 11
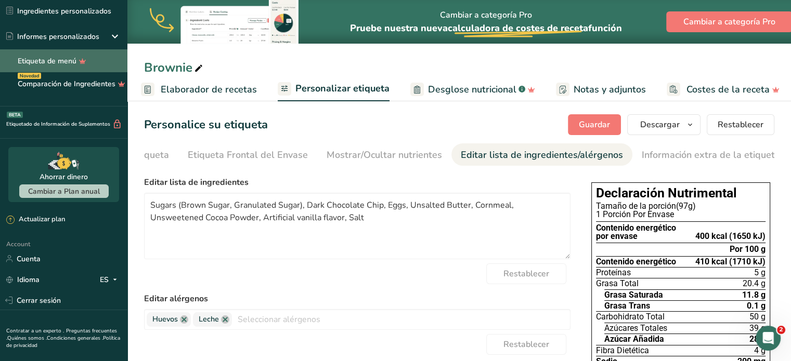
scroll to position [161, 0]
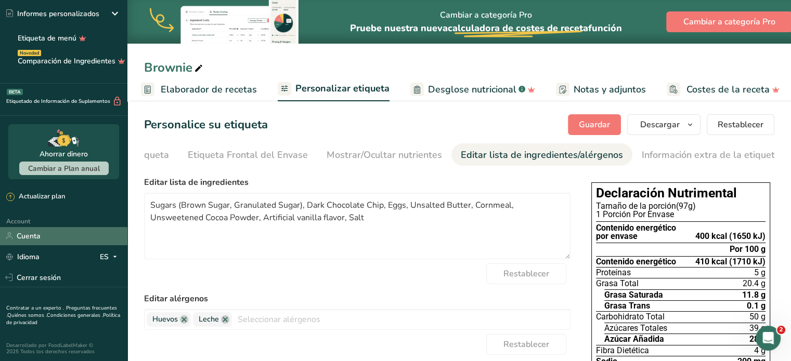
click at [50, 241] on link "Cuenta" at bounding box center [63, 236] width 127 height 18
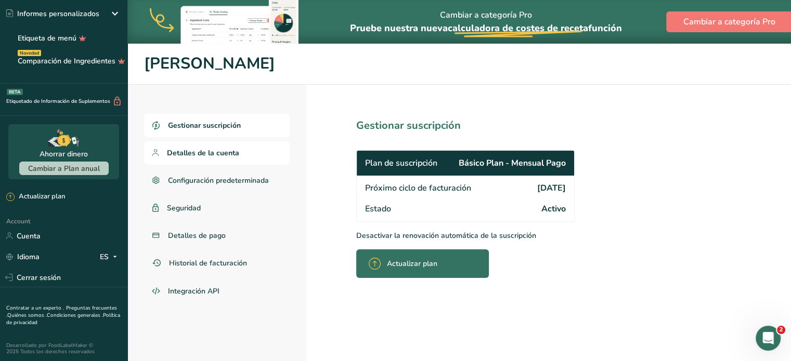
click at [193, 156] on span "Detalles de la cuenta" at bounding box center [203, 153] width 72 height 11
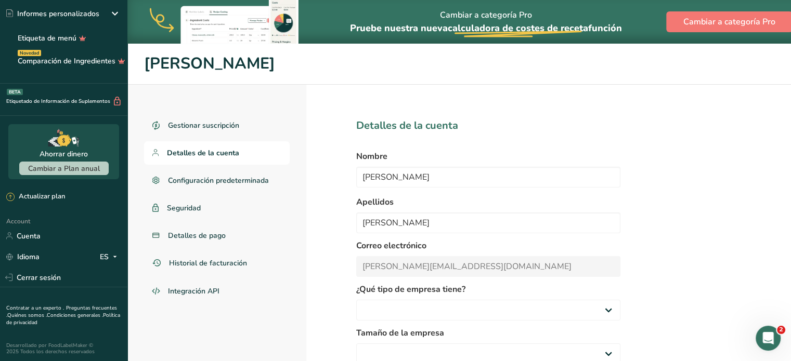
select select "8"
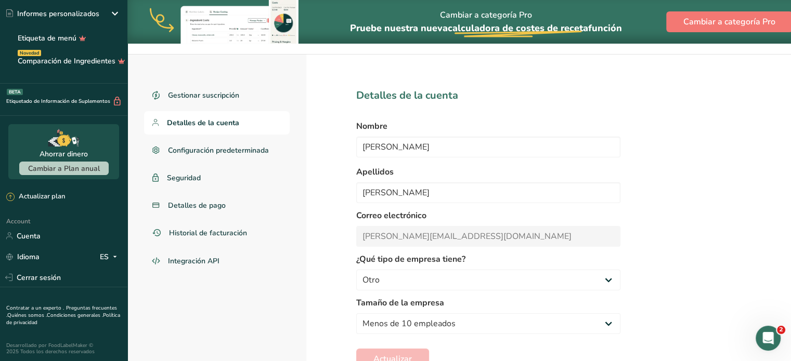
scroll to position [65, 0]
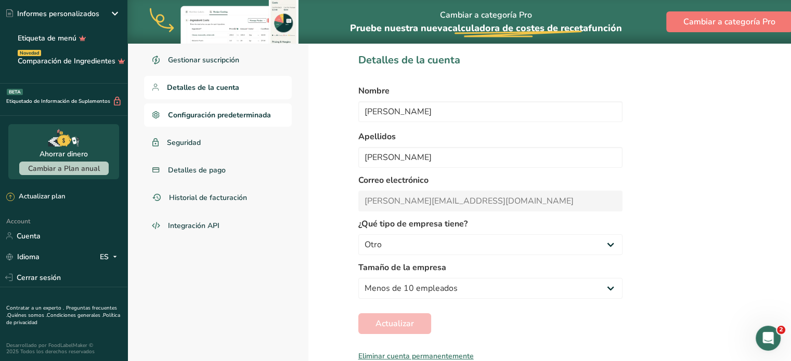
click at [175, 123] on link "Configuración predeterminada" at bounding box center [218, 114] width 148 height 23
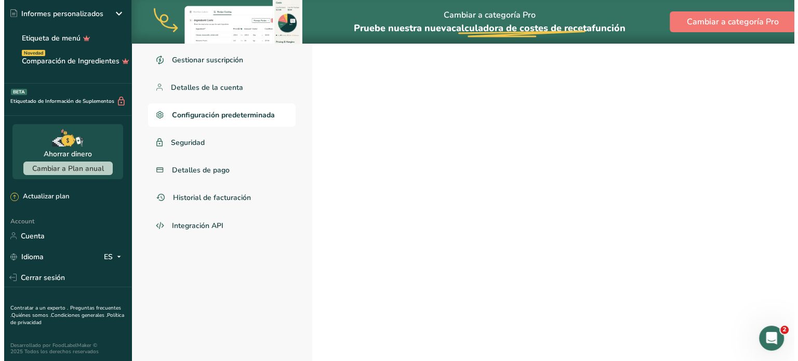
scroll to position [44, 0]
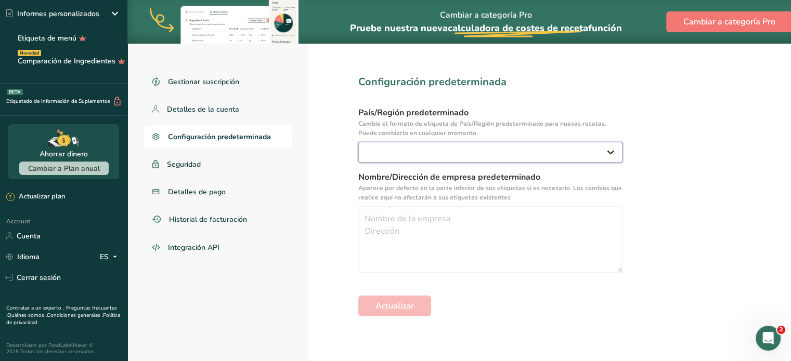
click at [420, 156] on select "United States Canada Australia/New Zealand United Kingdom European Union Mexico…" at bounding box center [490, 152] width 264 height 21
select select "MX"
click at [358, 142] on select "United States Canada Australia/New Zealand United Kingdom European Union Mexico…" at bounding box center [490, 152] width 264 height 21
click at [386, 305] on span "Actualizar" at bounding box center [394, 306] width 38 height 12
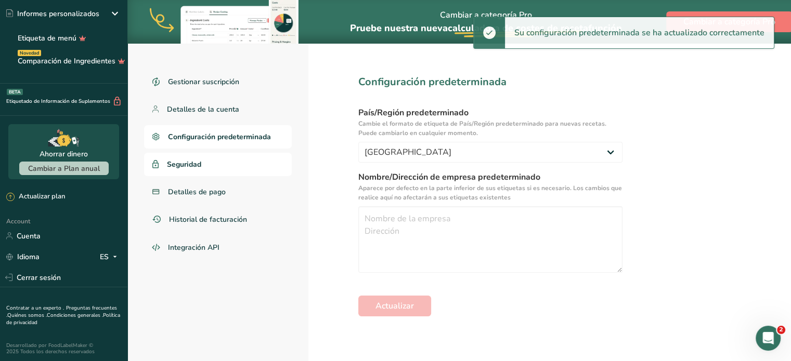
click at [181, 168] on span "Seguridad" at bounding box center [184, 164] width 34 height 11
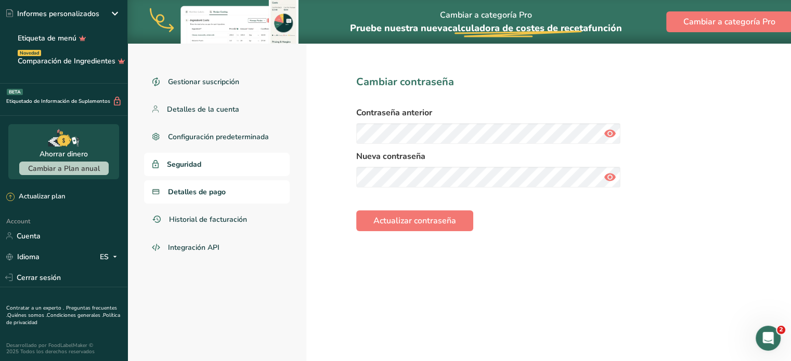
click at [205, 200] on link "Detalles de pago" at bounding box center [217, 191] width 146 height 23
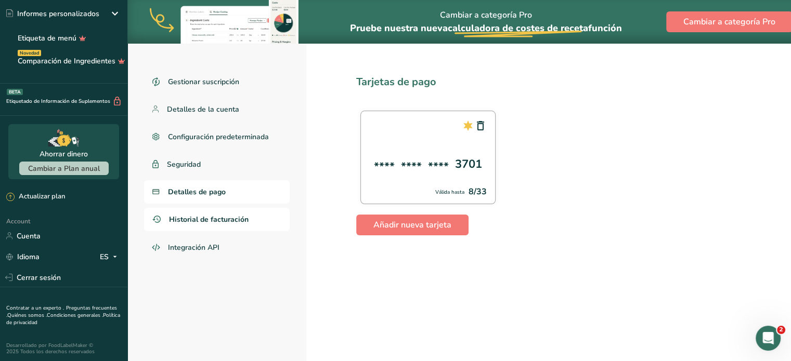
click at [200, 220] on span "Historial de facturación" at bounding box center [209, 219] width 80 height 11
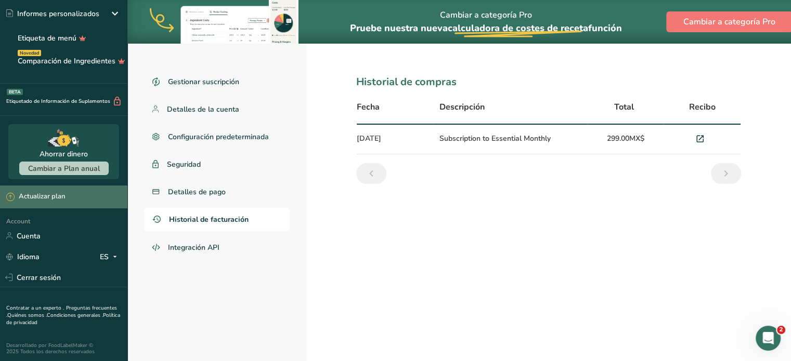
click at [50, 193] on div "Actualizar plan" at bounding box center [35, 197] width 59 height 10
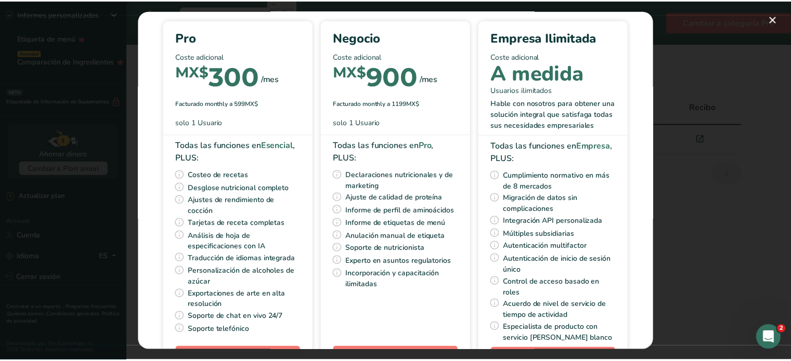
scroll to position [86, 0]
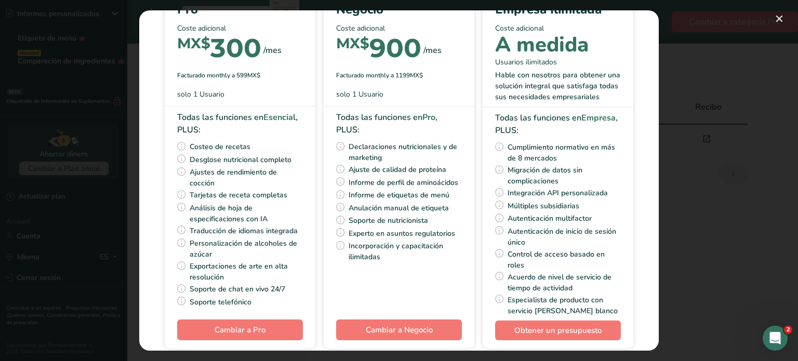
click at [147, 152] on section "Mejore su plan Elija un plan Pro Coste adicional MX$ 300 /mes Facturado monthly…" at bounding box center [399, 180] width 520 height 340
click at [122, 159] on div "Pick Your Pricing Plan Modal" at bounding box center [399, 180] width 798 height 361
